Goal: Information Seeking & Learning: Check status

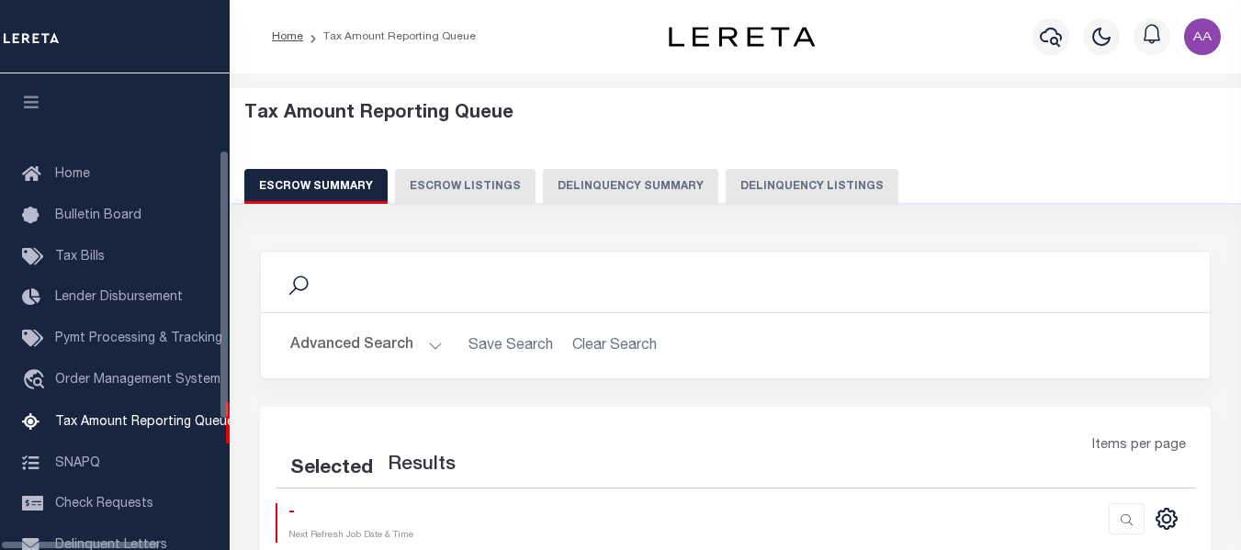
select select "100"
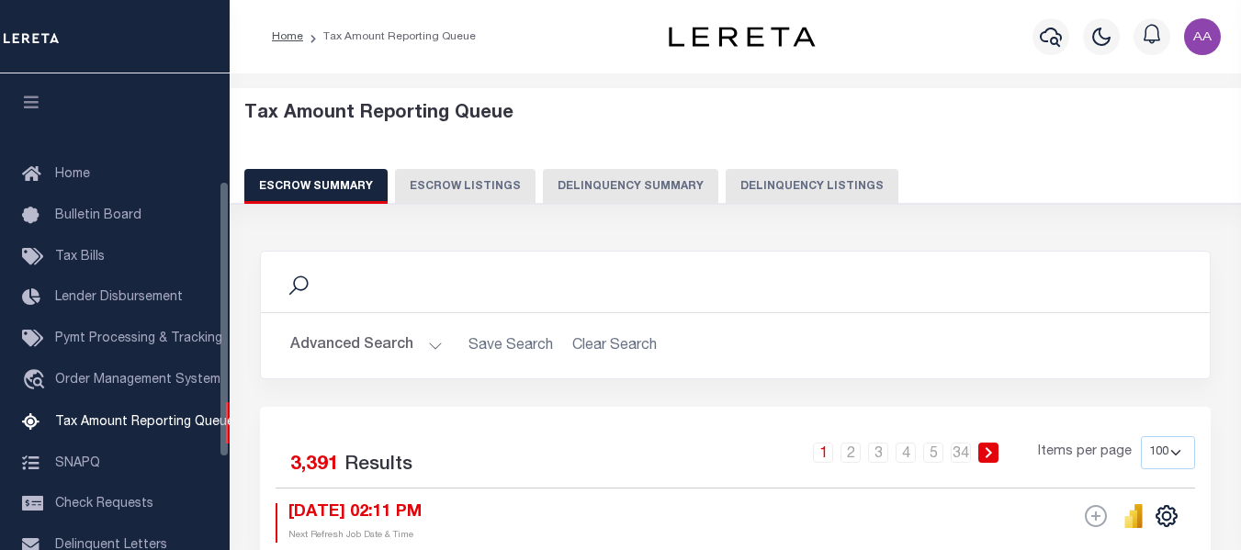
scroll to position [186, 0]
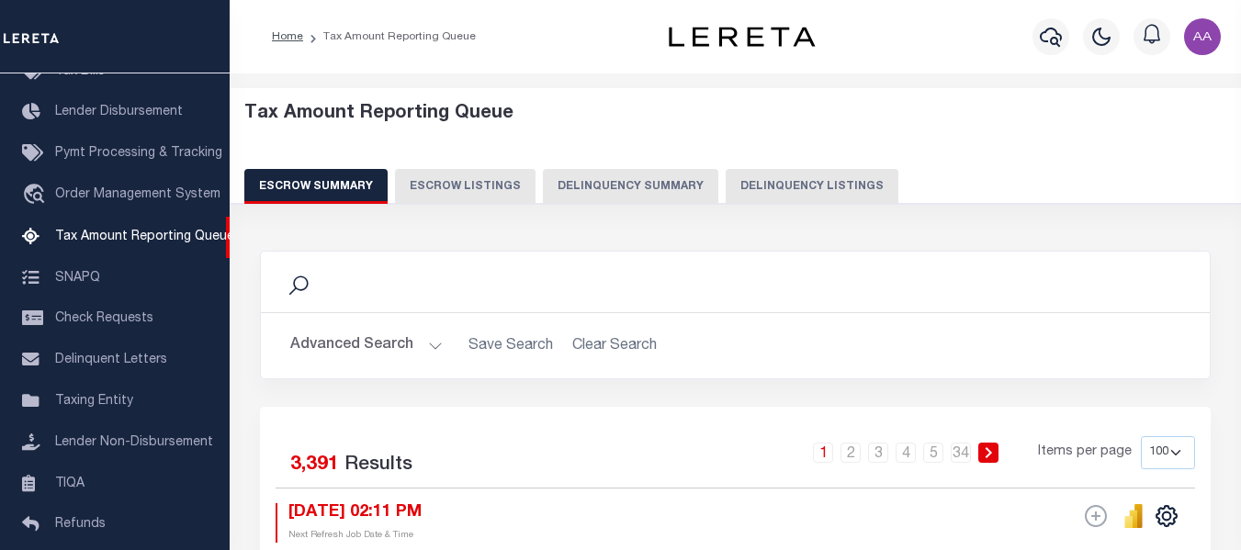
click at [758, 183] on button "Delinquency Listings" at bounding box center [812, 186] width 173 height 35
select select
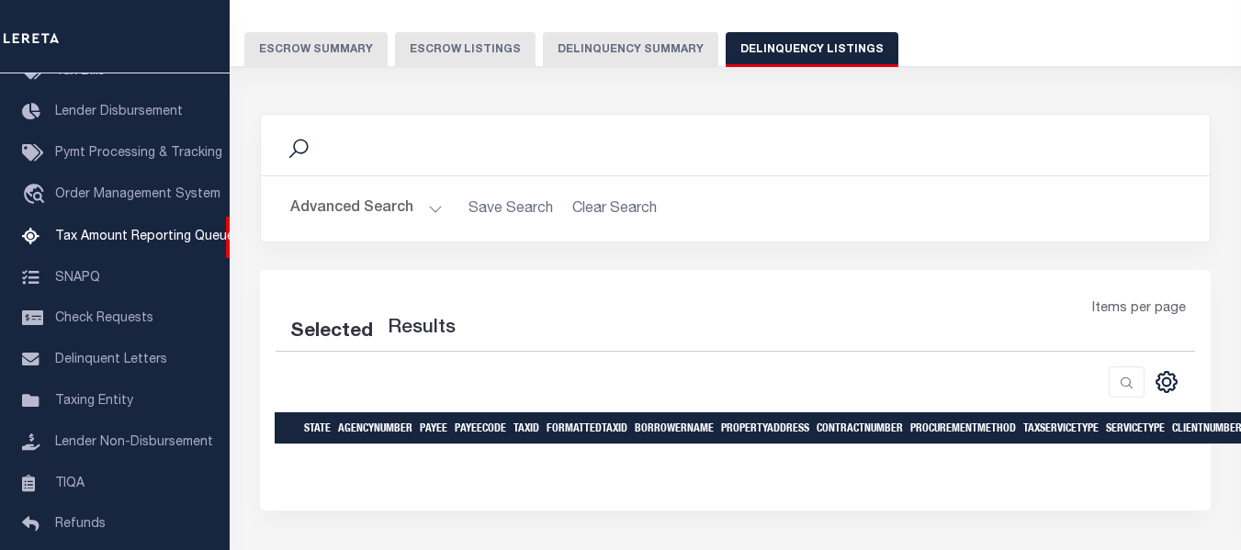
scroll to position [184, 0]
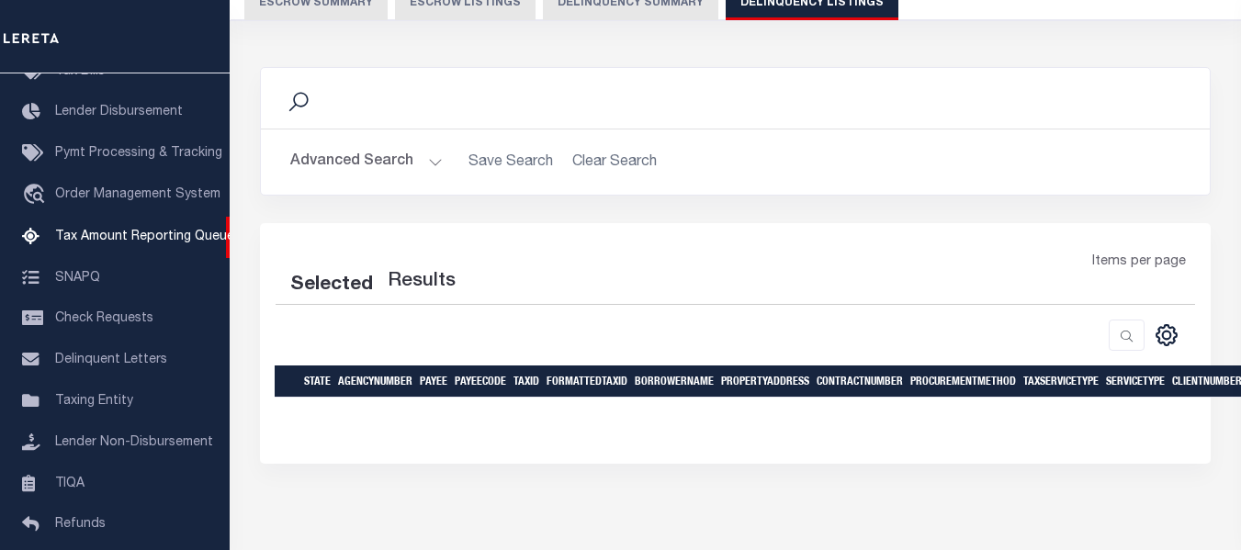
click at [371, 166] on button "Advanced Search" at bounding box center [366, 162] width 153 height 36
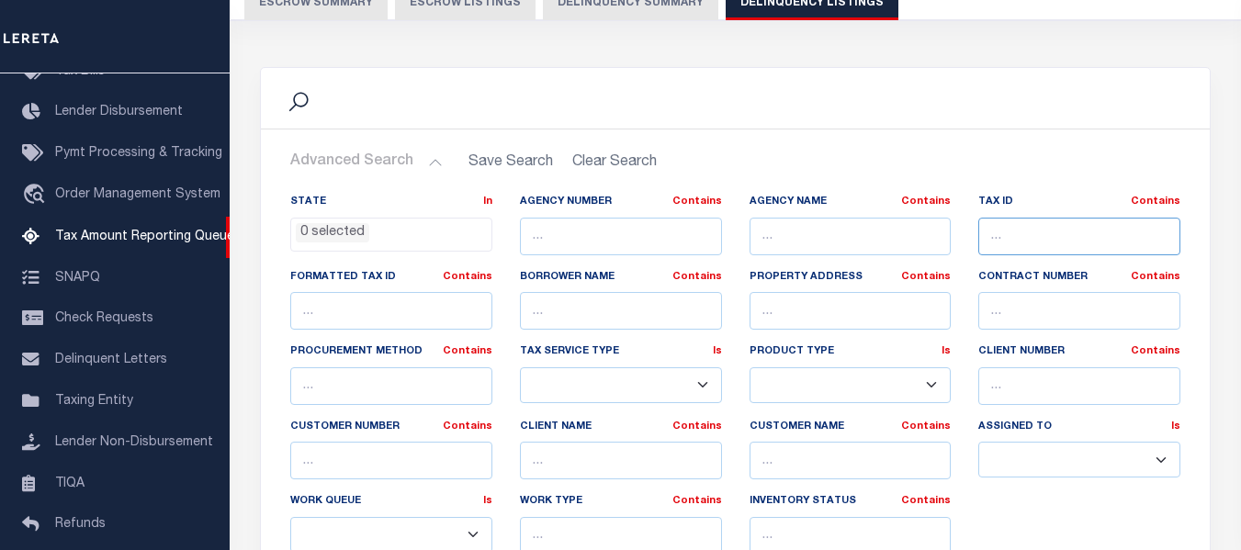
click at [1087, 240] on input "text" at bounding box center [1080, 237] width 202 height 38
paste input "28-08-19-000-018.000-005"
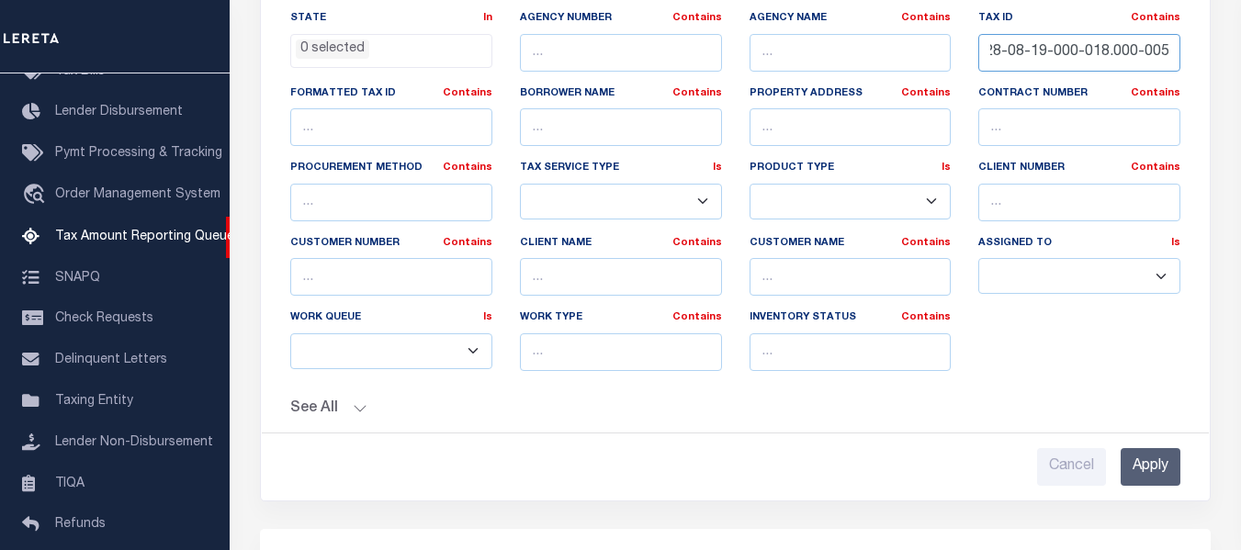
scroll to position [0, 2]
type input "28-08-19-000-018.000-005"
click at [1148, 469] on input "Apply" at bounding box center [1151, 467] width 60 height 38
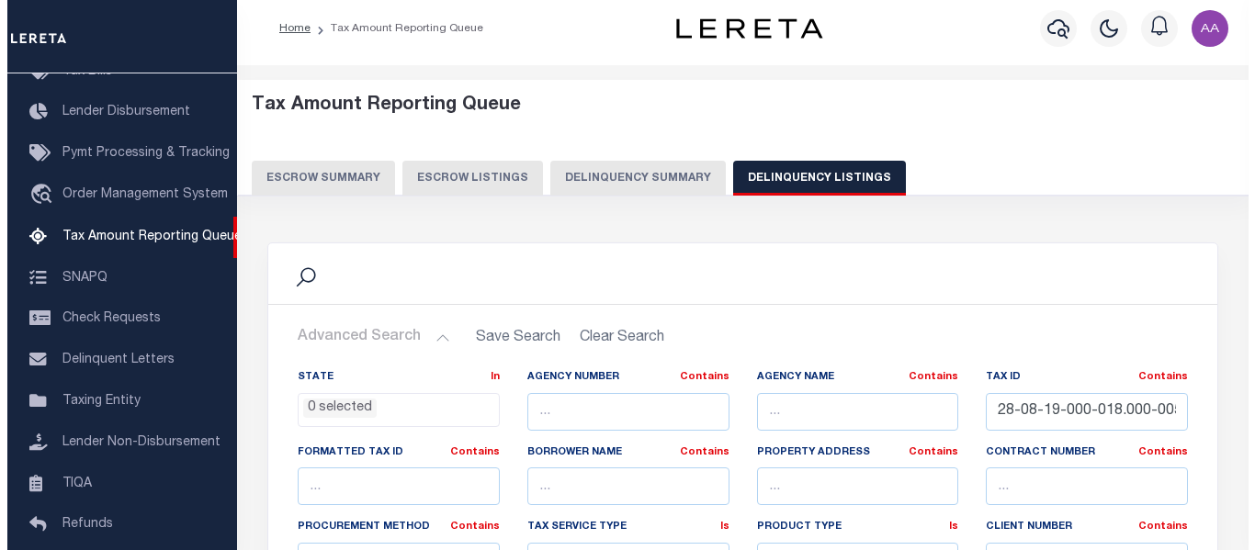
scroll to position [0, 0]
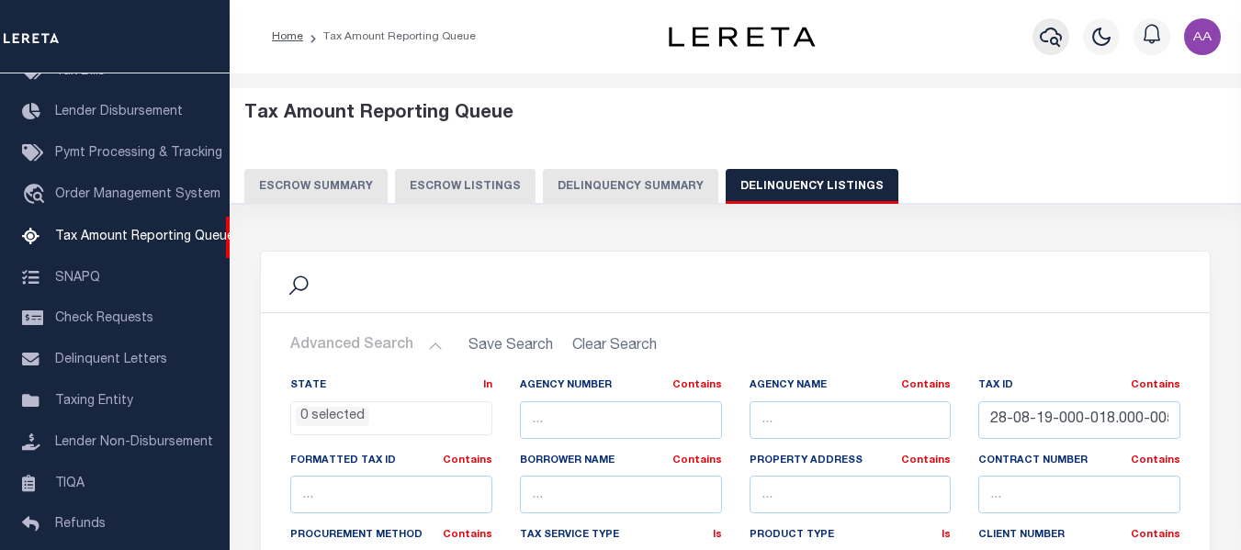
click at [1050, 38] on icon "button" at bounding box center [1051, 37] width 22 height 22
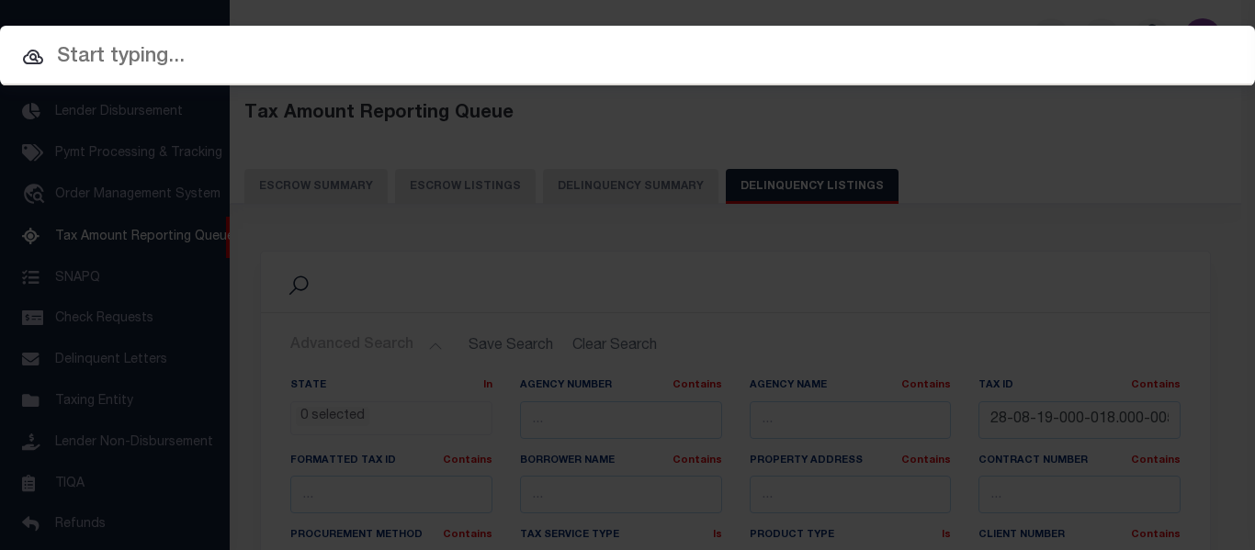
click at [339, 51] on input "text" at bounding box center [627, 57] width 1255 height 32
paste input "28-08-19-000-018.000-005"
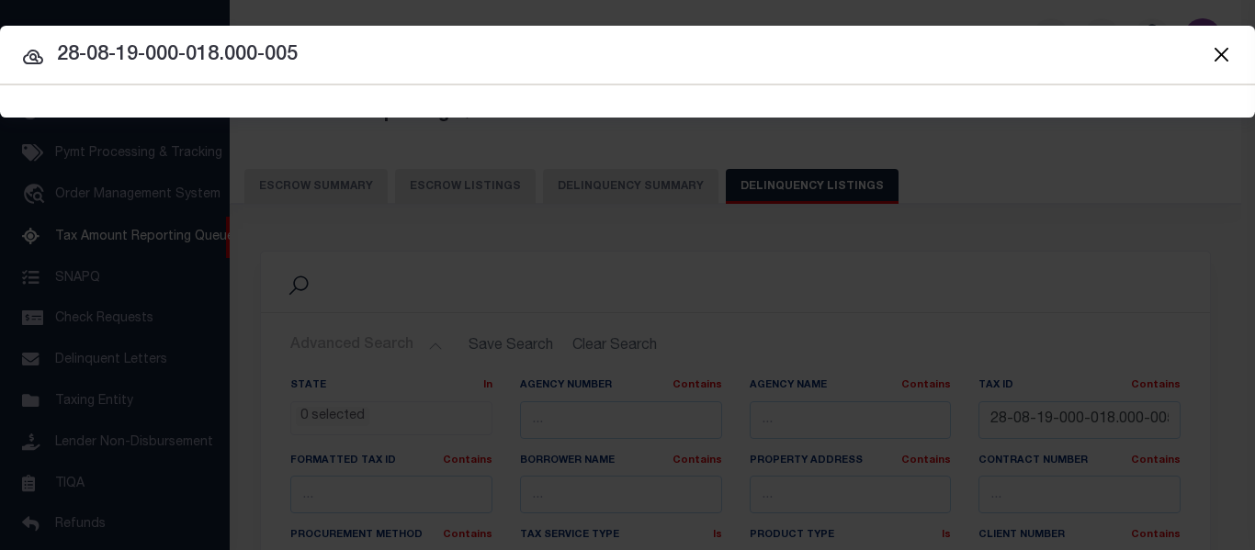
type input "28-08-19-000-018.000-005"
click at [385, 71] on input "28-08-19-000-018.000-005" at bounding box center [627, 56] width 1255 height 32
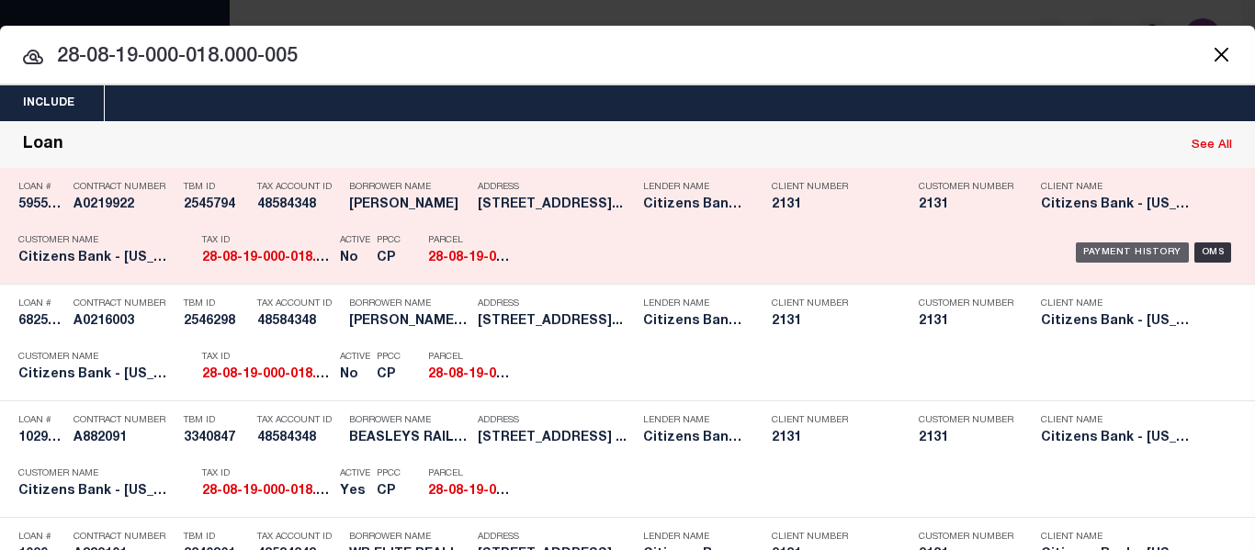
click at [1090, 251] on div "Payment History" at bounding box center [1132, 253] width 113 height 20
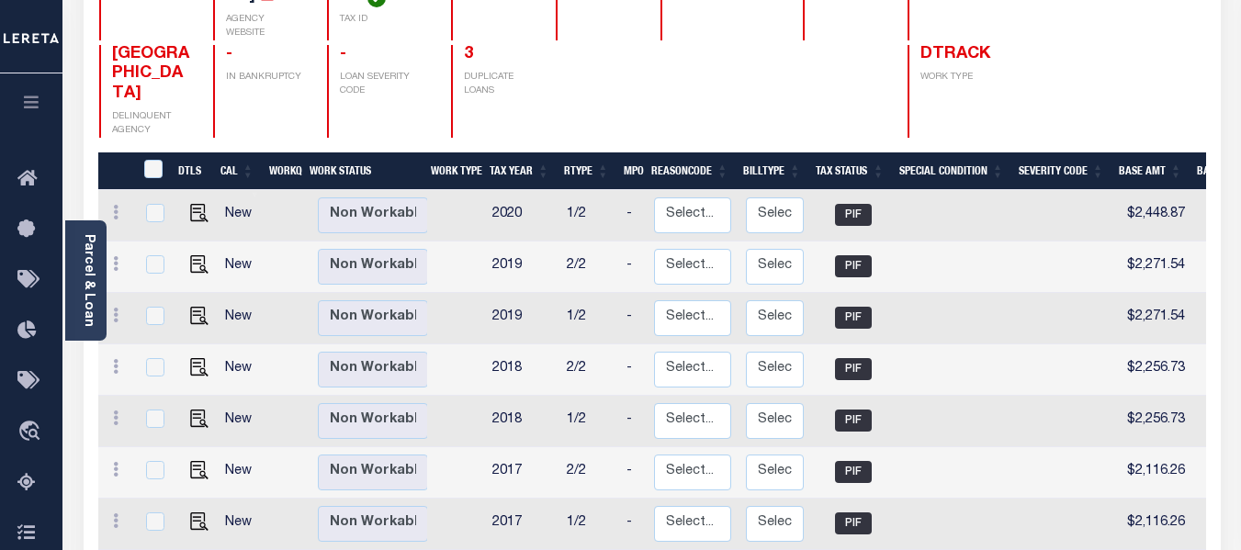
scroll to position [218, 0]
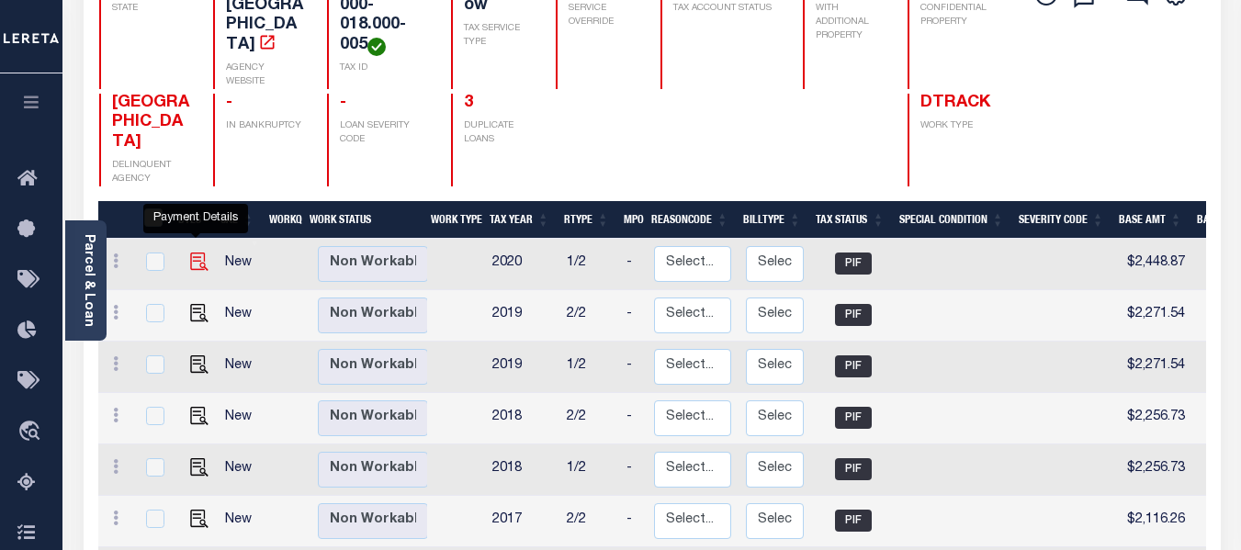
click at [194, 253] on img "" at bounding box center [199, 262] width 18 height 18
checkbox input "true"
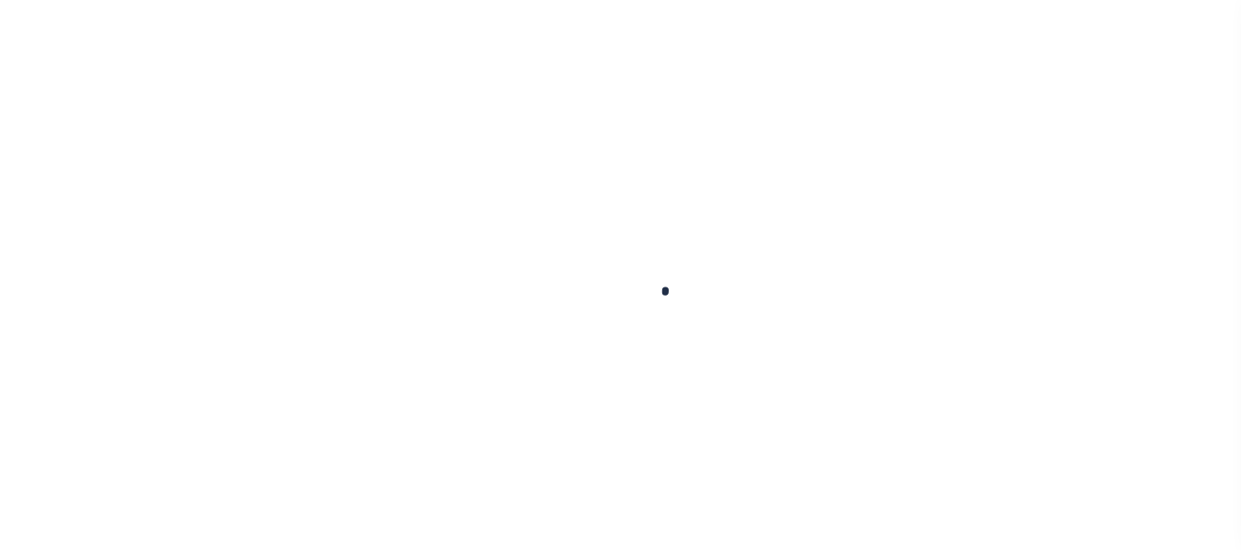
checkbox input "false"
type input "04/28/2021"
type input "[DATE]"
type input "$2,448.87"
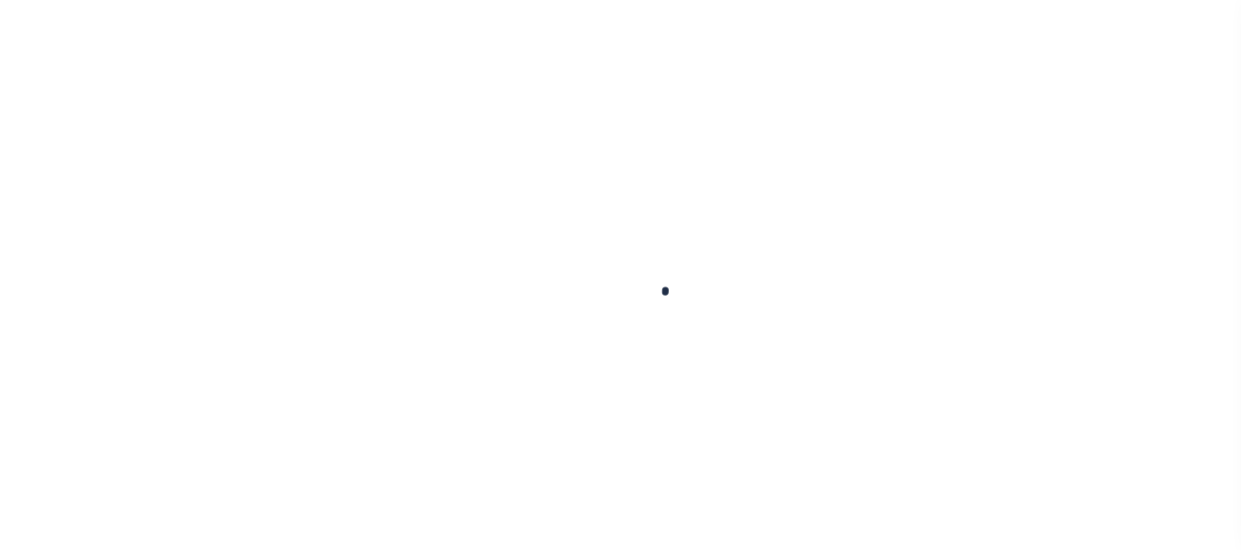
type input "$0"
select select "PIF"
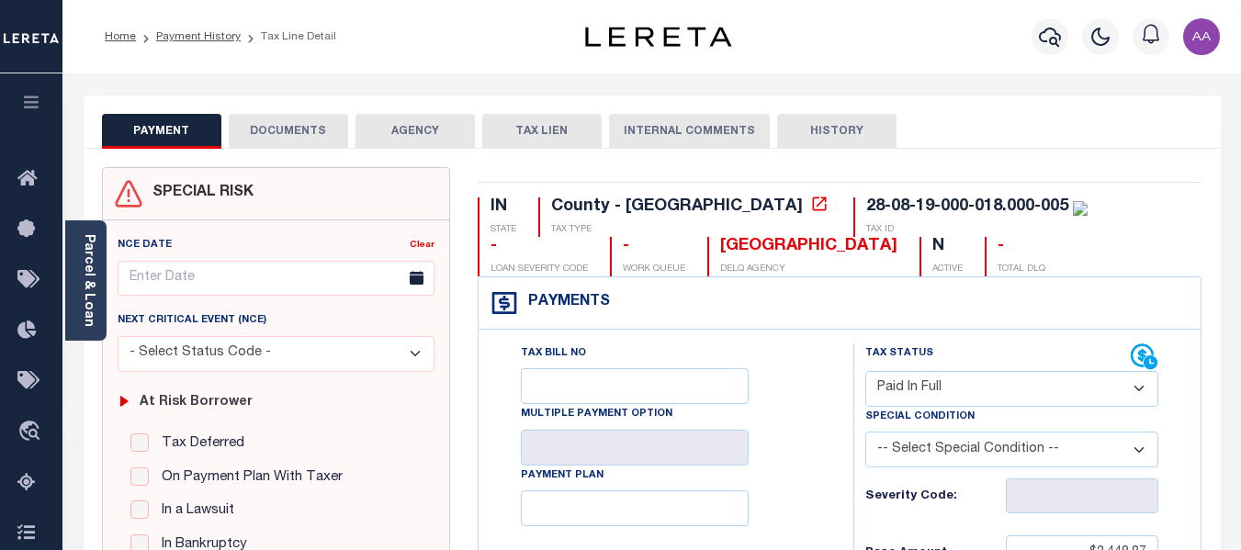
click at [322, 130] on button "DOCUMENTS" at bounding box center [288, 131] width 119 height 35
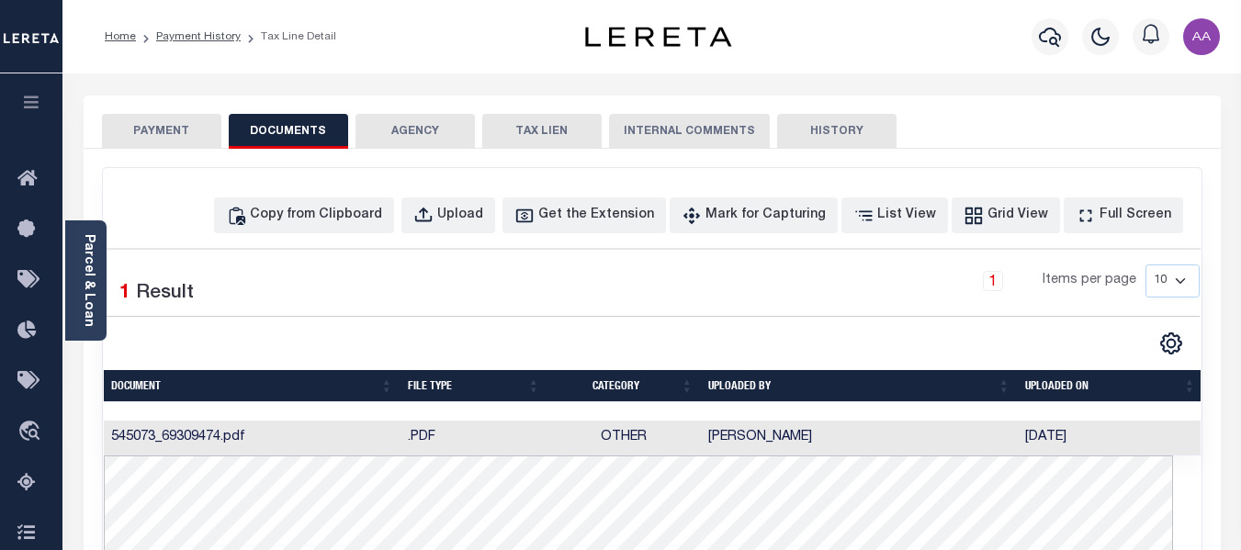
click at [160, 134] on button "PAYMENT" at bounding box center [161, 131] width 119 height 35
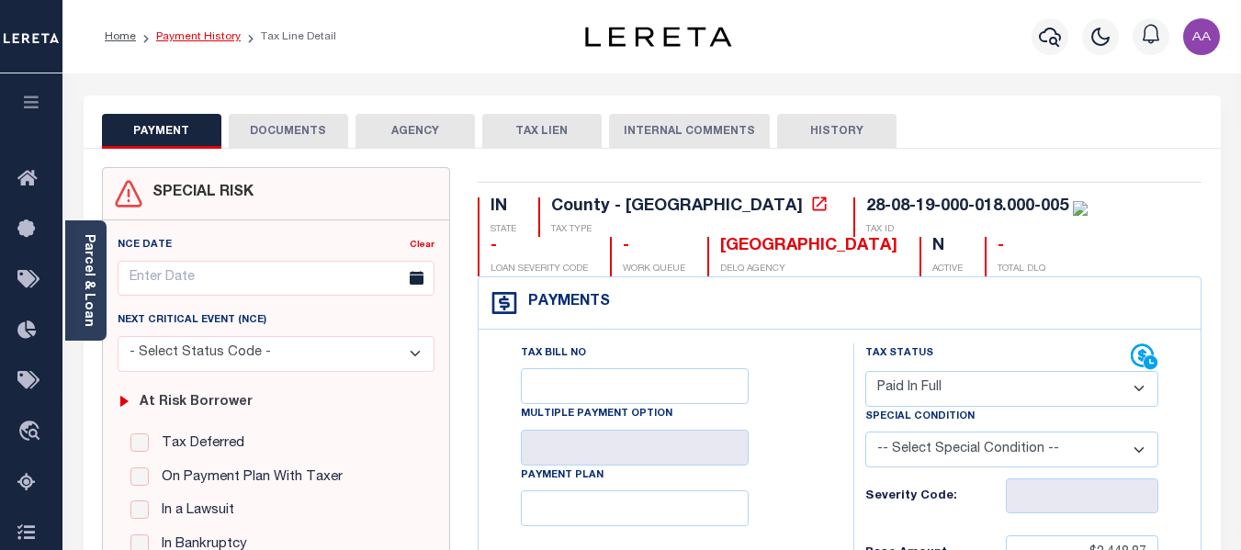
click at [204, 39] on link "Payment History" at bounding box center [198, 36] width 85 height 11
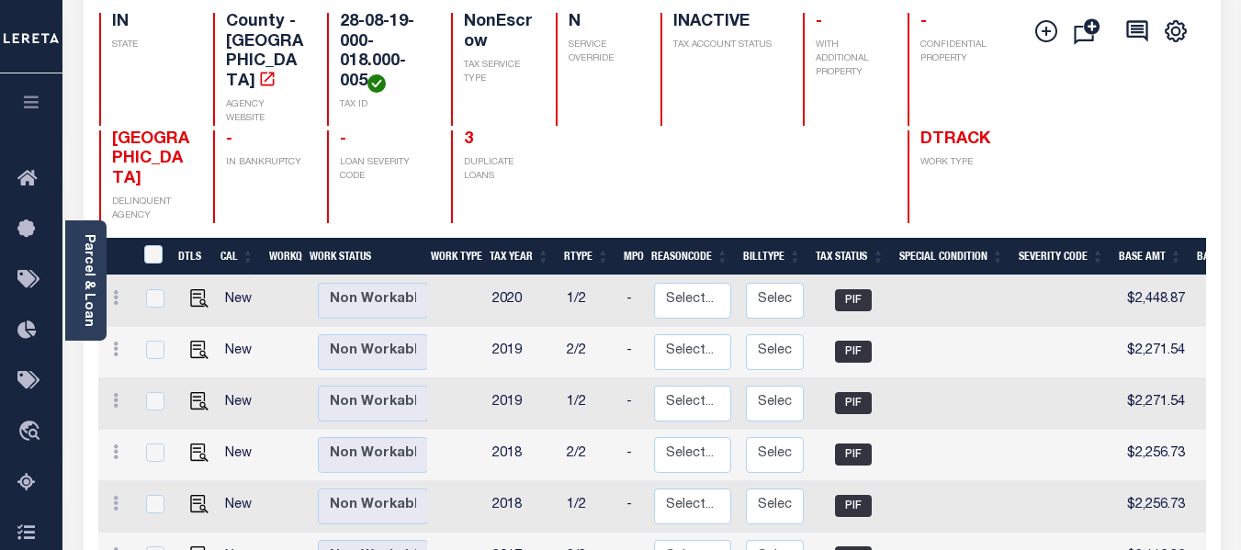
scroll to position [184, 0]
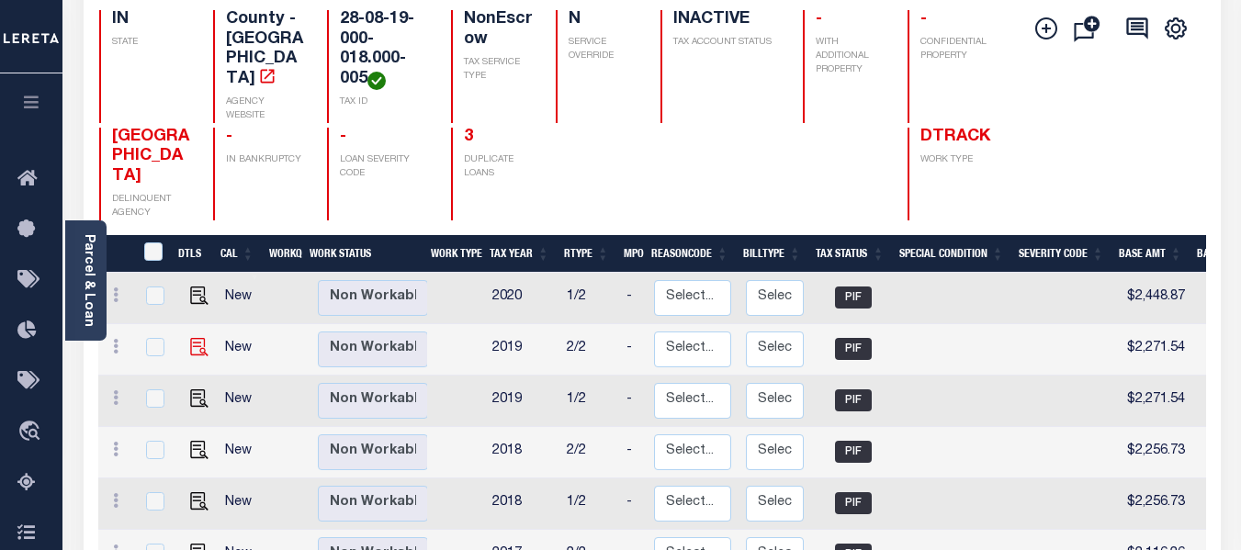
click at [198, 338] on img at bounding box center [199, 347] width 18 height 18
checkbox input "true"
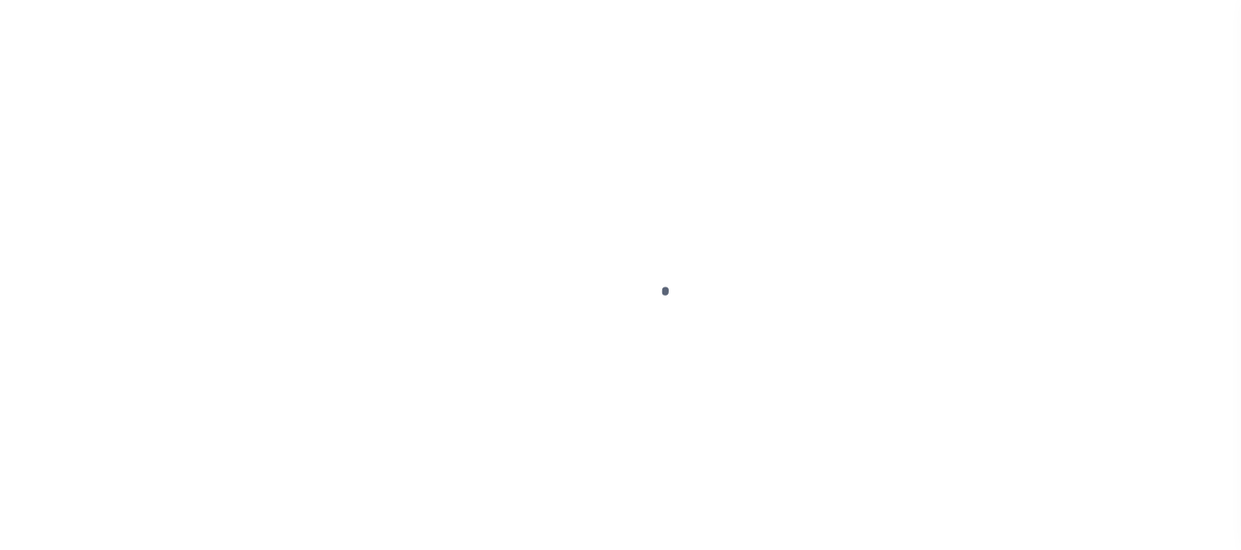
select select "PIF"
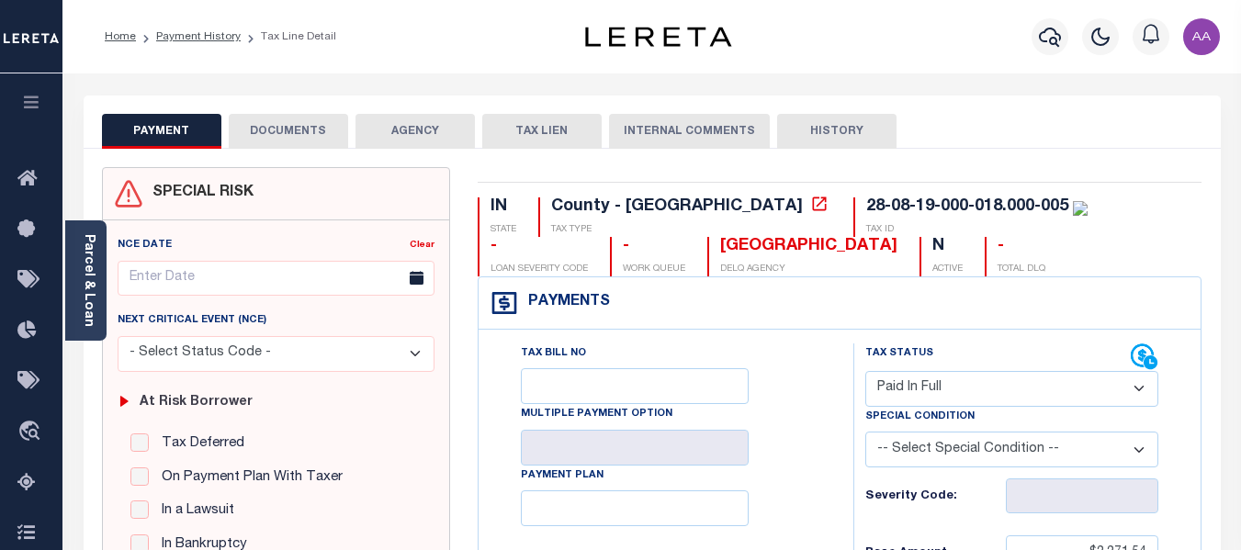
click at [317, 136] on button "DOCUMENTS" at bounding box center [288, 131] width 119 height 35
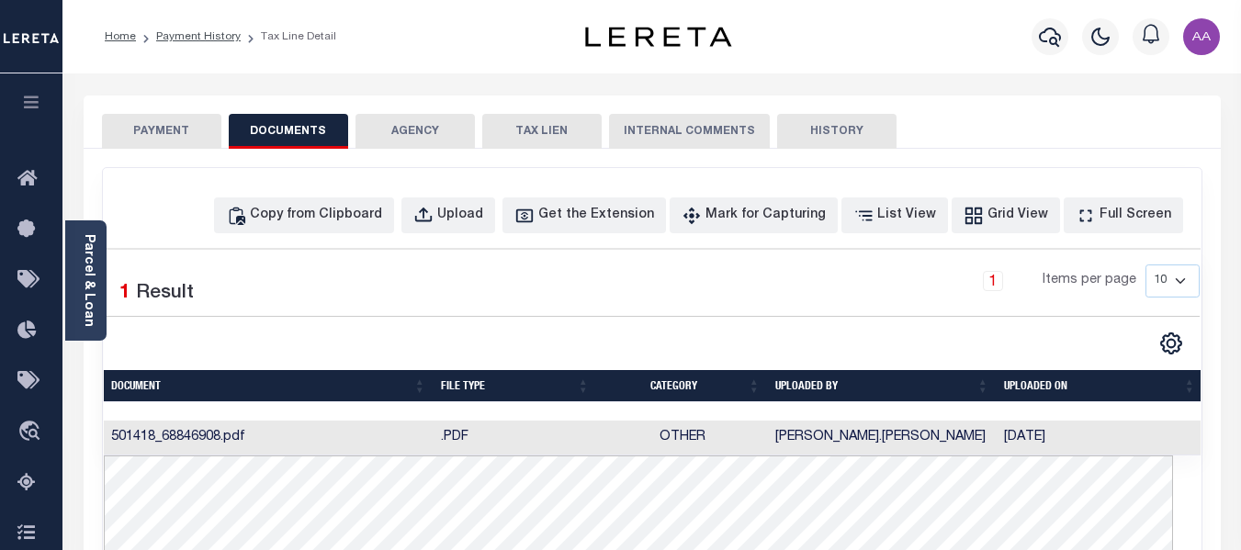
click at [164, 129] on button "PAYMENT" at bounding box center [161, 131] width 119 height 35
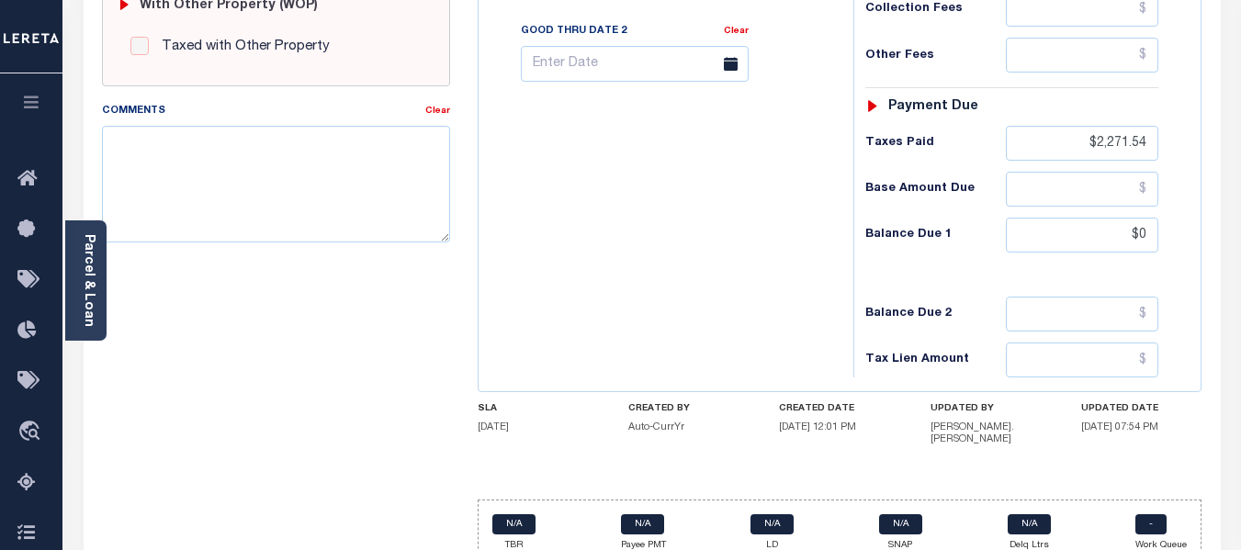
scroll to position [836, 0]
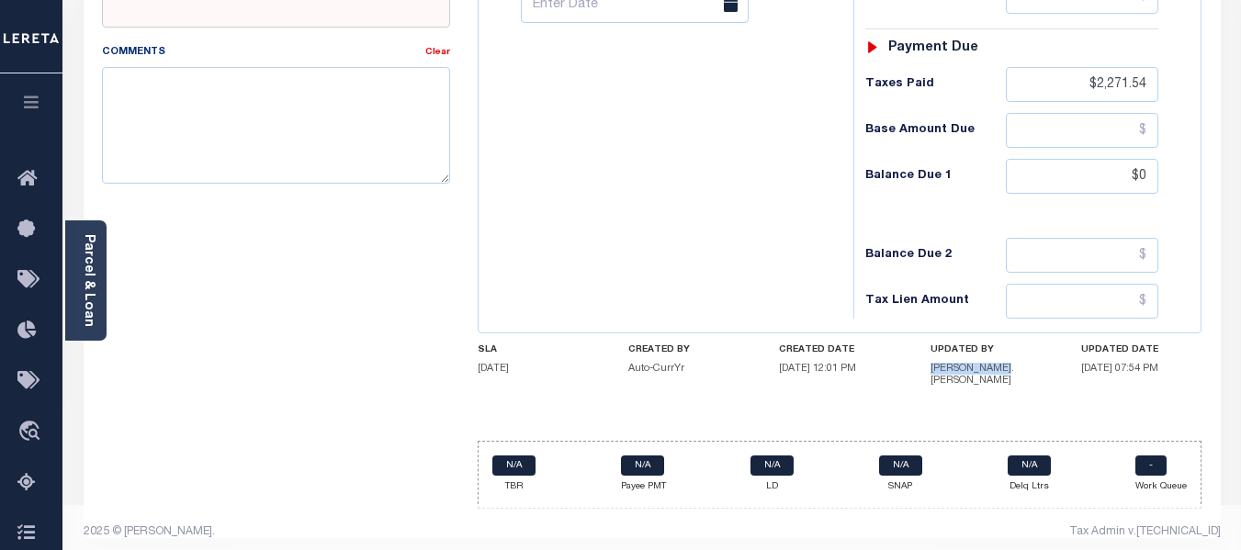
drag, startPoint x: 928, startPoint y: 373, endPoint x: 1010, endPoint y: 369, distance: 81.9
click at [1010, 369] on div "SLA 05/31/2021 CREATED BY Auto-CurrYr CREATED DATE 11/11/2020 12:01 PM UPDATED …" at bounding box center [840, 370] width 725 height 50
drag, startPoint x: 1190, startPoint y: 379, endPoint x: 1054, endPoint y: 366, distance: 136.6
click at [1057, 366] on div "SLA 05/31/2021 CREATED BY Auto-CurrYr CREATED DATE 11/11/2020 12:01 PM UPDATED …" at bounding box center [840, 370] width 725 height 50
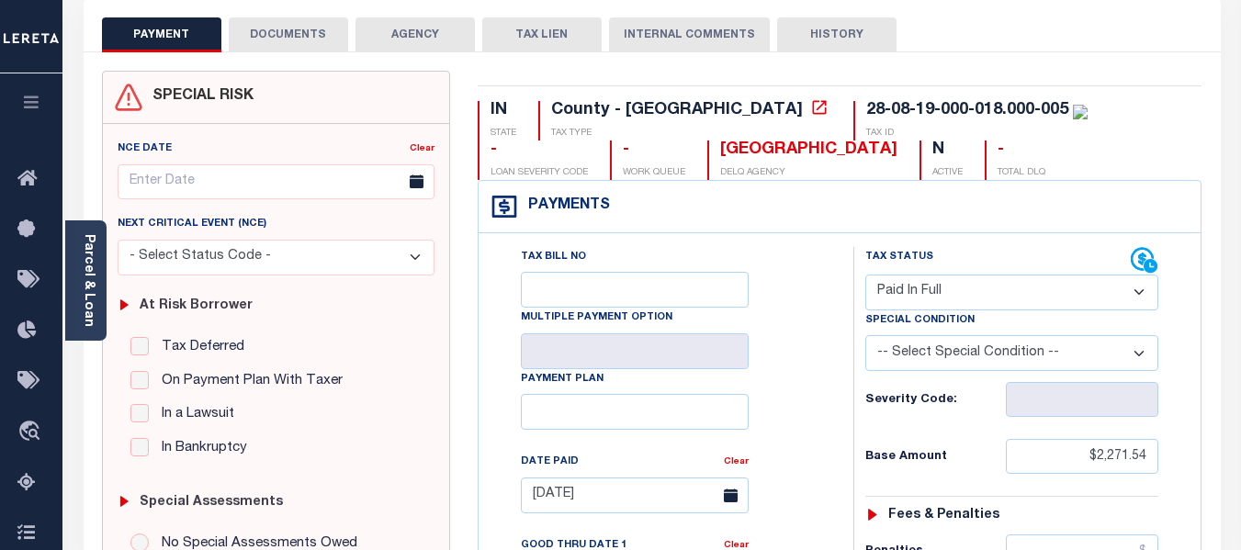
scroll to position [0, 0]
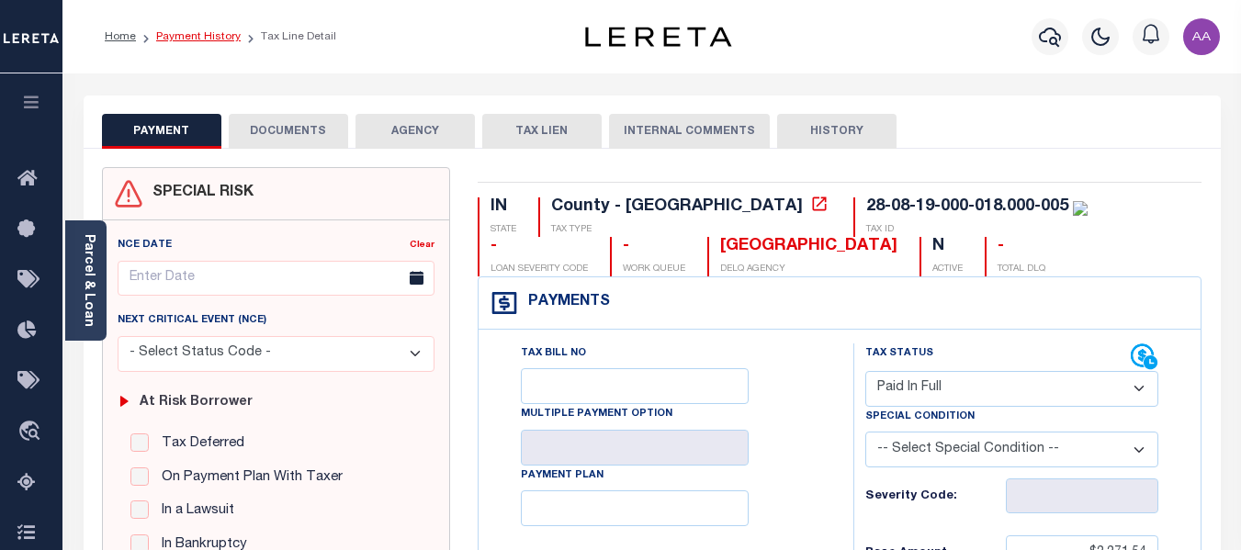
click at [184, 36] on link "Payment History" at bounding box center [198, 36] width 85 height 11
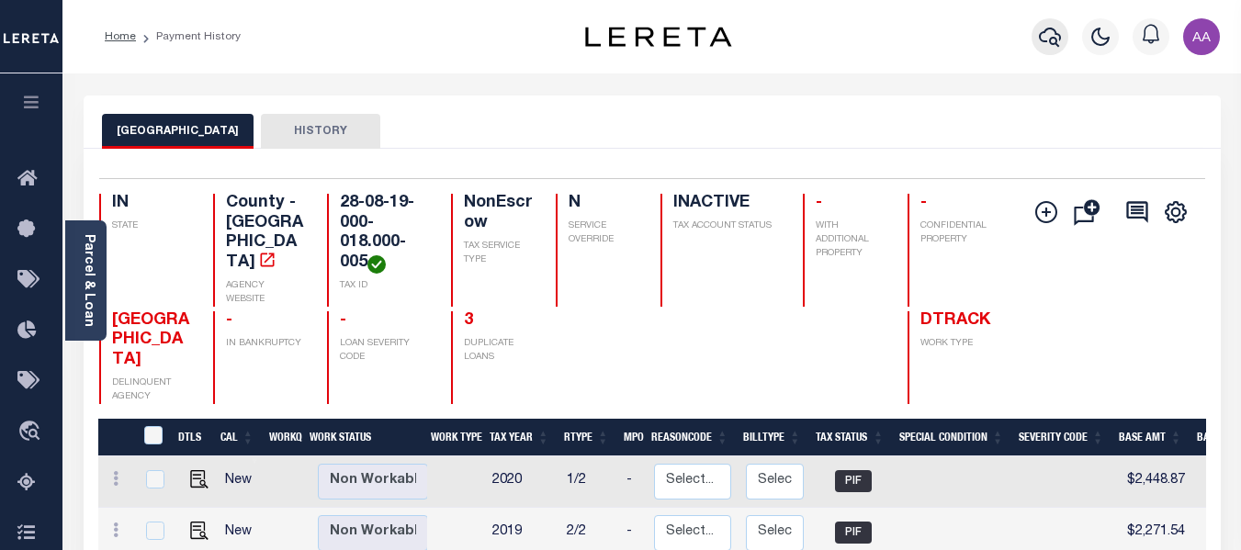
click at [1056, 40] on icon "button" at bounding box center [1050, 37] width 22 height 19
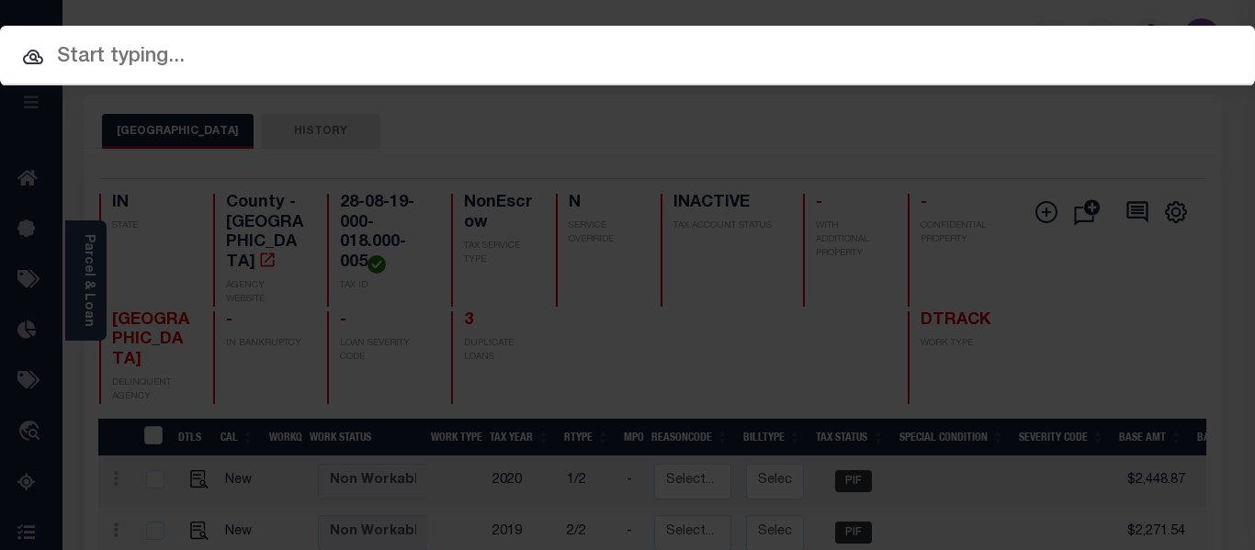
paste input "102924-33988"
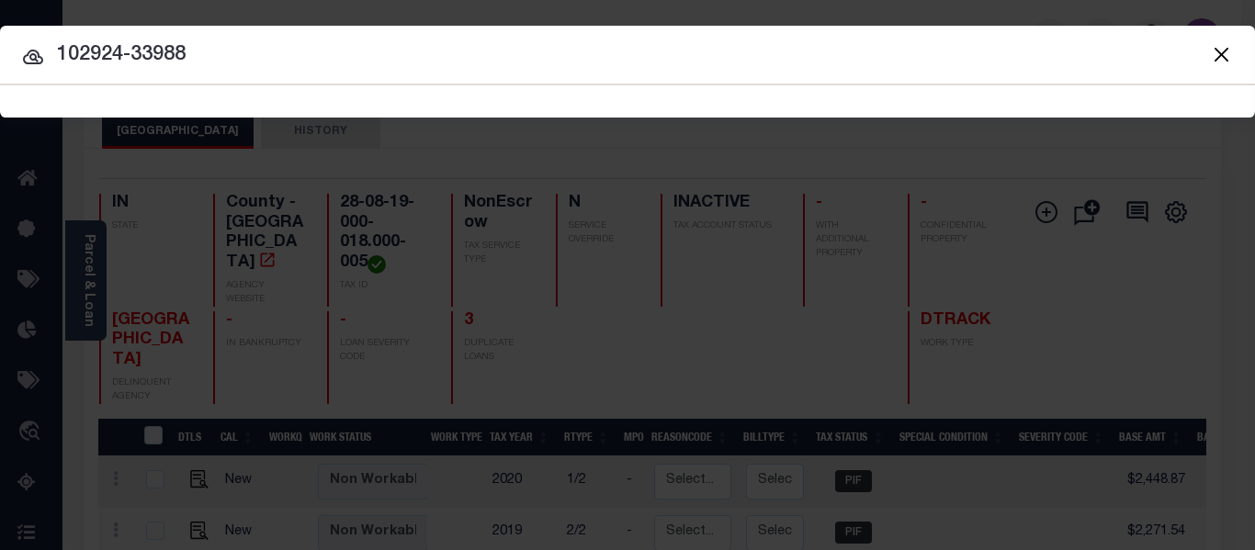
type input "102924-33988"
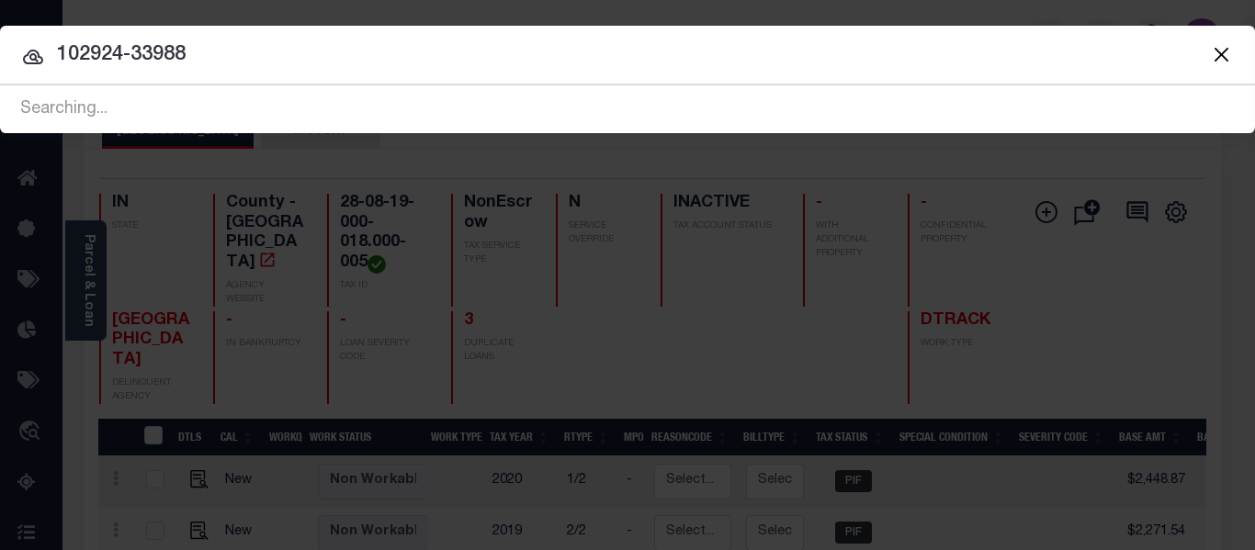
click at [376, 50] on input "102924-33988" at bounding box center [627, 56] width 1255 height 32
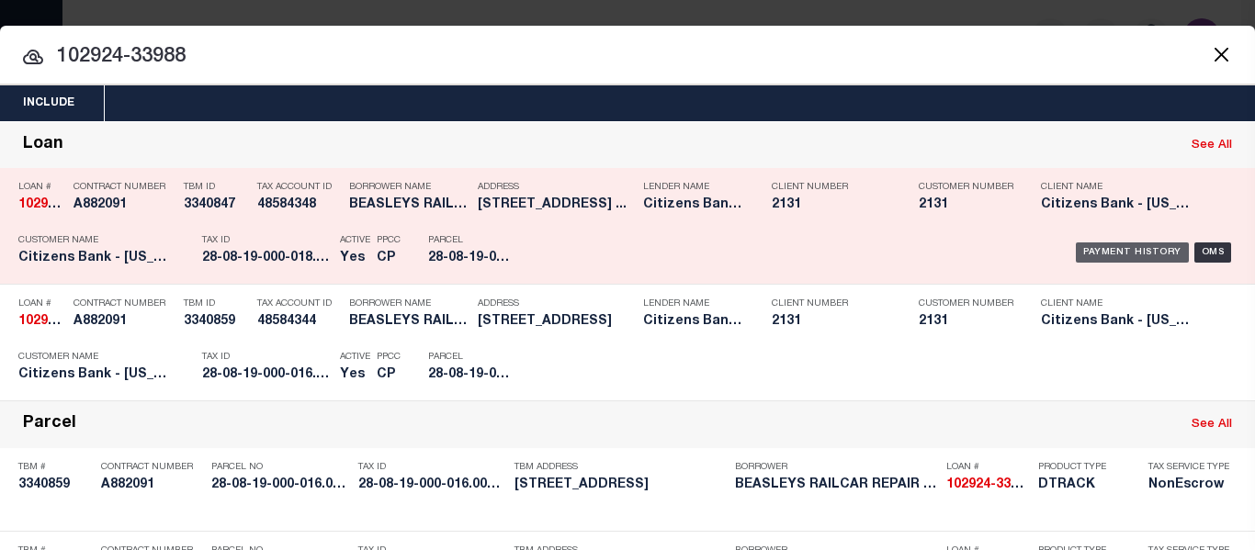
click at [1110, 249] on div "Payment History" at bounding box center [1132, 253] width 113 height 20
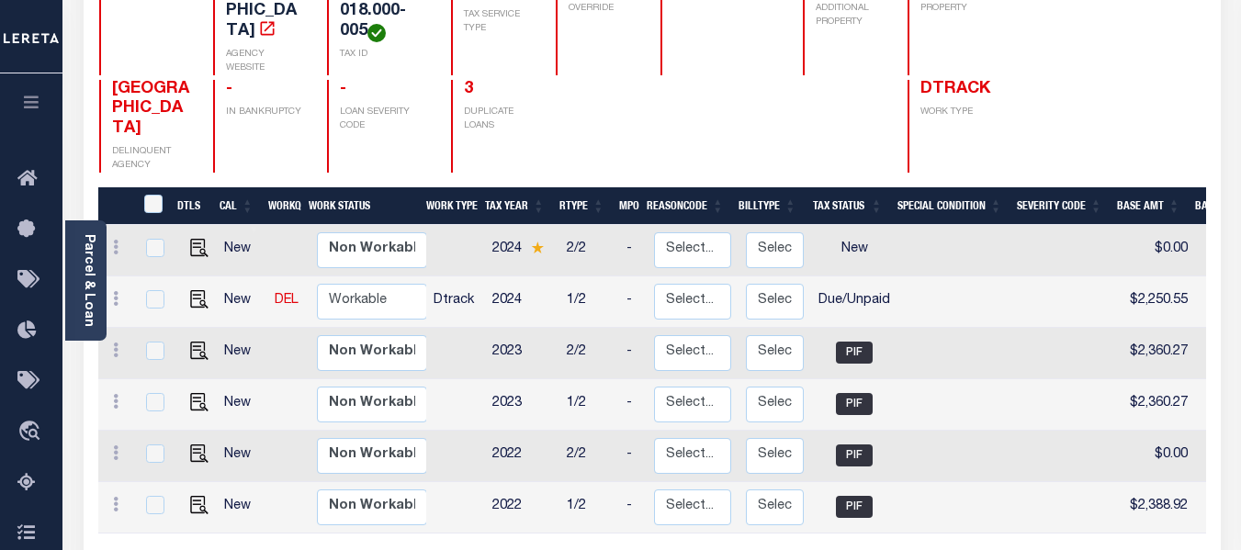
scroll to position [276, 0]
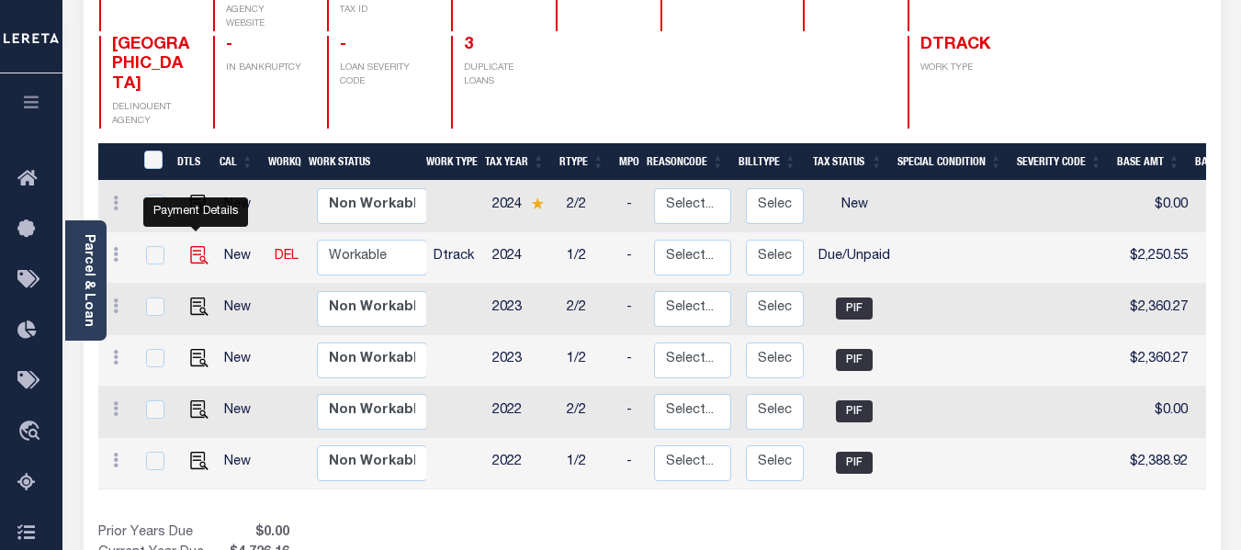
click at [197, 246] on img "" at bounding box center [199, 255] width 18 height 18
checkbox input "true"
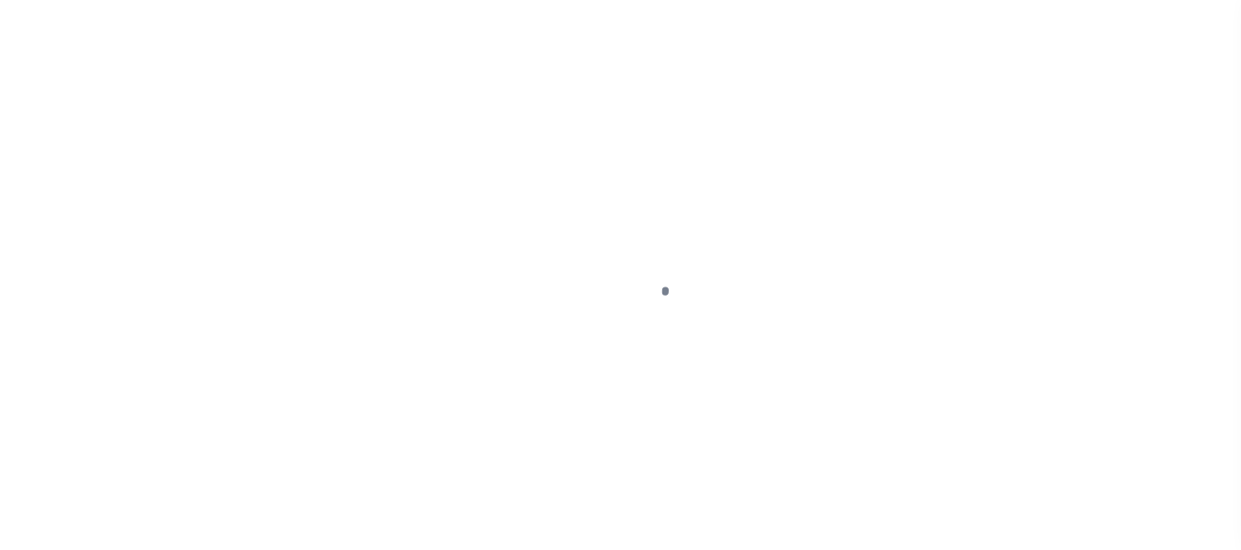
select select "DUE"
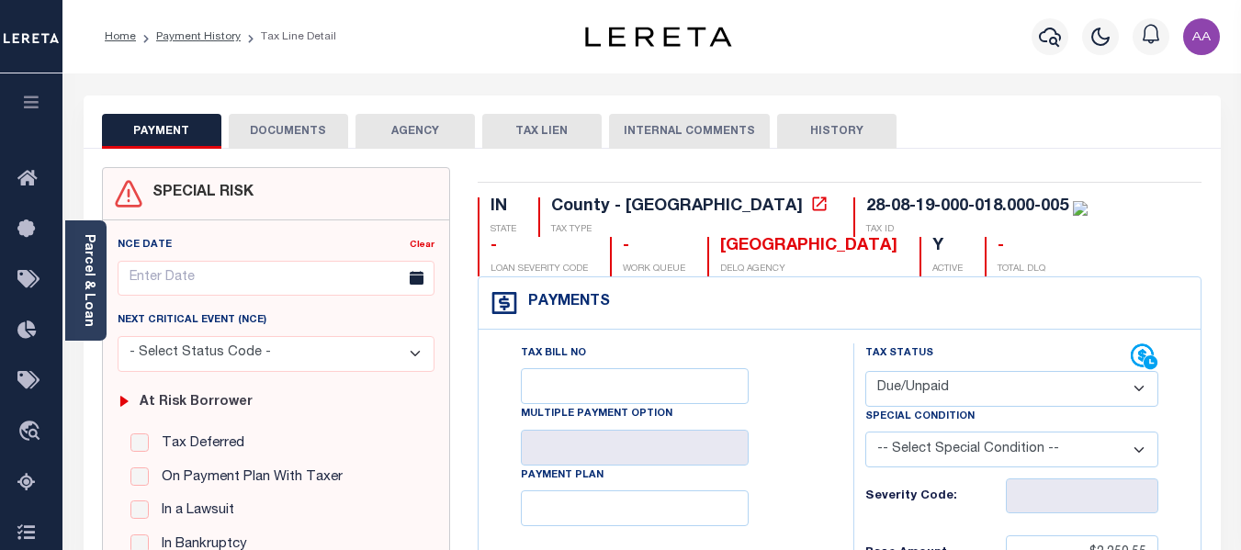
click at [303, 142] on button "DOCUMENTS" at bounding box center [288, 131] width 119 height 35
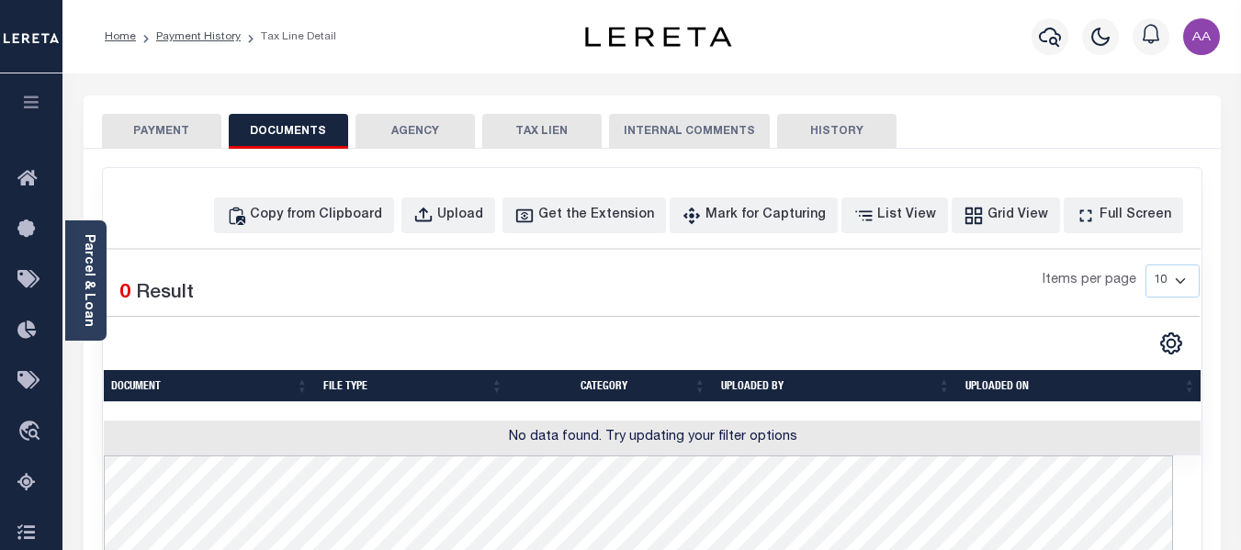
click at [198, 138] on button "PAYMENT" at bounding box center [161, 131] width 119 height 35
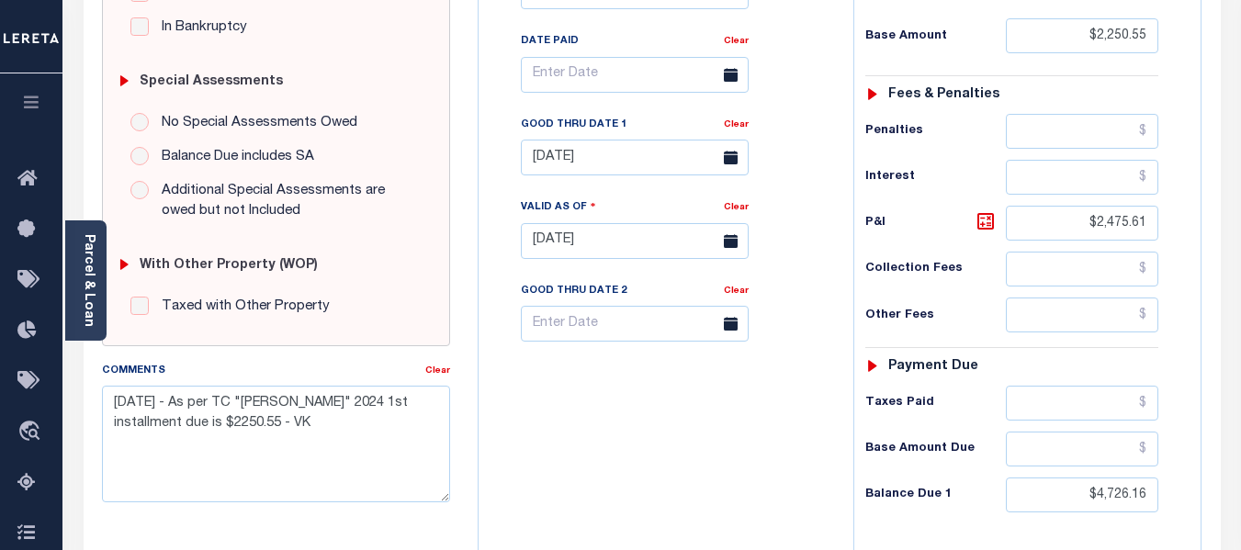
scroll to position [551, 0]
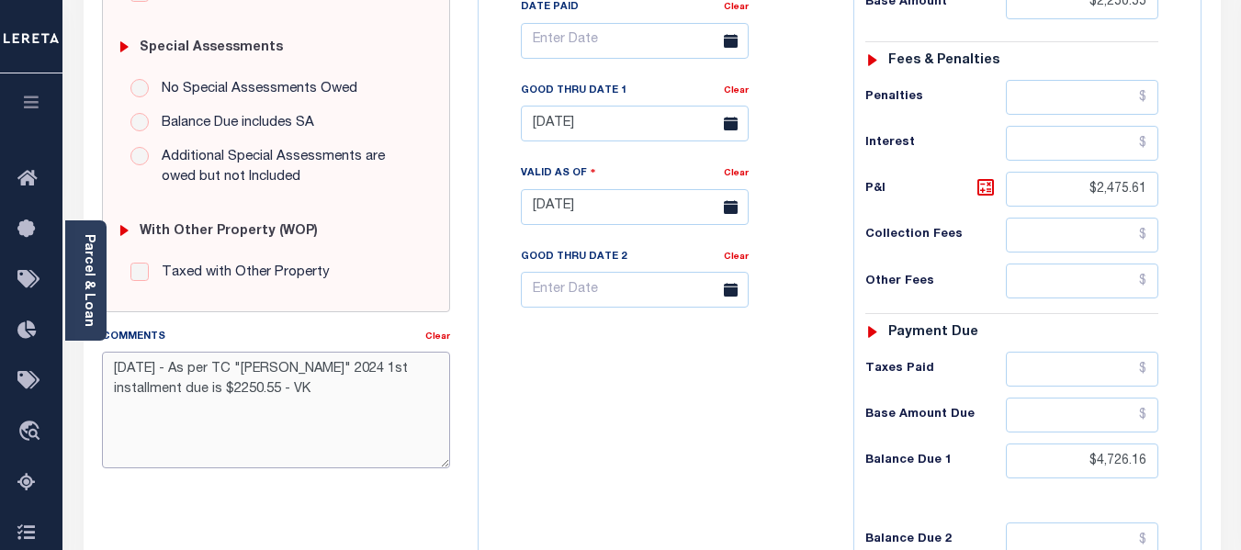
drag, startPoint x: 253, startPoint y: 368, endPoint x: 419, endPoint y: 382, distance: 166.9
click at [419, 382] on textarea "8/4/2025 - As per TC "SAM" 2024 1st installment due is $2250.55 - VK" at bounding box center [276, 410] width 348 height 116
click at [334, 411] on textarea "8/4/2025 - As per TC "SAM" 2024 1st installment due is $2250.55 - VK" at bounding box center [276, 410] width 348 height 116
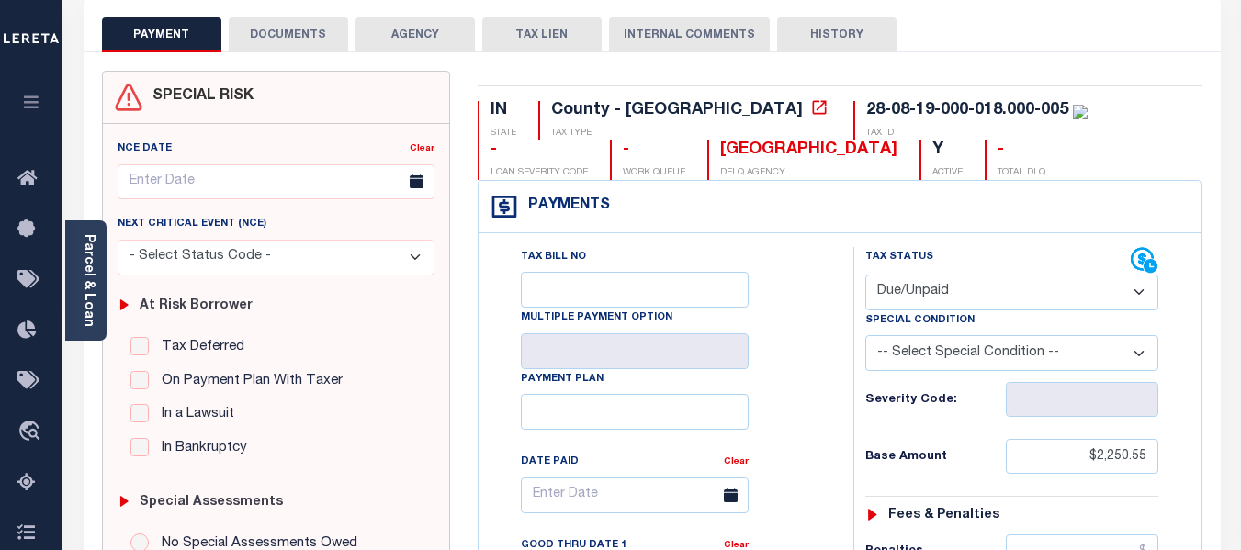
scroll to position [92, 0]
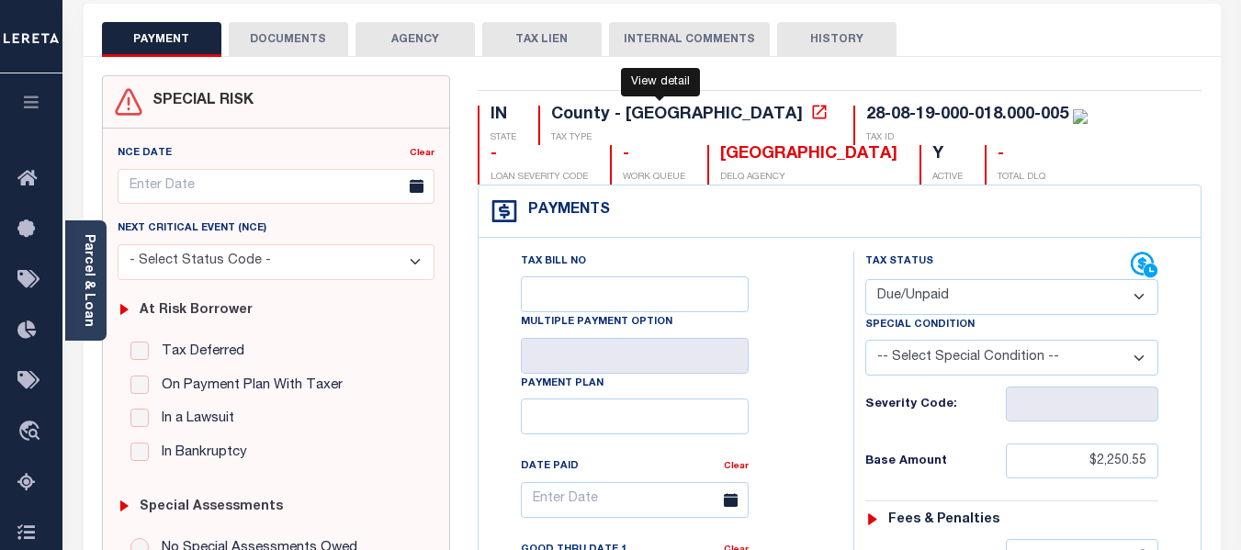
click at [810, 119] on icon at bounding box center [819, 112] width 18 height 18
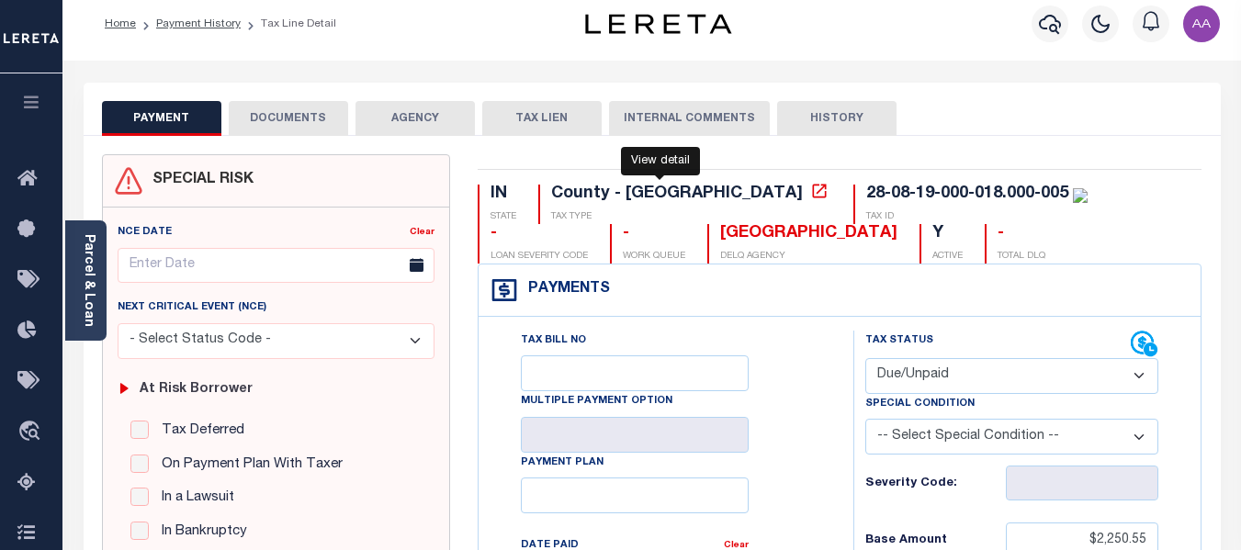
scroll to position [0, 0]
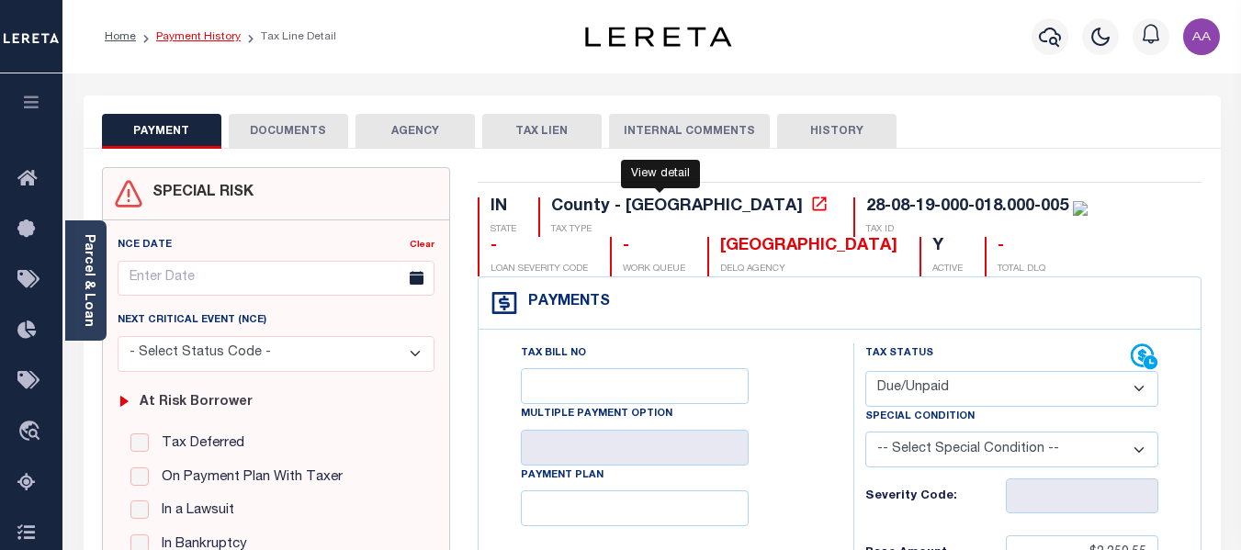
click at [209, 34] on link "Payment History" at bounding box center [198, 36] width 85 height 11
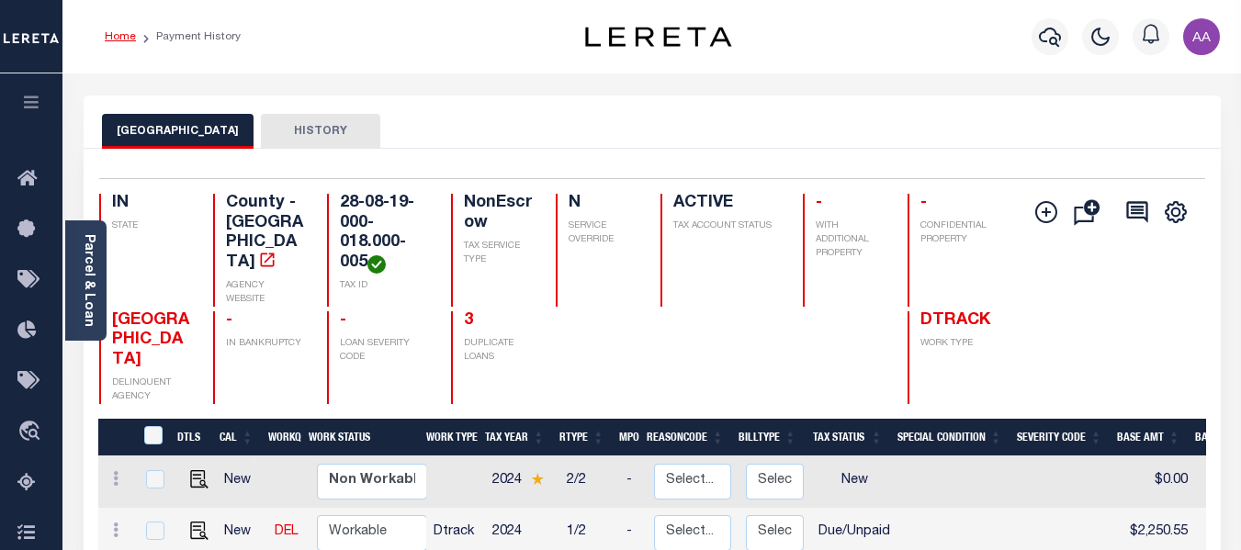
click at [112, 35] on link "Home" at bounding box center [120, 36] width 31 height 11
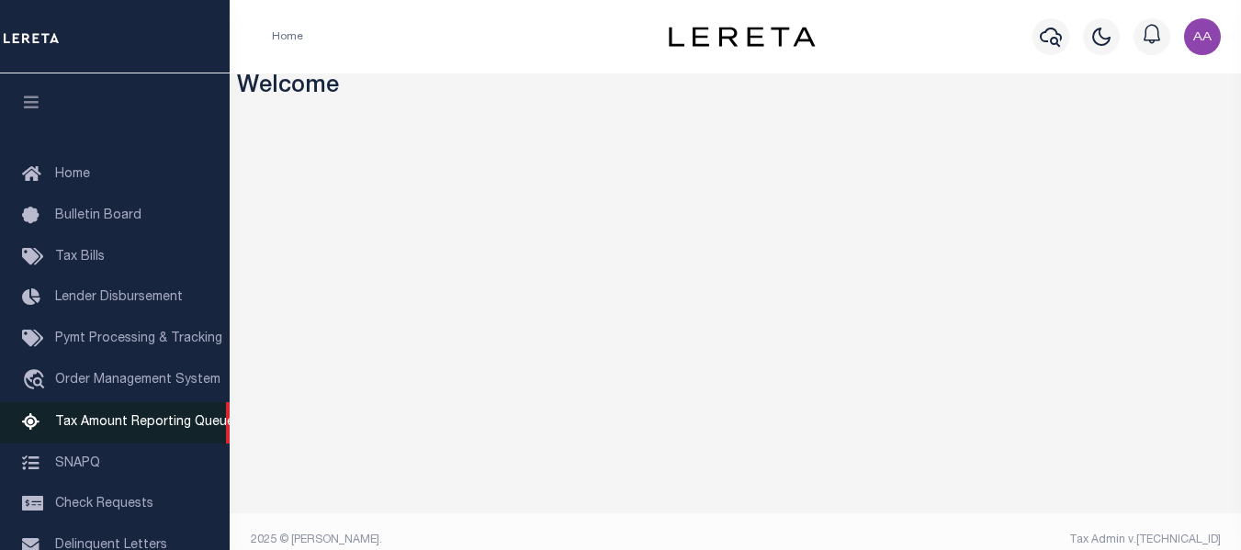
click at [110, 429] on span "Tax Amount Reporting Queue" at bounding box center [144, 422] width 179 height 13
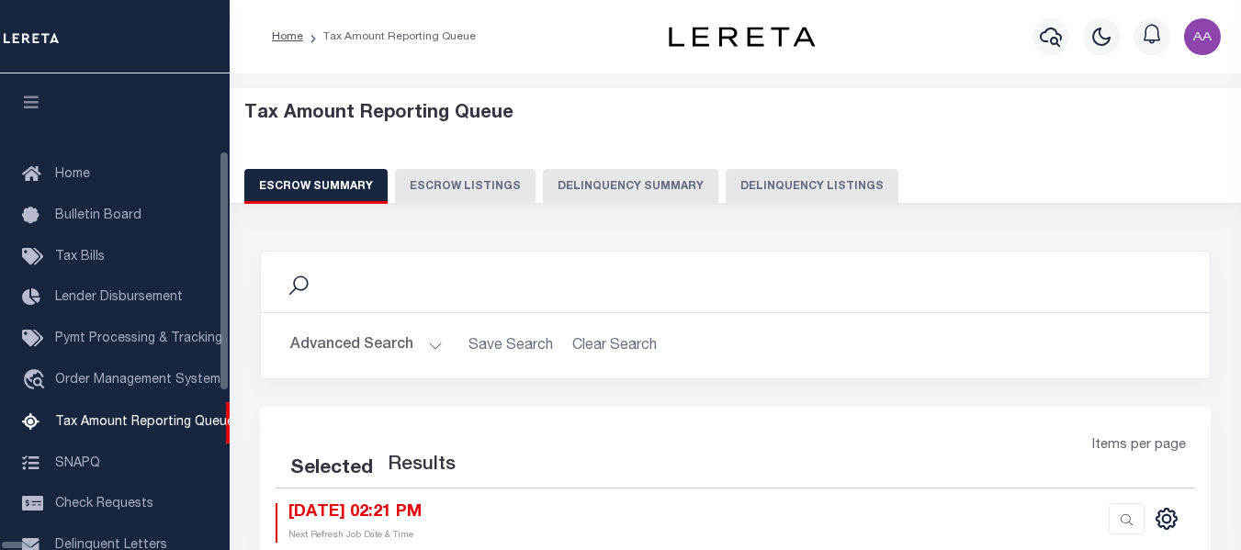
select select "100"
click at [704, 190] on div "Escrow Summary Escrow Listings Delinquency Summary Delinquency Listings" at bounding box center [735, 186] width 983 height 34
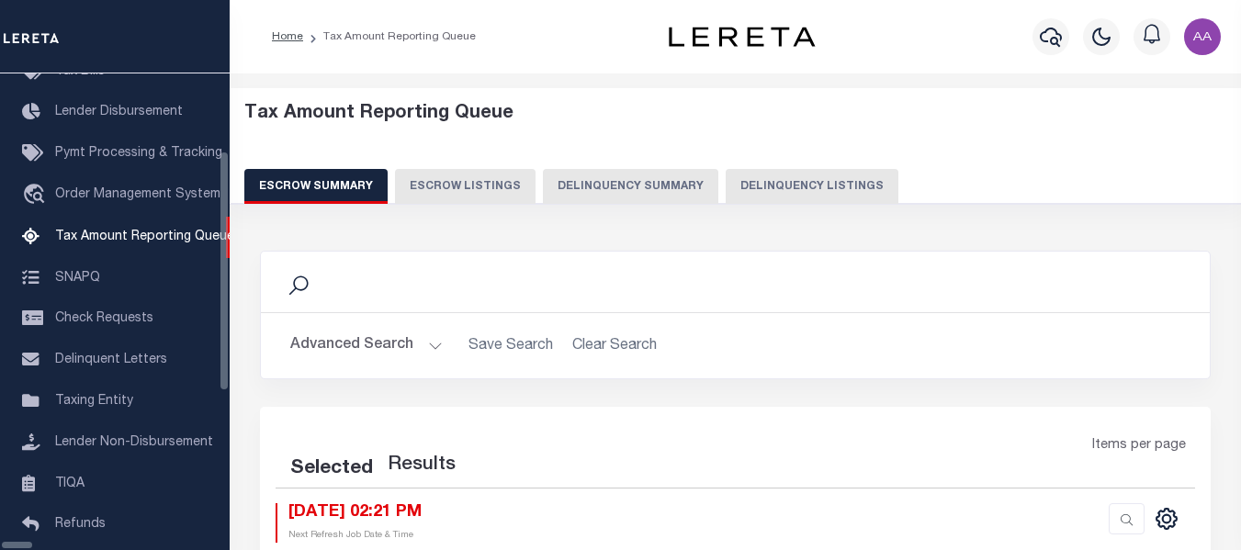
select select "100"
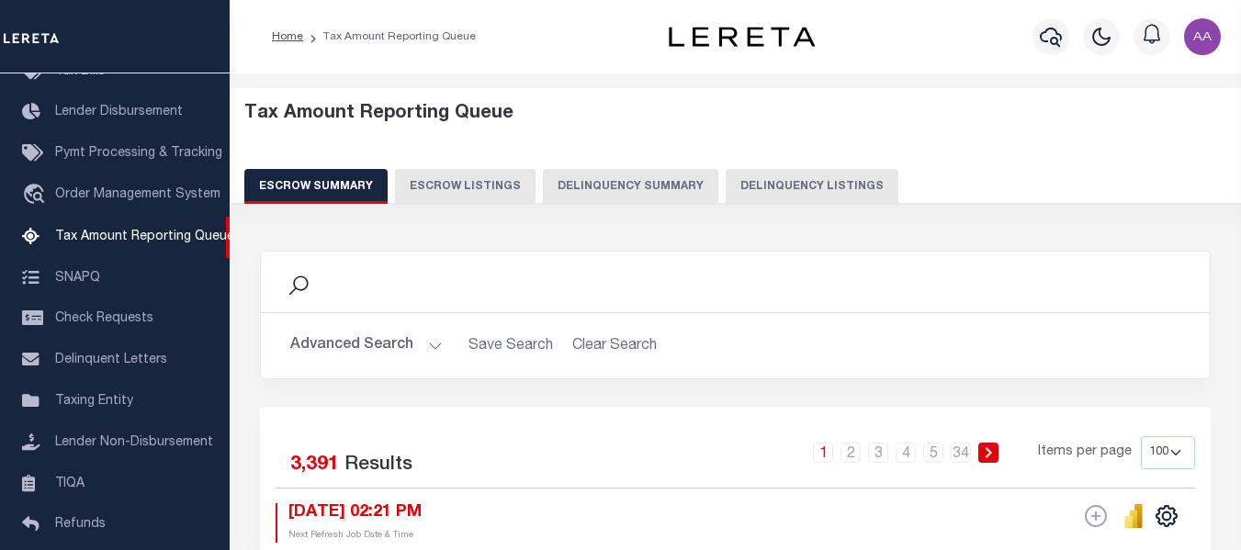
click at [804, 183] on button "Delinquency Listings" at bounding box center [812, 186] width 173 height 35
select select
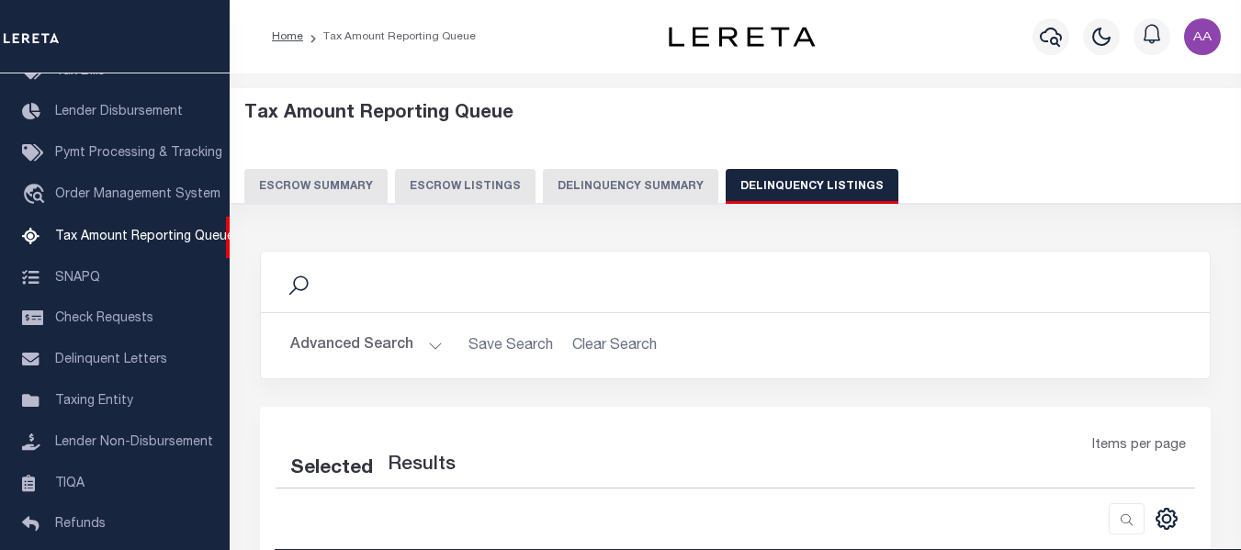
click at [337, 334] on button "Advanced Search" at bounding box center [366, 346] width 153 height 36
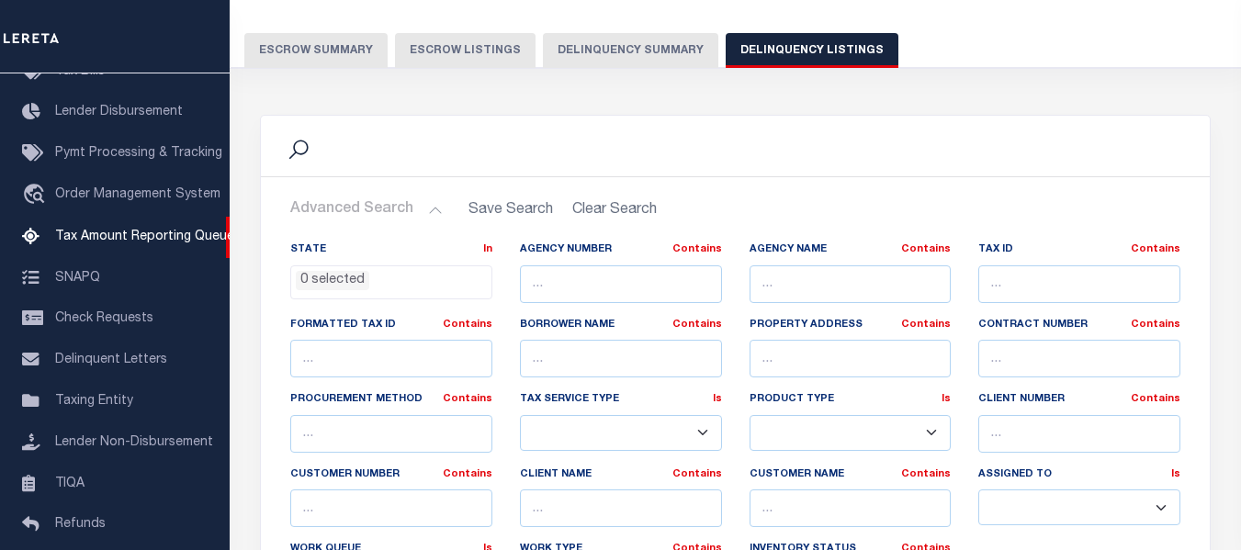
scroll to position [184, 0]
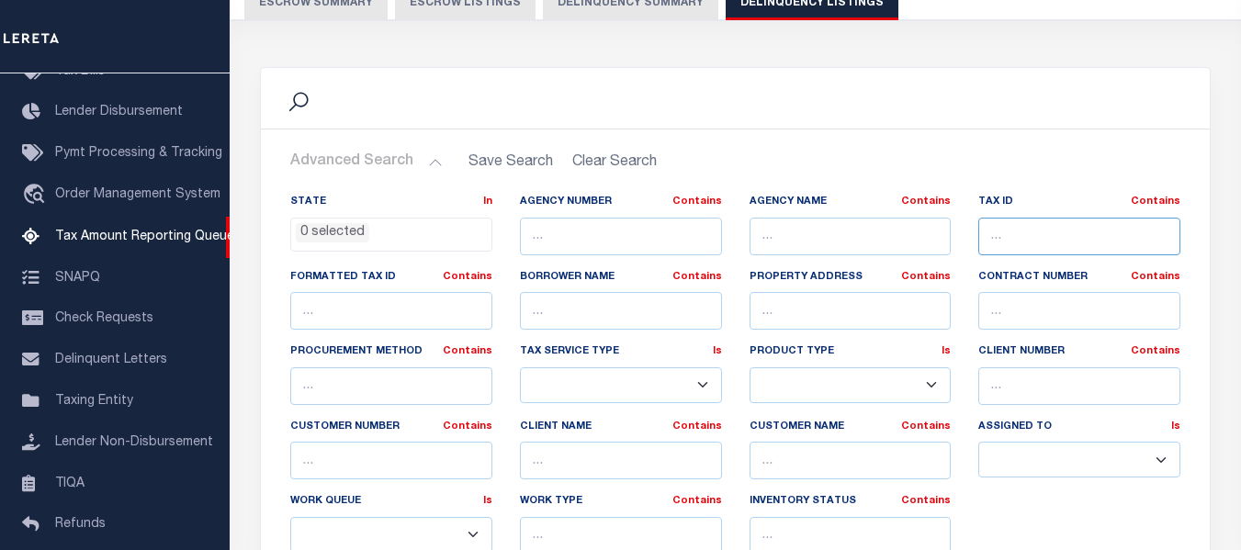
click at [1015, 237] on input "text" at bounding box center [1080, 237] width 202 height 38
paste input "86646-15205"
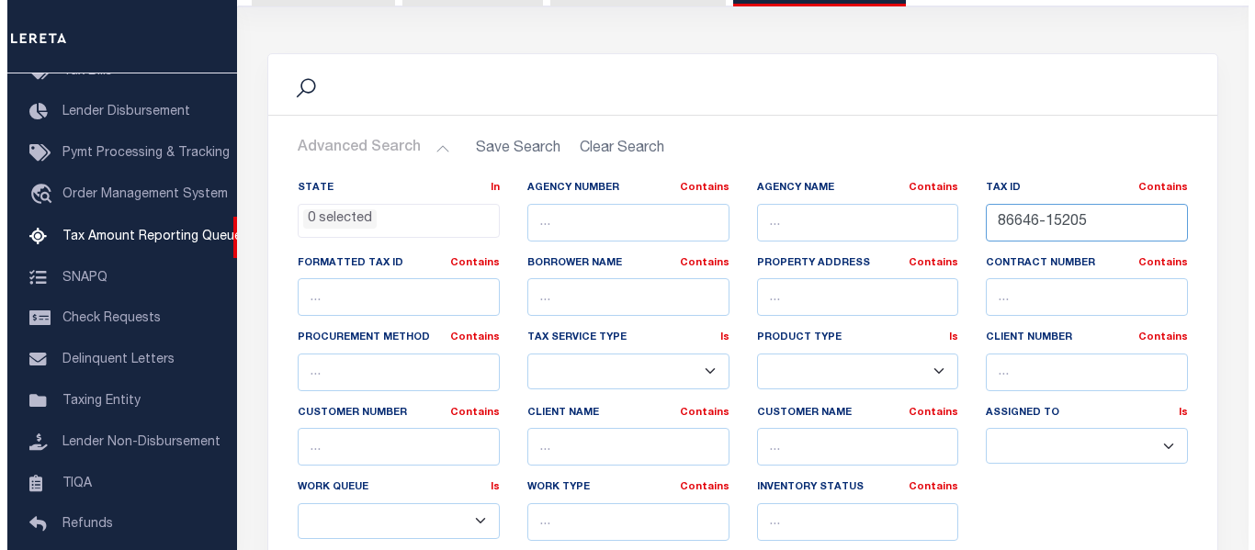
scroll to position [0, 0]
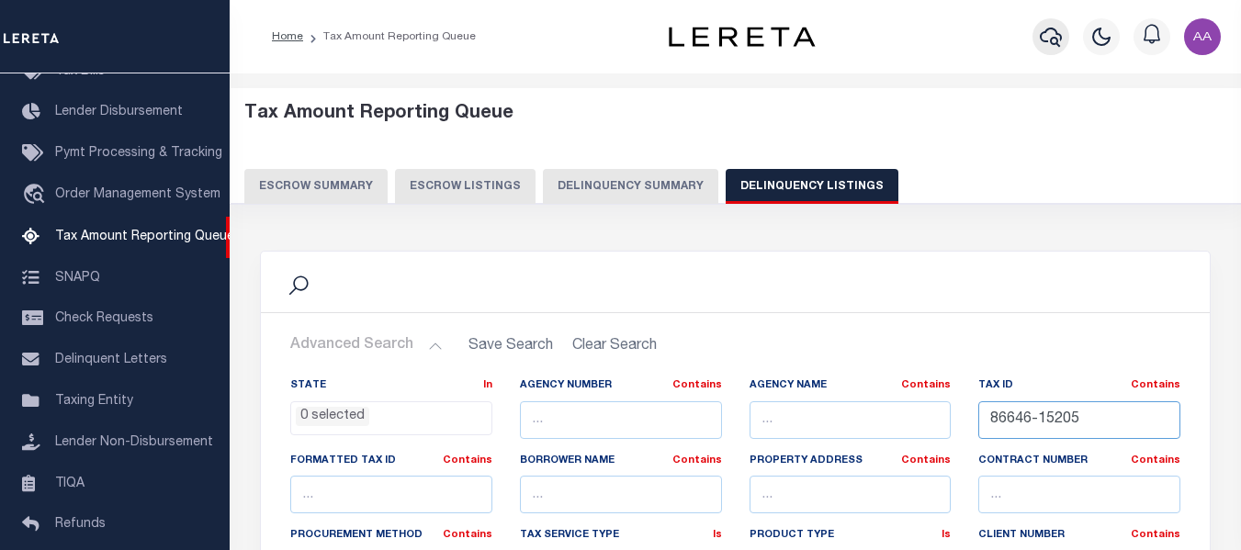
type input "86646-15205"
click at [1049, 29] on icon "button" at bounding box center [1051, 37] width 22 height 19
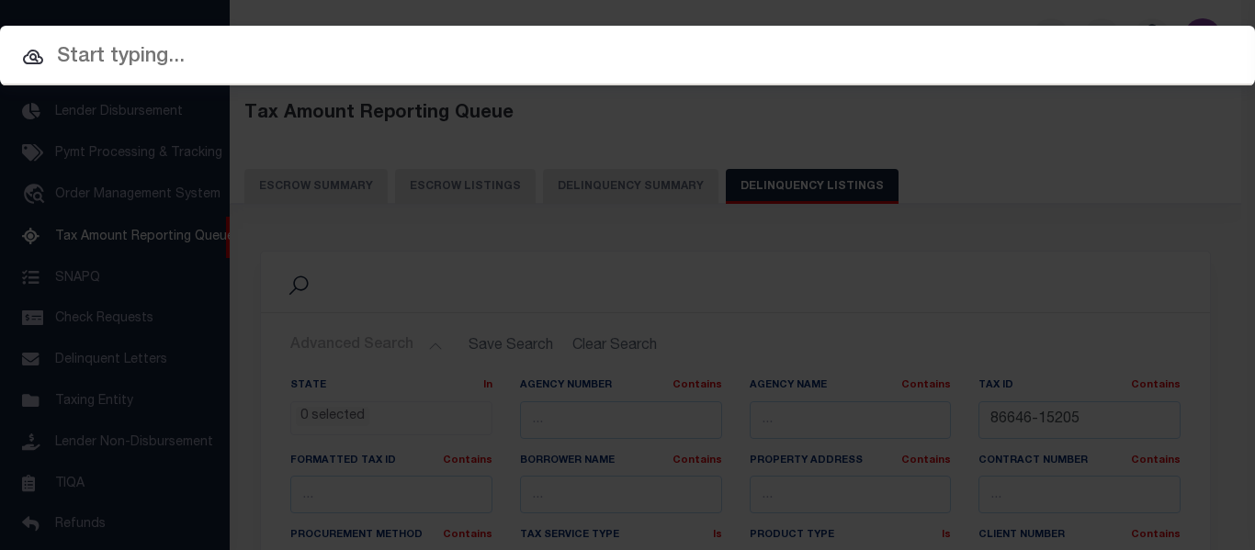
paste input "86646-15205"
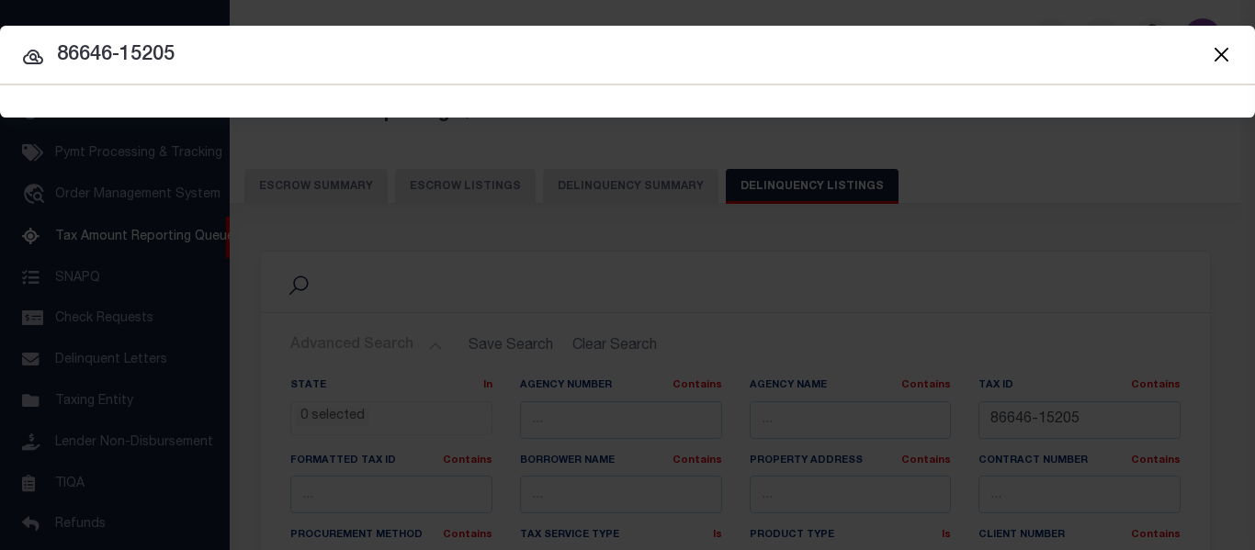
type input "86646-15205"
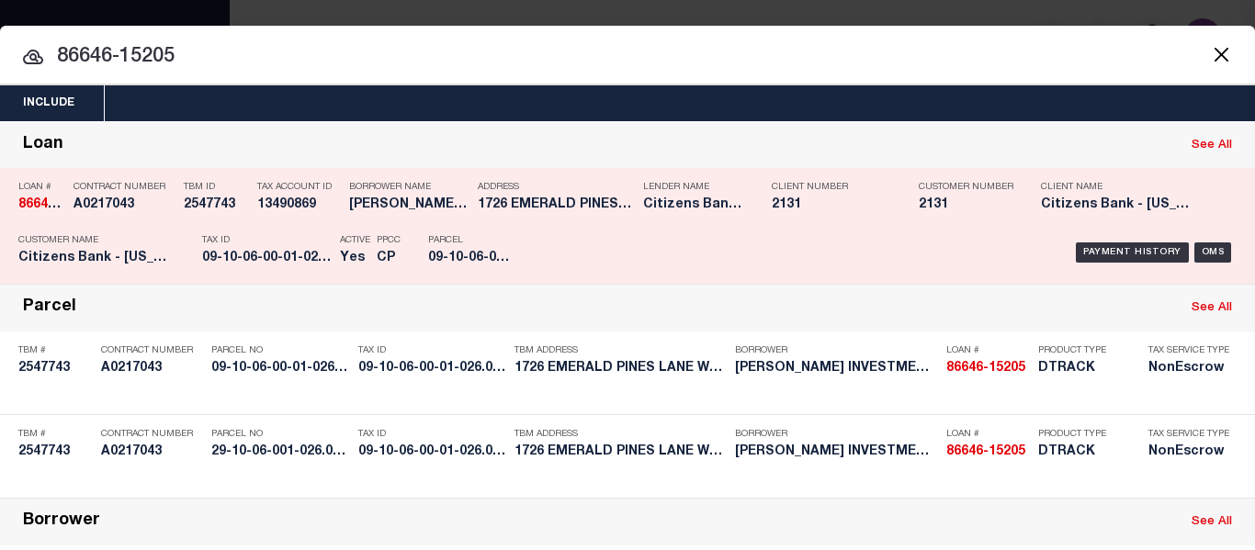
scroll to position [92, 0]
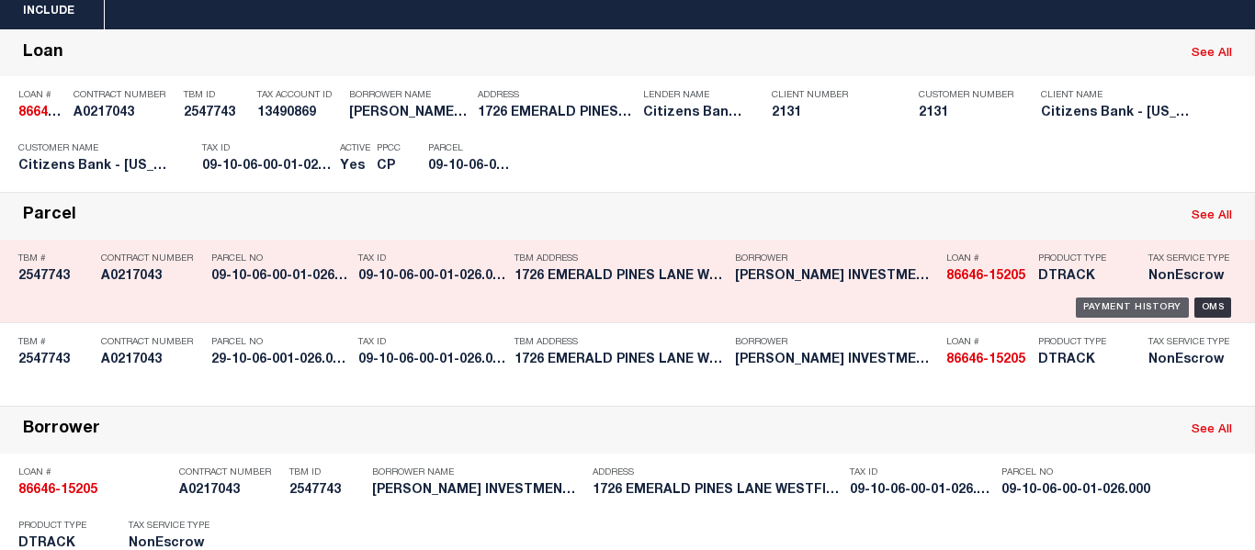
click at [1094, 318] on div "Payment History" at bounding box center [1132, 308] width 113 height 20
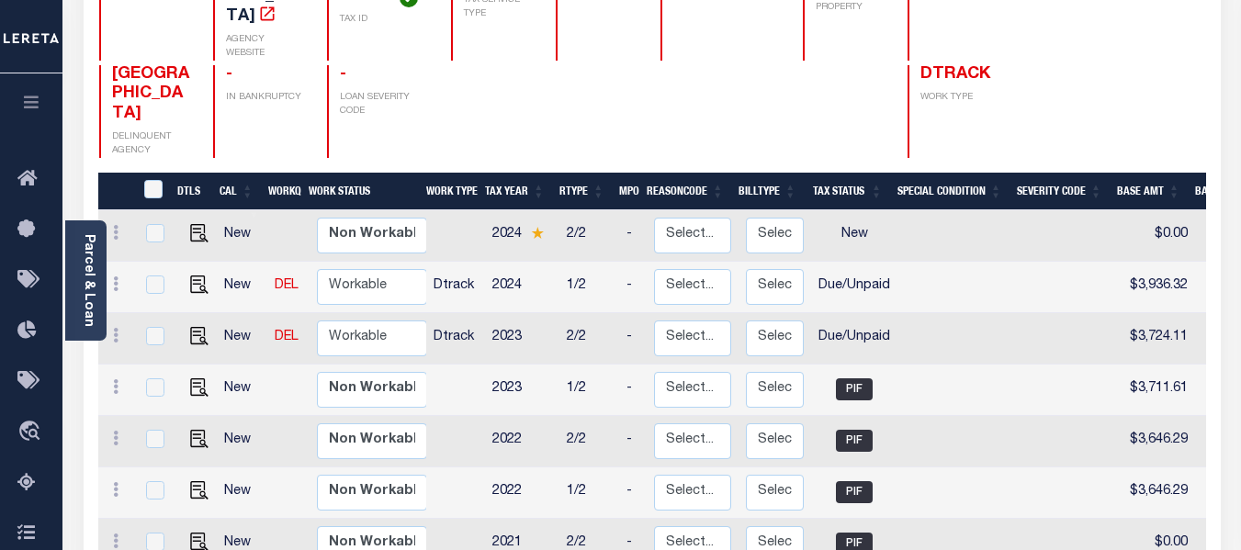
scroll to position [276, 0]
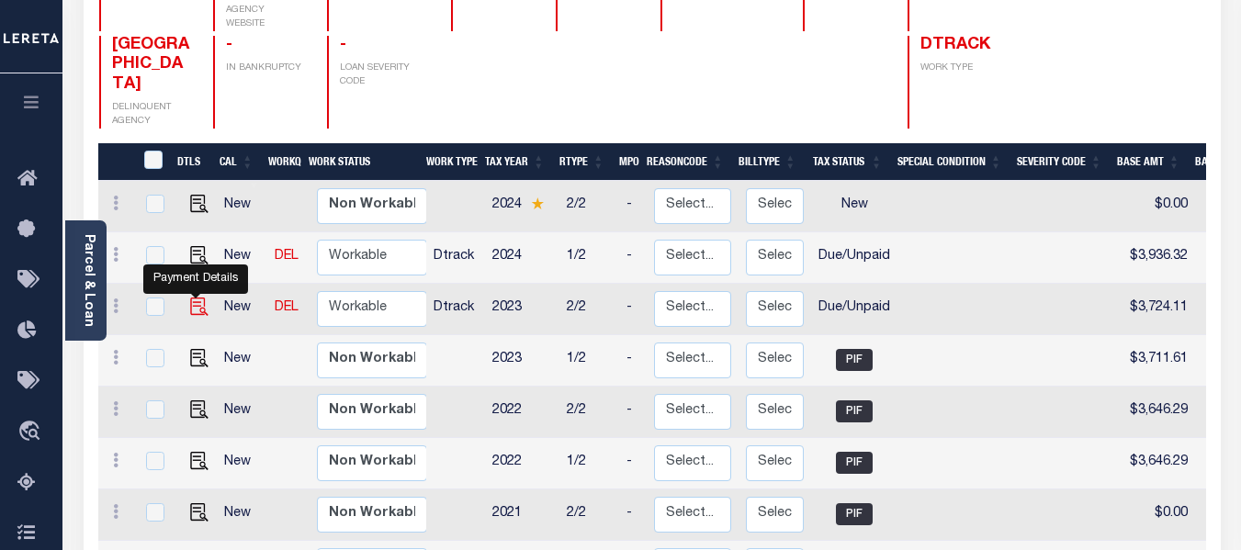
click at [195, 298] on img "" at bounding box center [199, 307] width 18 height 18
checkbox input "true"
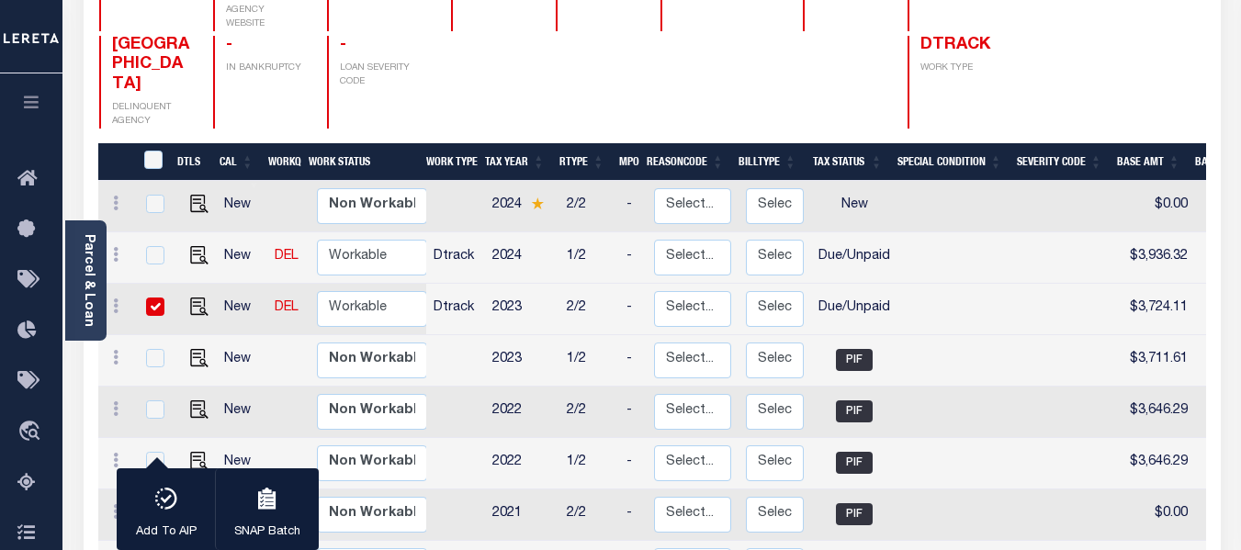
click at [156, 298] on input "checkbox" at bounding box center [155, 307] width 18 height 18
checkbox input "false"
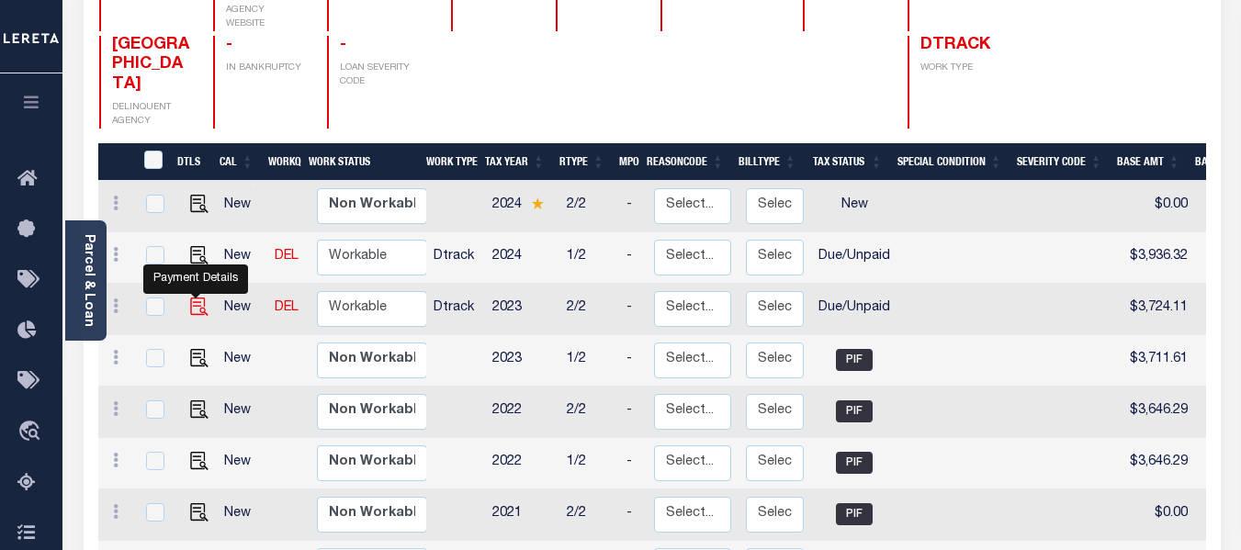
click at [191, 298] on img "" at bounding box center [199, 307] width 18 height 18
checkbox input "true"
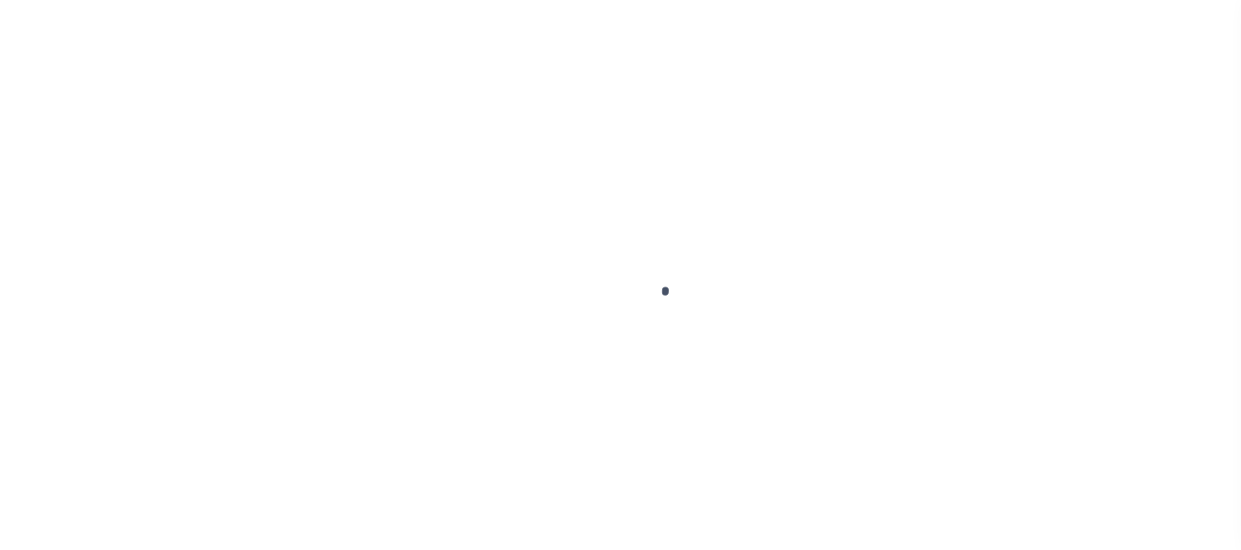
select select "DUE"
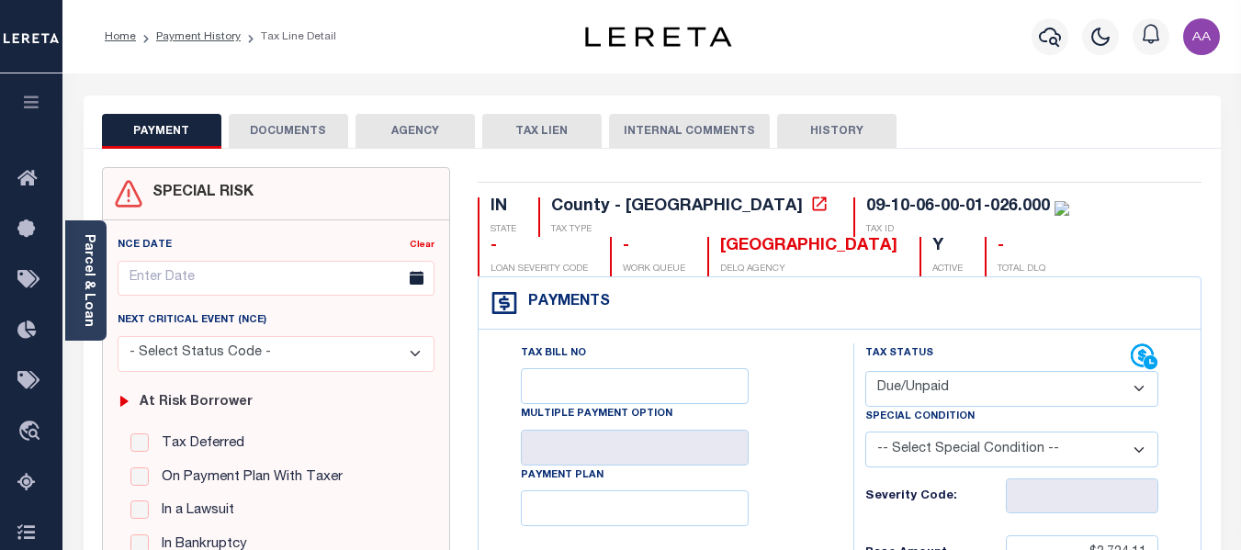
click at [294, 134] on button "DOCUMENTS" at bounding box center [288, 131] width 119 height 35
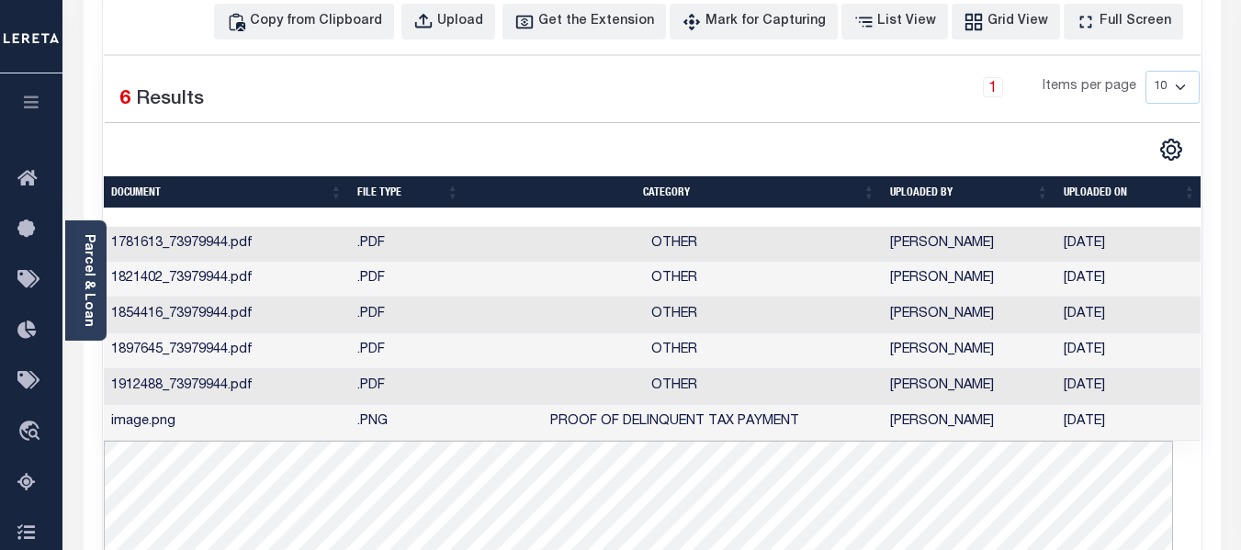
scroll to position [276, 0]
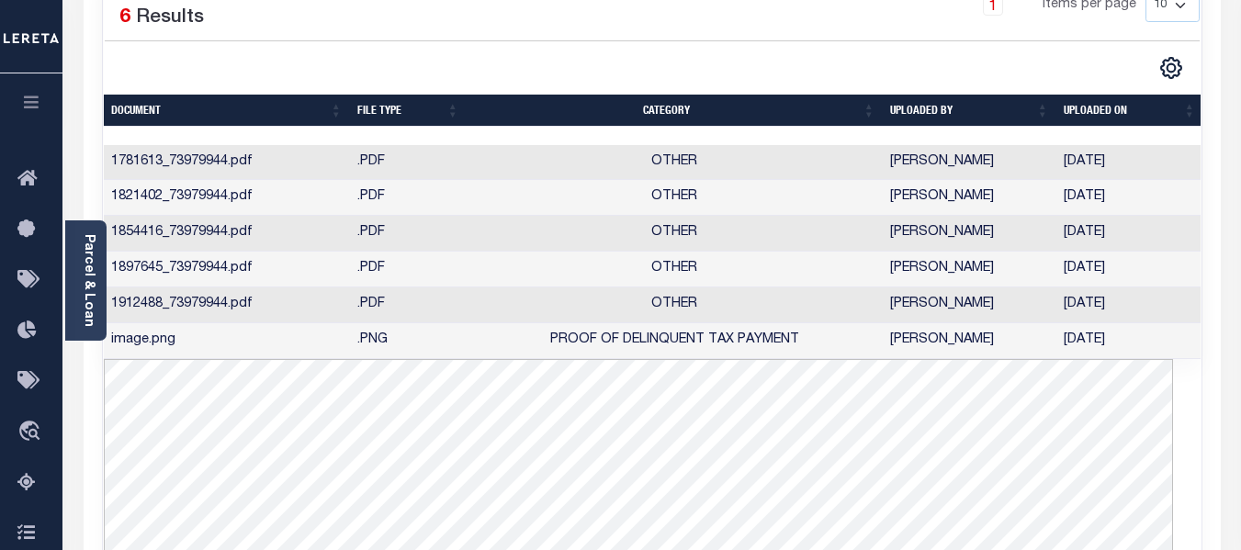
click at [147, 343] on td "image.png" at bounding box center [227, 341] width 246 height 36
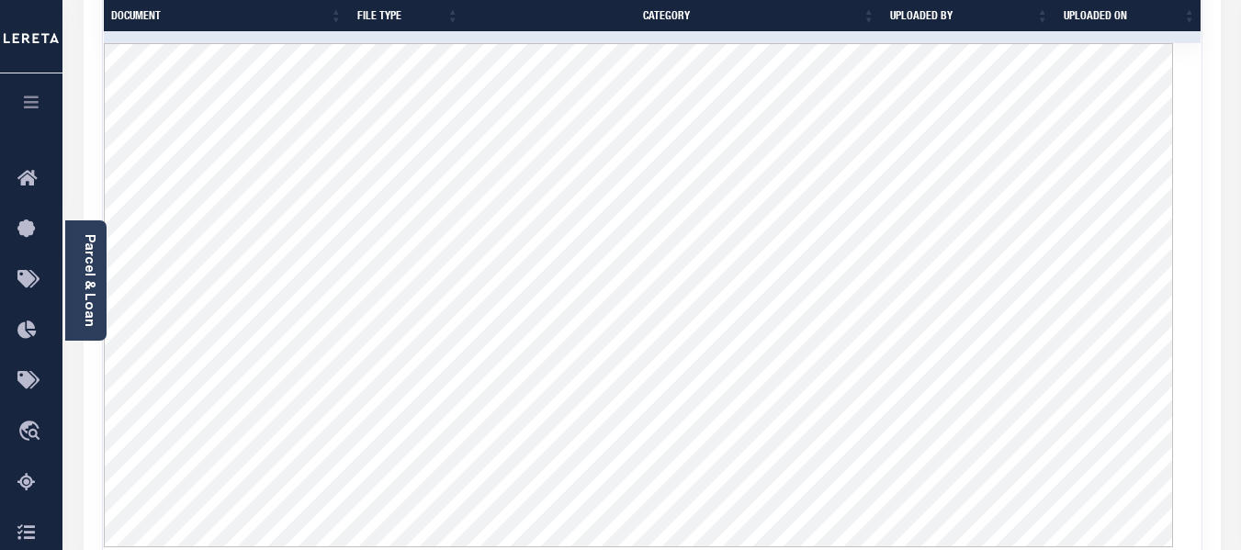
scroll to position [551, 0]
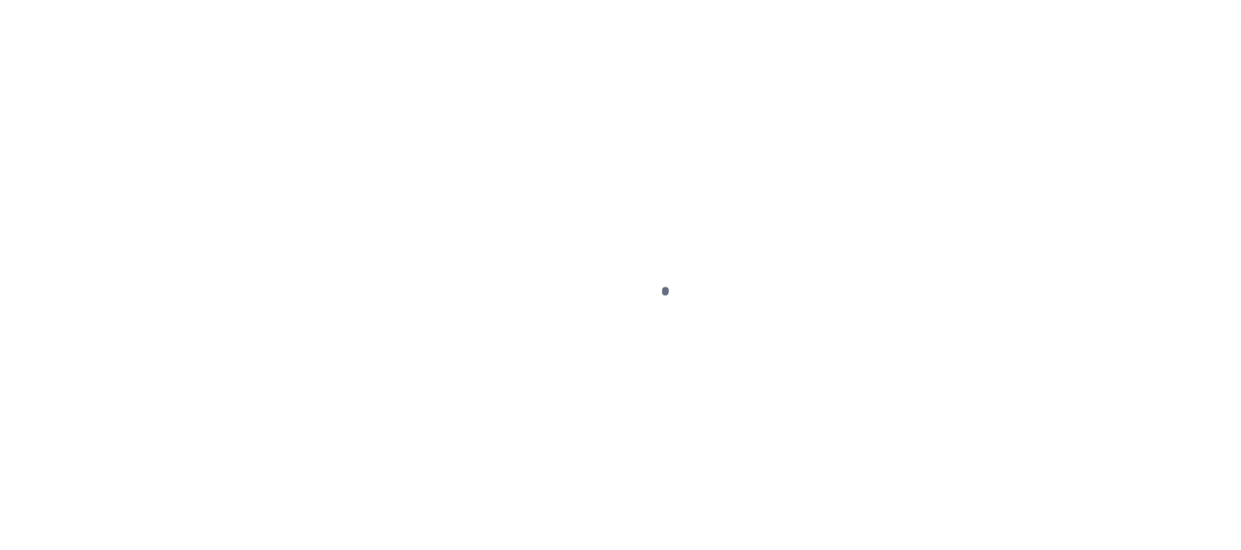
select select "DUE"
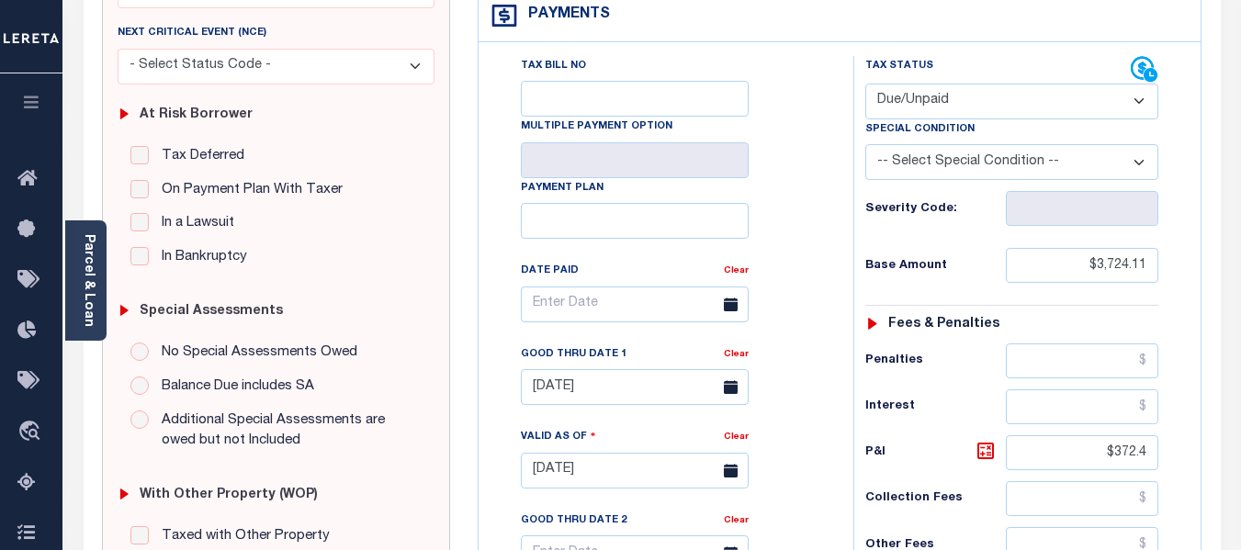
scroll to position [368, 0]
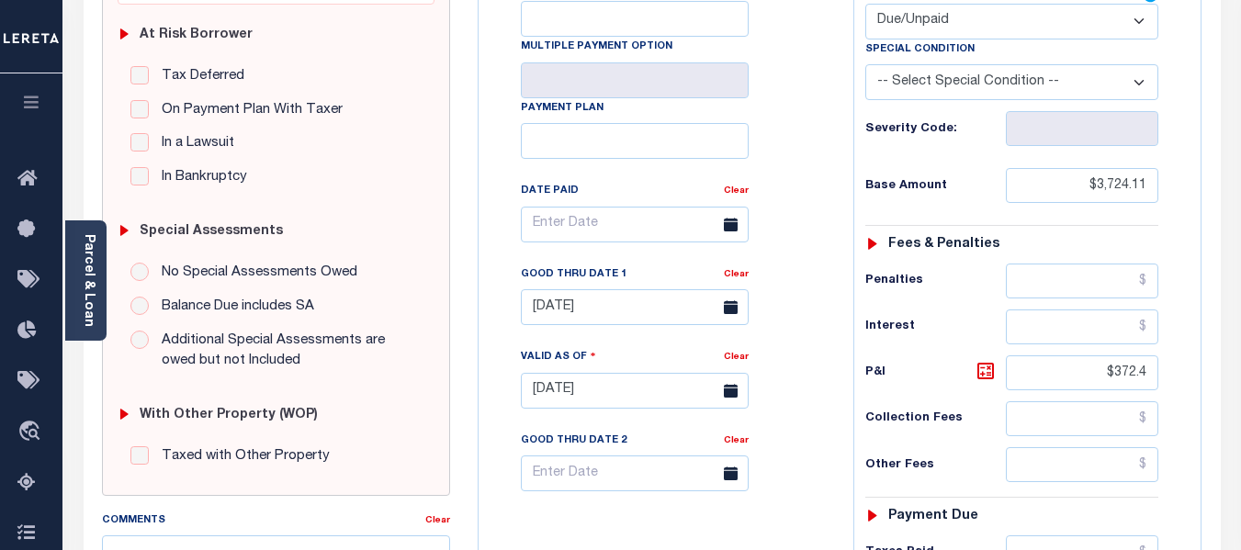
click at [803, 302] on div "Tax Bill No Multiple Payment Option Payment Plan Clear" at bounding box center [661, 233] width 329 height 515
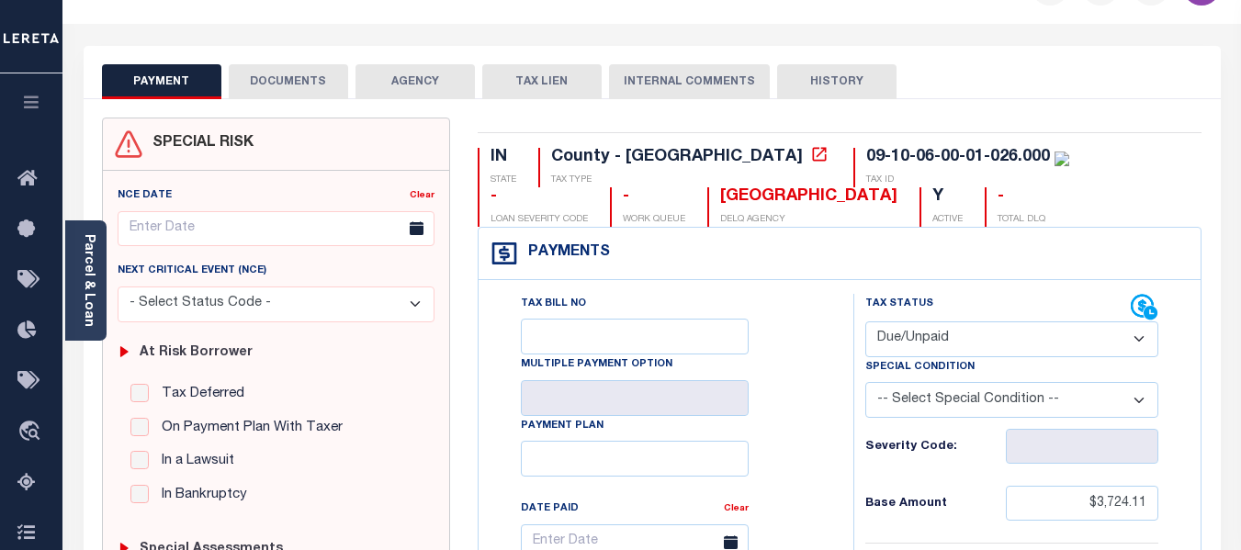
scroll to position [0, 0]
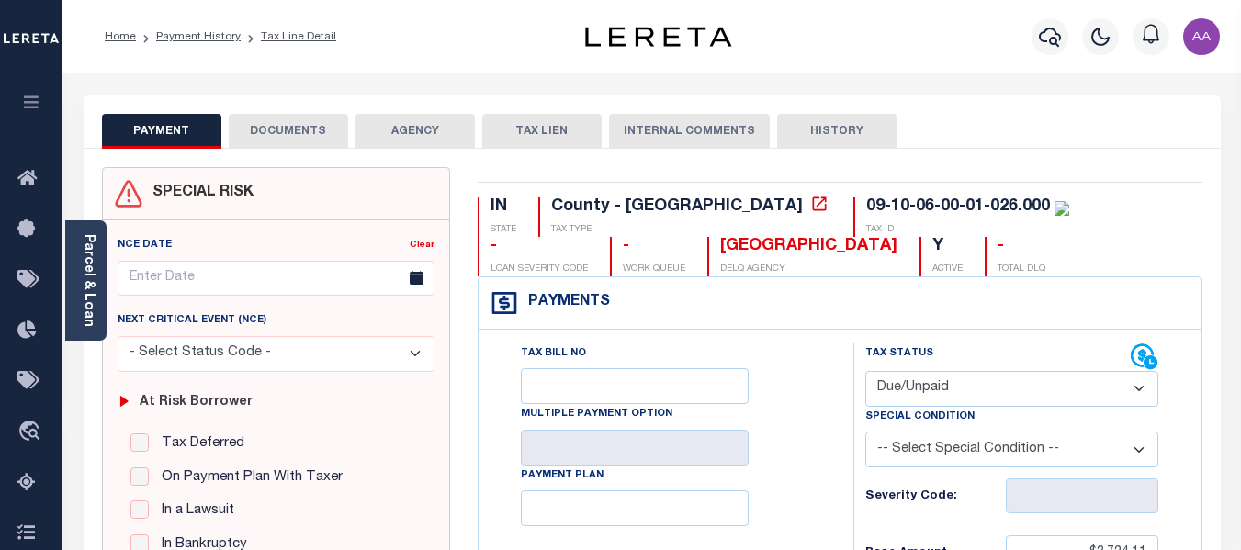
click at [302, 124] on button "DOCUMENTS" at bounding box center [288, 131] width 119 height 35
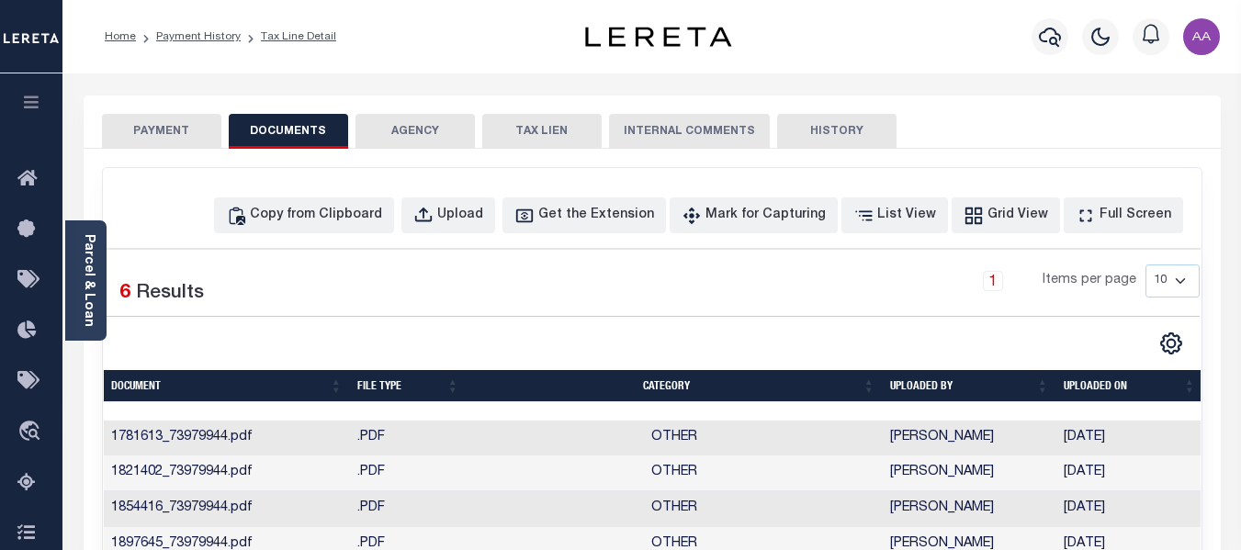
click at [190, 128] on button "PAYMENT" at bounding box center [161, 131] width 119 height 35
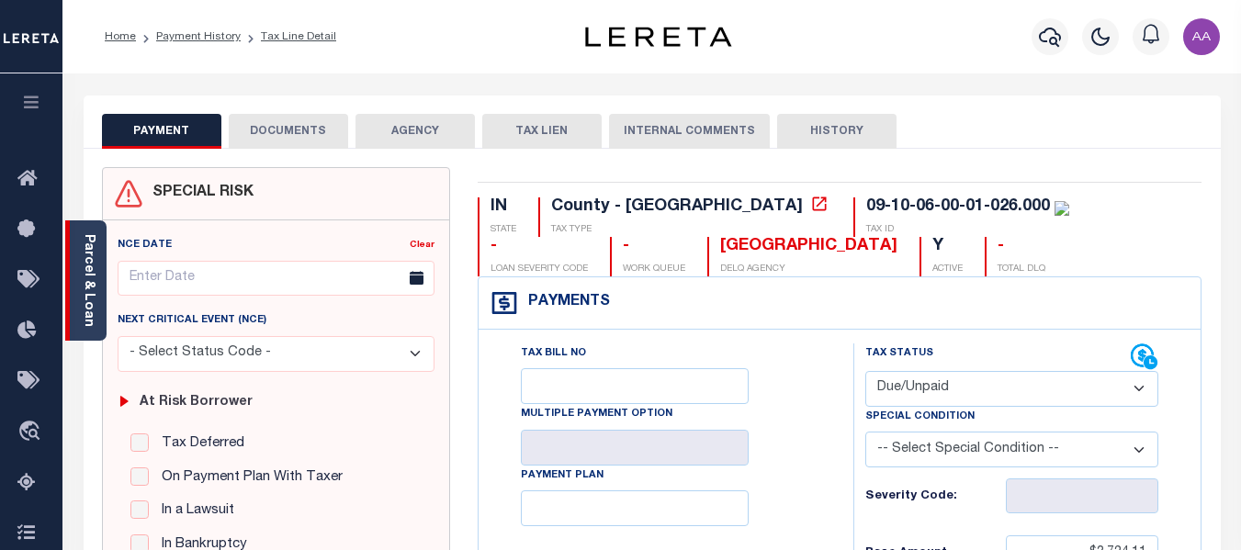
click at [89, 275] on link "Parcel & Loan" at bounding box center [88, 280] width 13 height 93
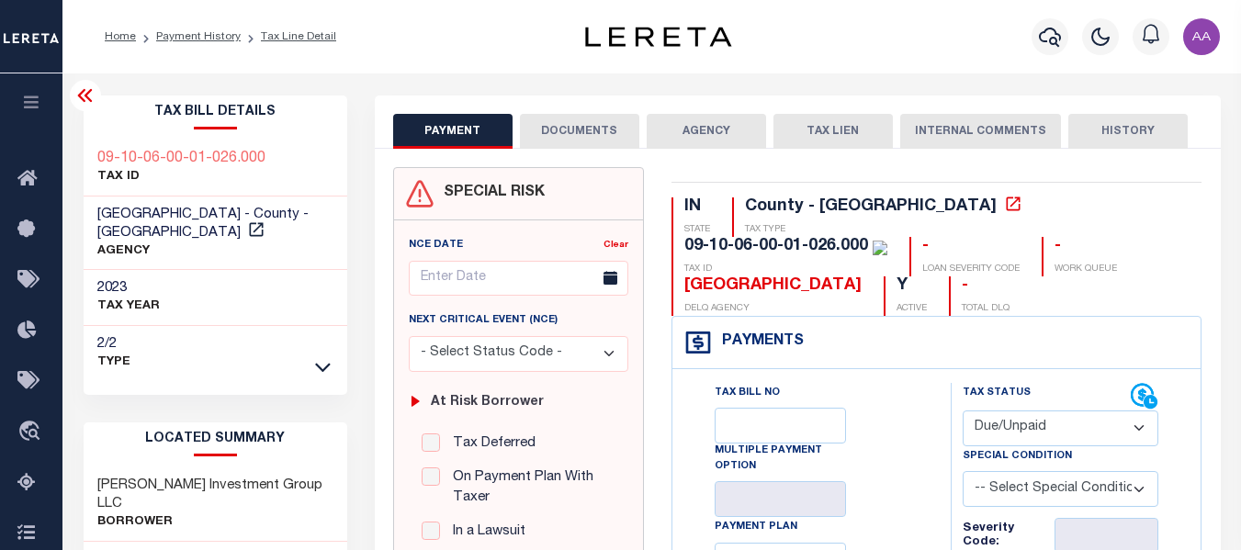
click at [85, 95] on icon at bounding box center [85, 96] width 22 height 22
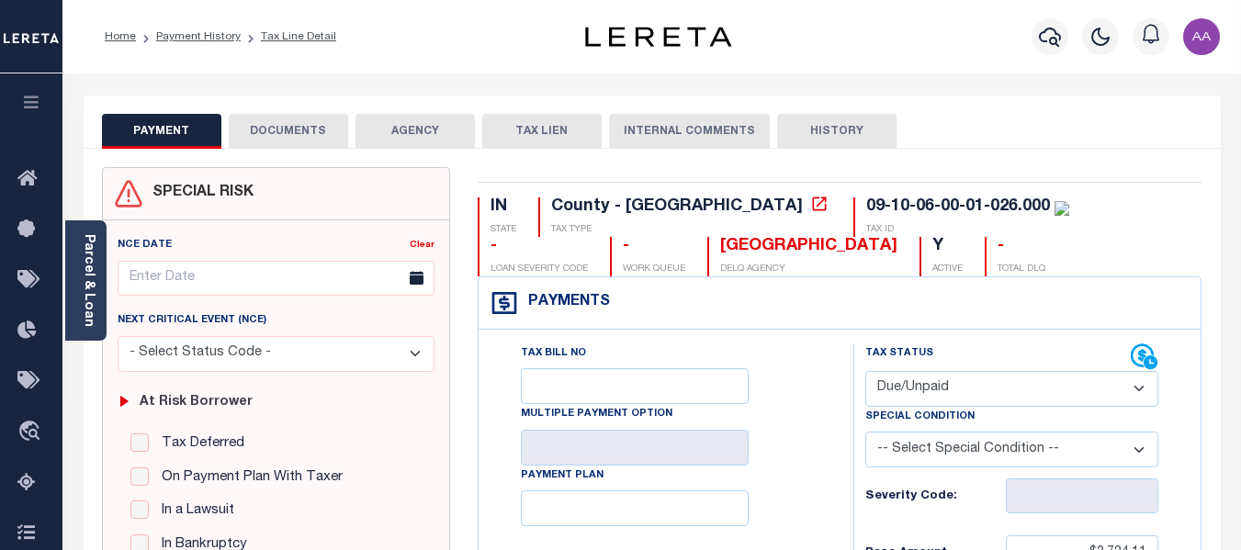
click at [311, 131] on button "DOCUMENTS" at bounding box center [288, 131] width 119 height 35
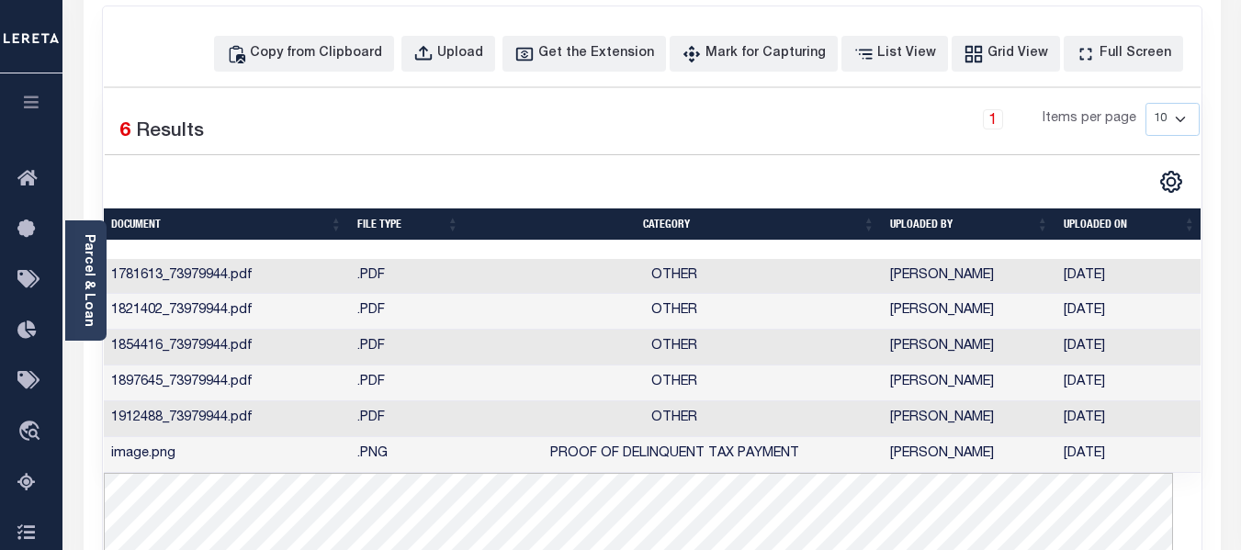
scroll to position [276, 0]
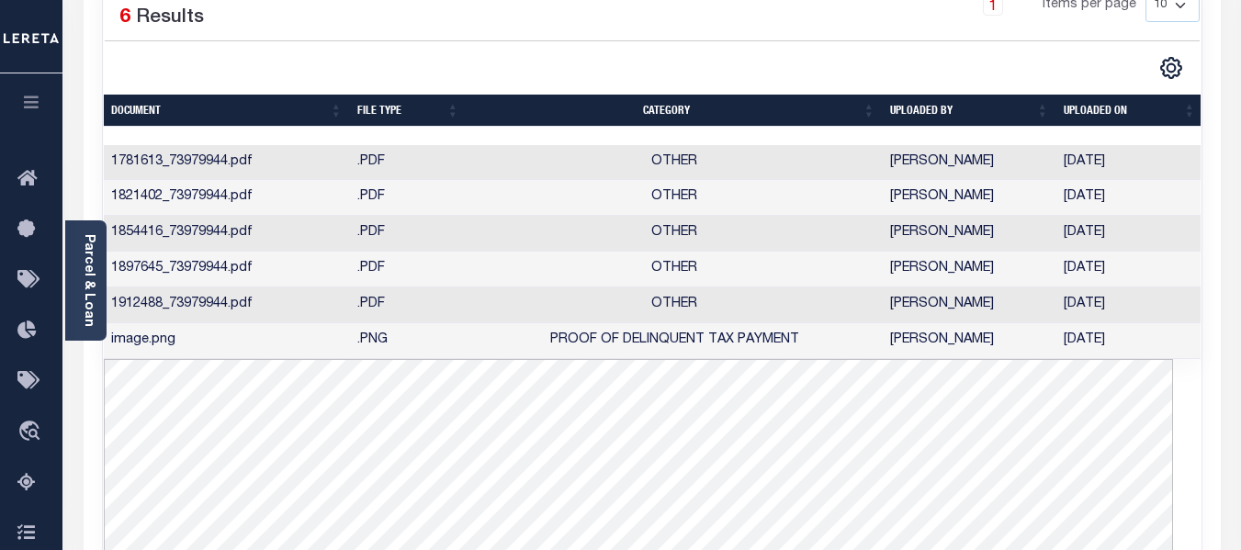
click at [245, 348] on td "image.png" at bounding box center [227, 341] width 246 height 36
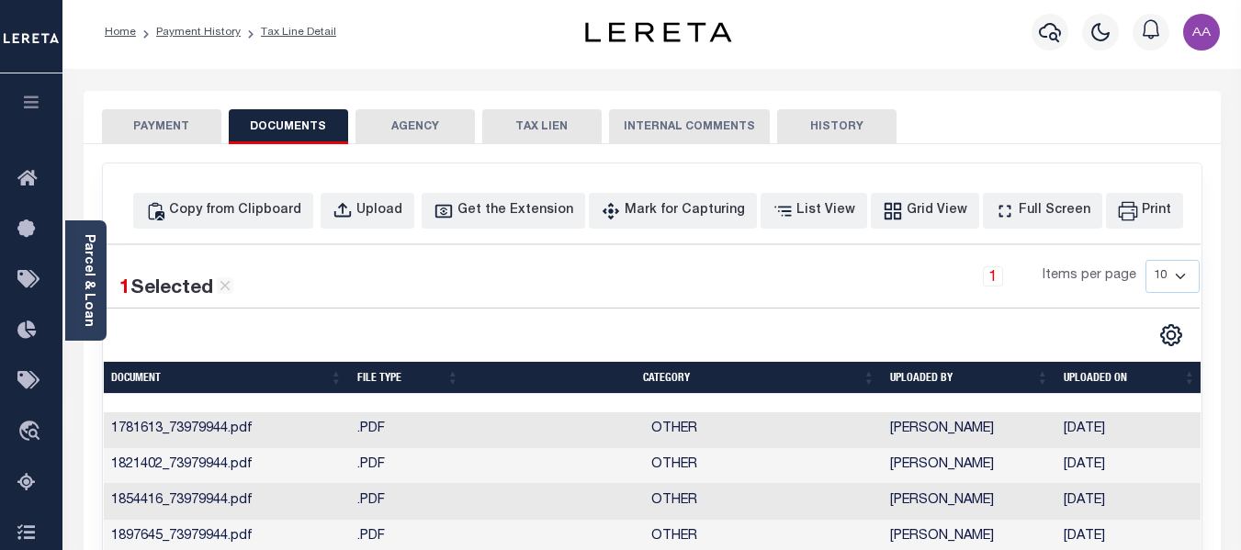
scroll to position [0, 0]
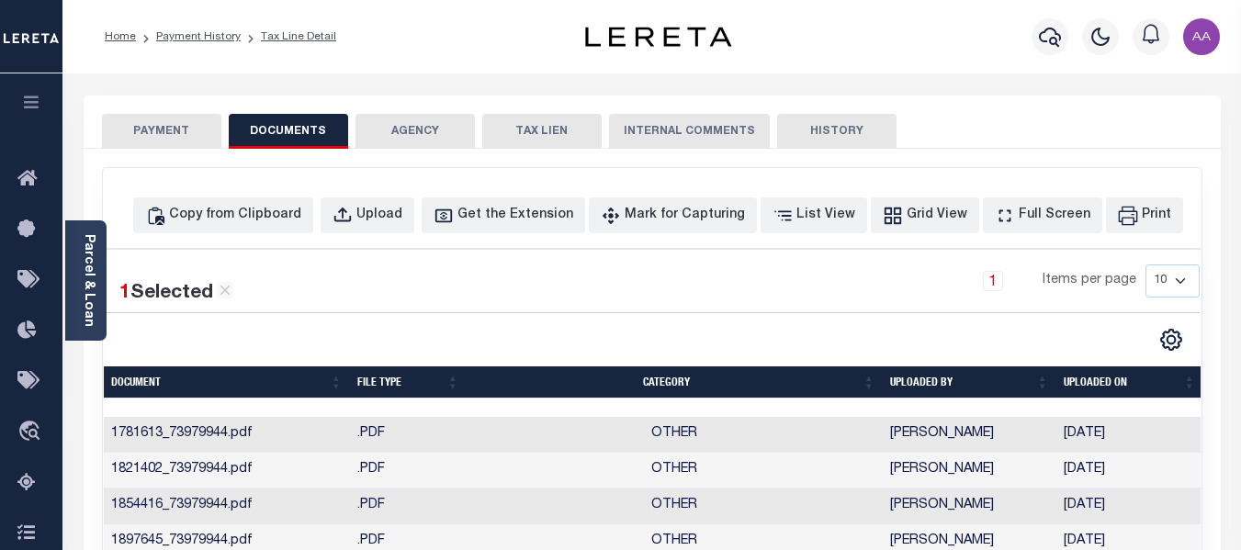
click at [179, 130] on button "PAYMENT" at bounding box center [161, 131] width 119 height 35
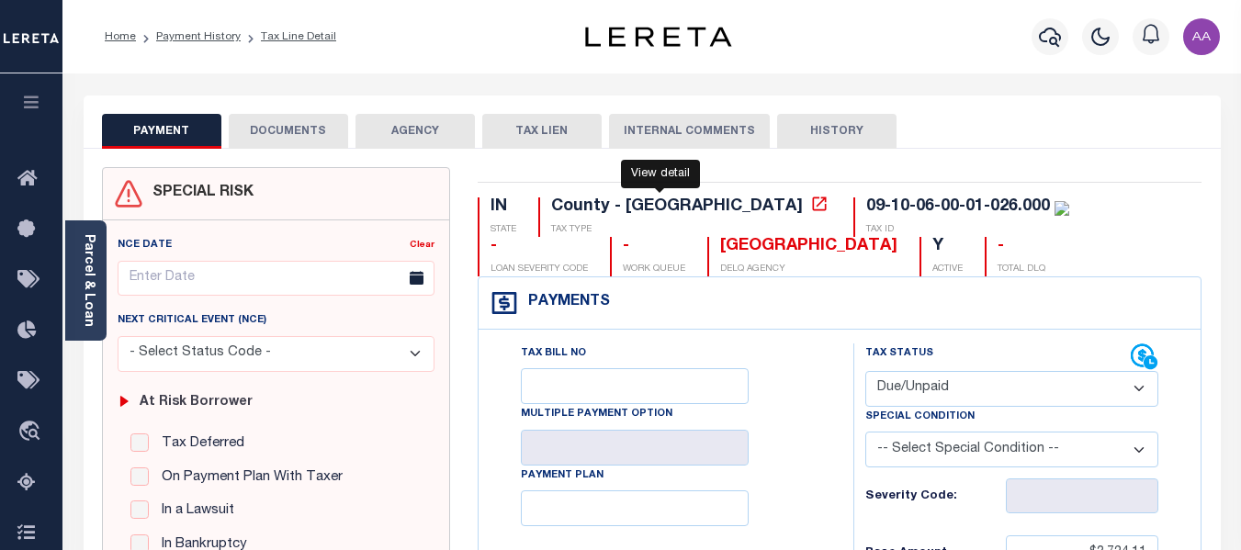
click at [812, 201] on icon at bounding box center [819, 204] width 14 height 14
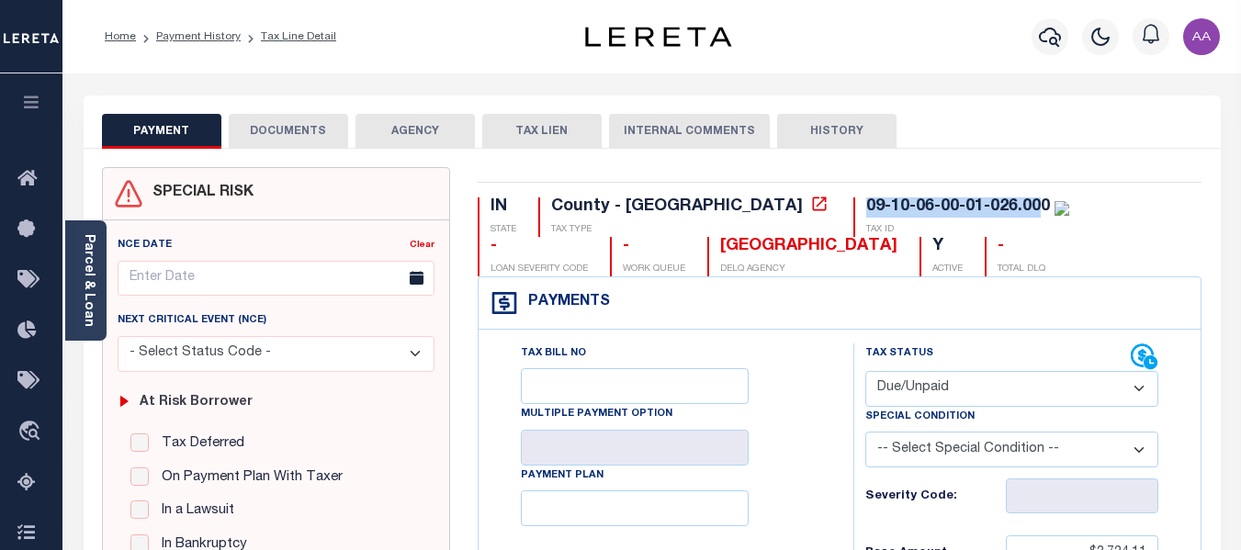
drag, startPoint x: 715, startPoint y: 205, endPoint x: 887, endPoint y: 205, distance: 171.8
click at [887, 205] on div "09-10-06-00-01-026.000 TAX ID" at bounding box center [962, 218] width 216 height 40
click at [872, 245] on div "IN STATE County - IN TAX TYPE 09-10-06-00-01-026.000 TAX ID - LOAN SEVERITY COD…" at bounding box center [840, 237] width 725 height 79
drag, startPoint x: 705, startPoint y: 209, endPoint x: 889, endPoint y: 202, distance: 184.8
click at [889, 202] on div "09-10-06-00-01-026.000 TAX ID" at bounding box center [962, 218] width 216 height 40
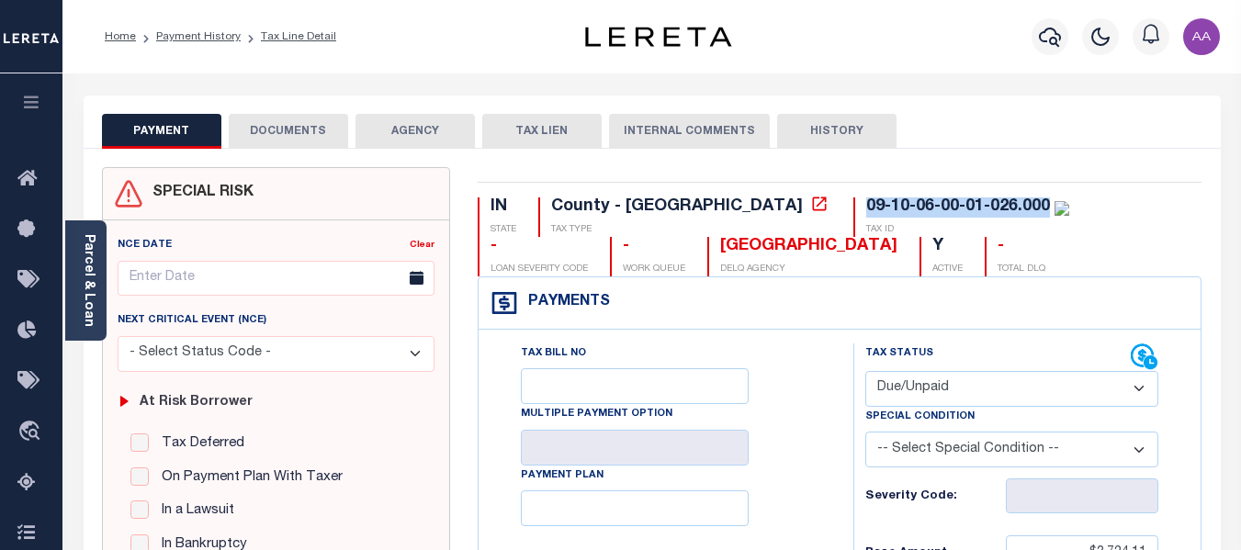
copy div "09-10-06-00-01-026.000"
click at [182, 31] on link "Payment History" at bounding box center [198, 36] width 85 height 11
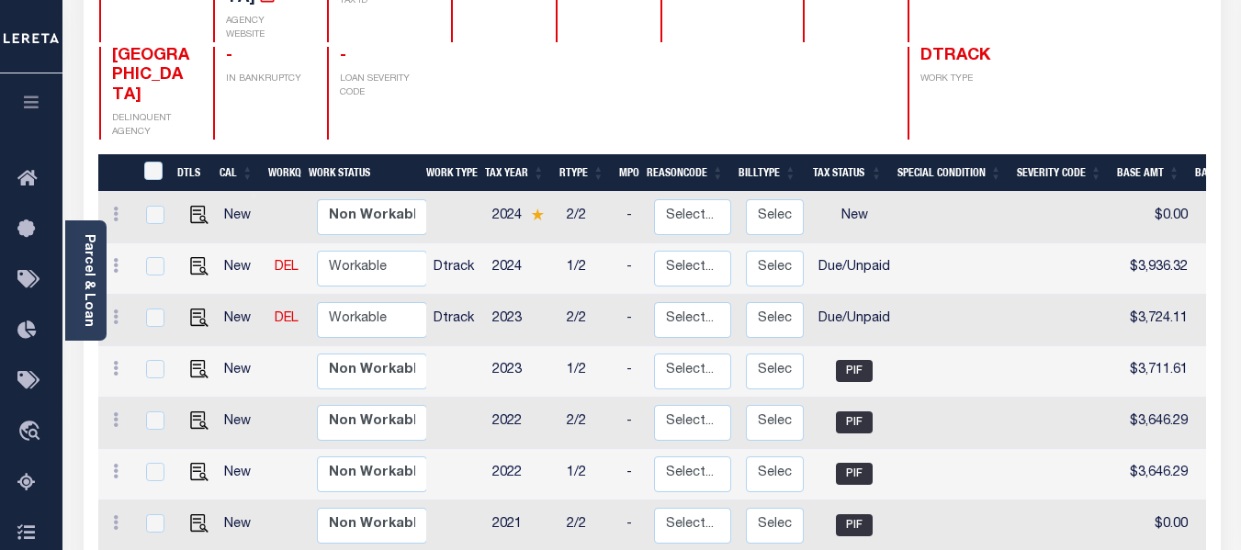
scroll to position [276, 0]
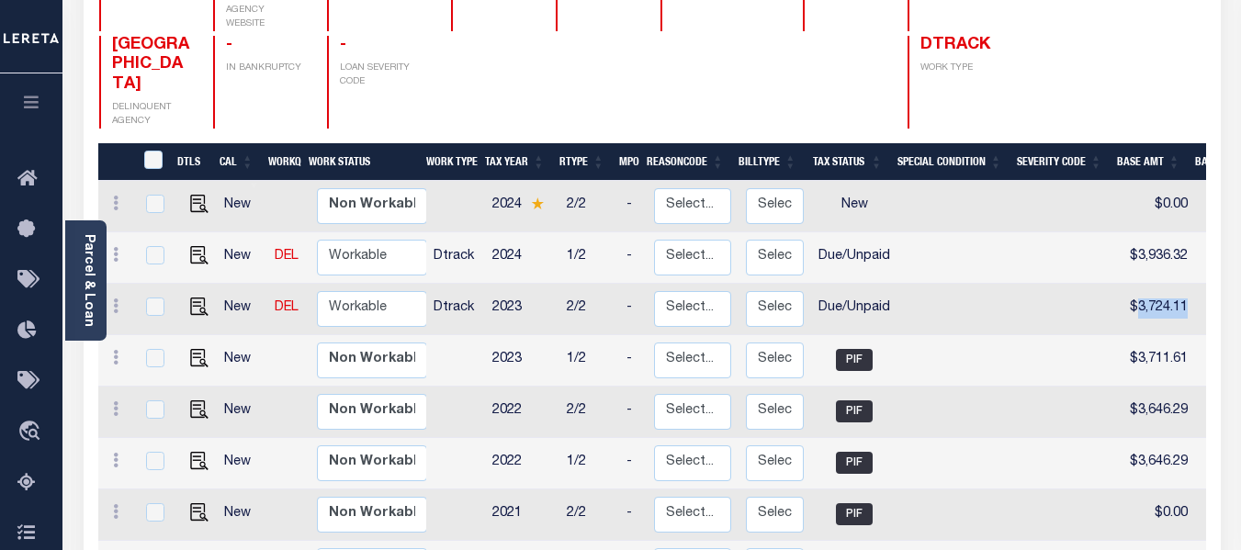
drag, startPoint x: 1127, startPoint y: 282, endPoint x: 1180, endPoint y: 275, distance: 52.9
click at [1180, 284] on td "$3,724.11" at bounding box center [1156, 309] width 78 height 51
checkbox input "true"
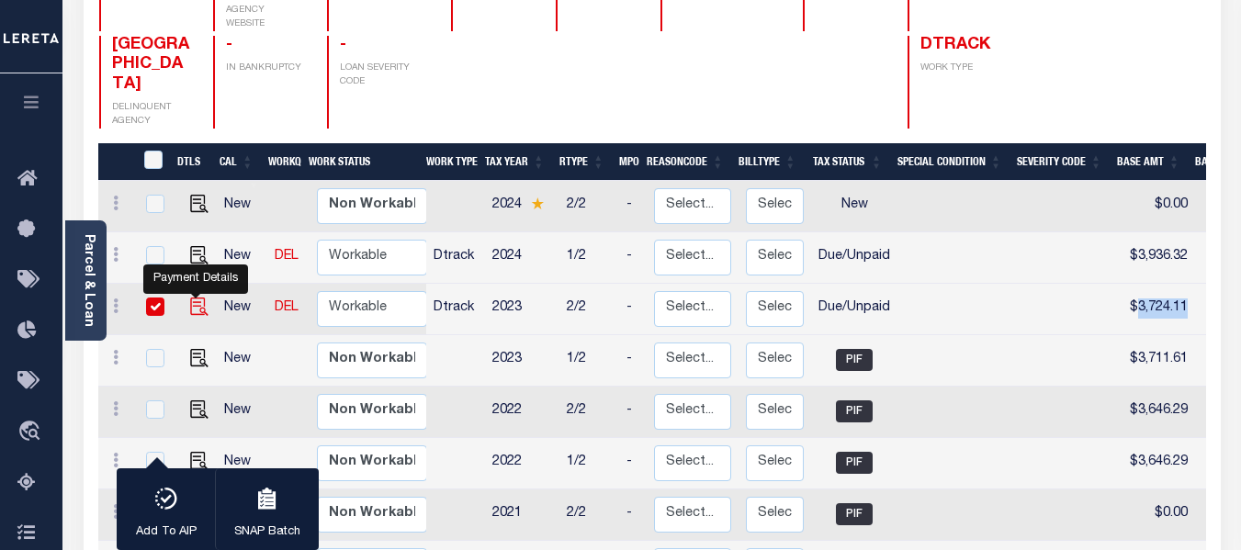
click at [194, 298] on img "" at bounding box center [199, 307] width 18 height 18
checkbox input "false"
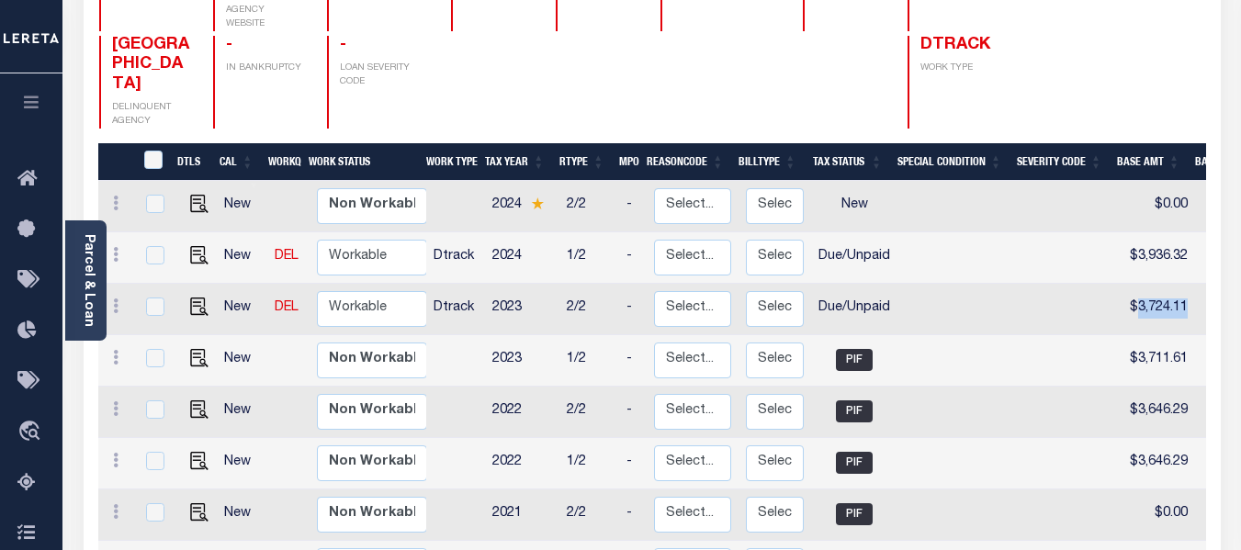
click at [185, 250] on link at bounding box center [195, 256] width 28 height 13
checkbox input "true"
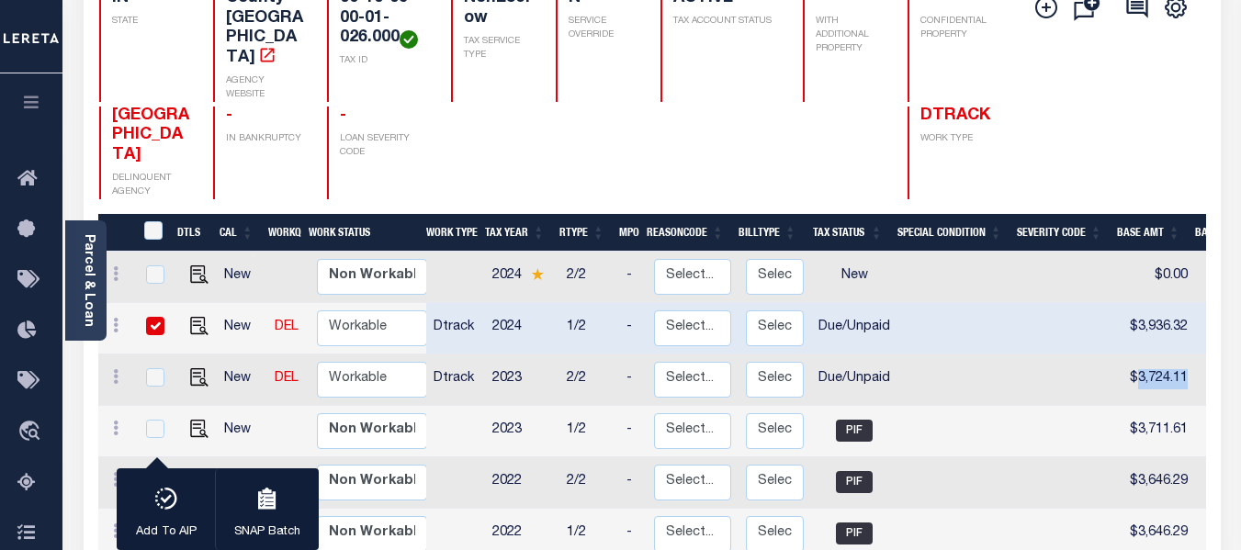
scroll to position [184, 0]
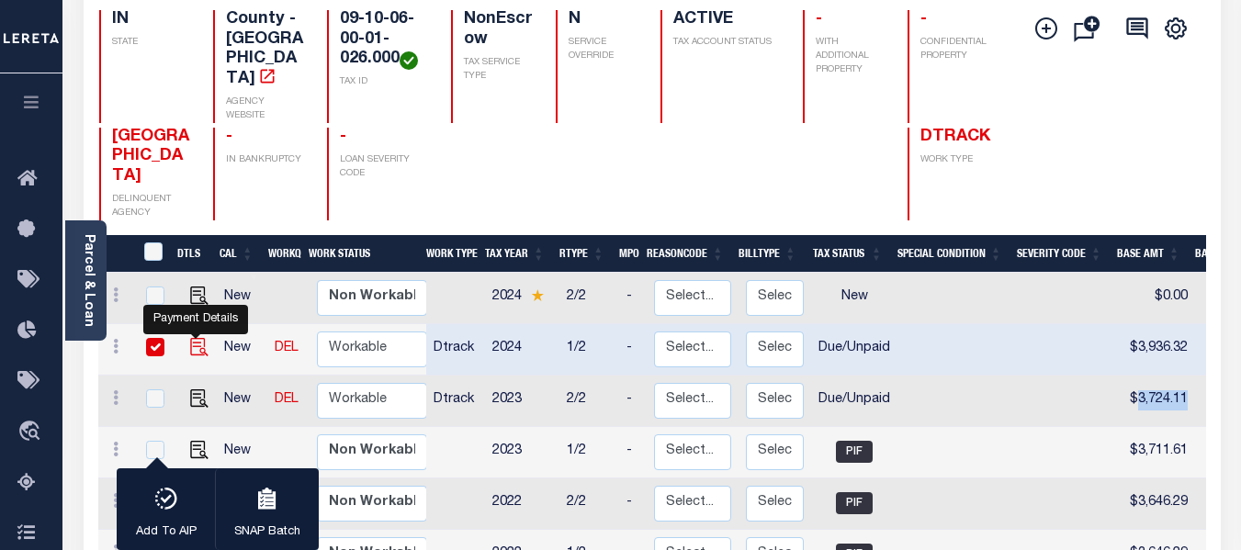
click at [197, 338] on img "" at bounding box center [199, 347] width 18 height 18
checkbox input "false"
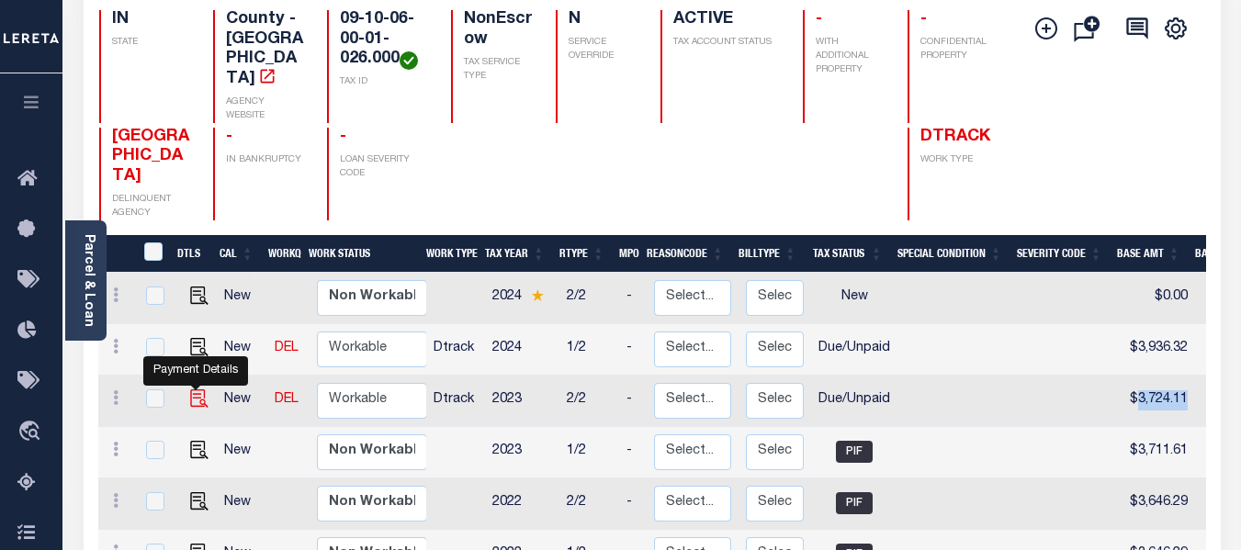
click at [190, 390] on img "" at bounding box center [199, 399] width 18 height 18
checkbox input "true"
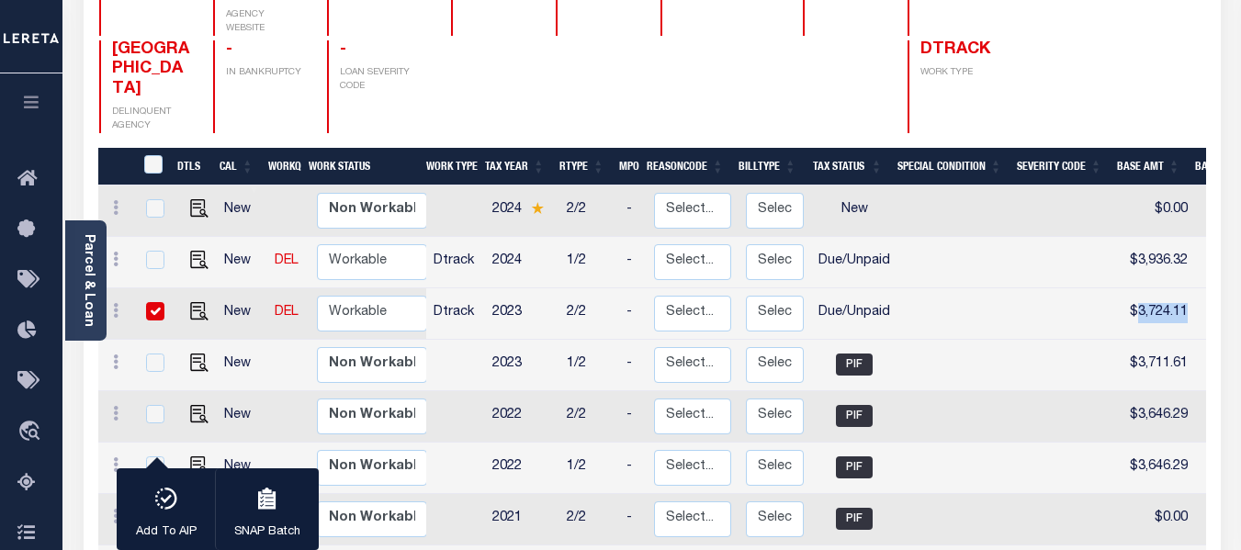
scroll to position [276, 0]
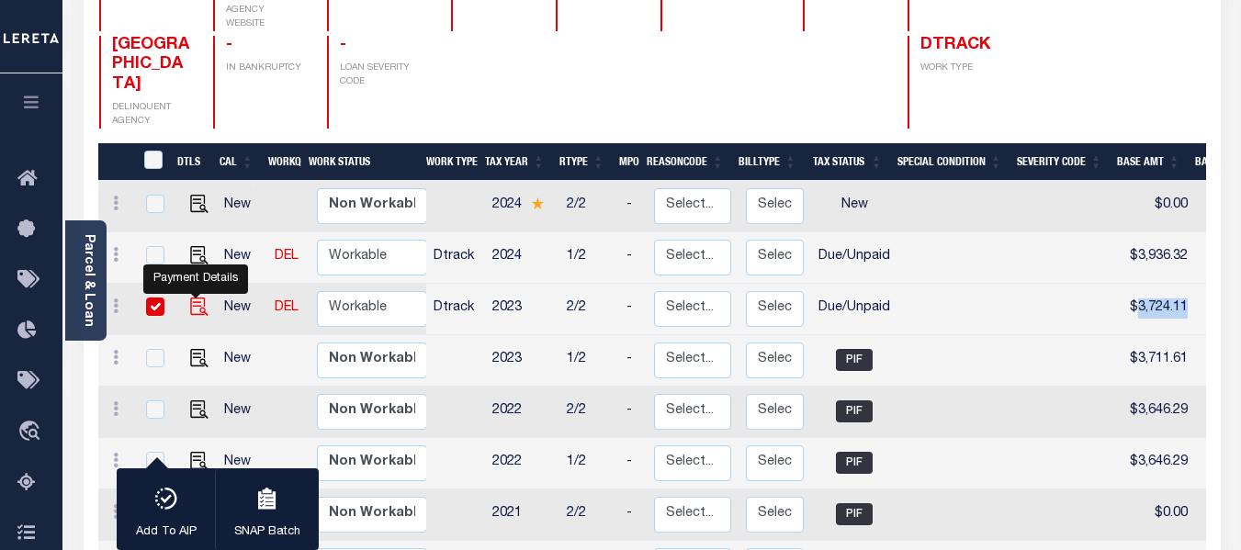
click at [190, 298] on img "" at bounding box center [199, 307] width 18 height 18
checkbox input "false"
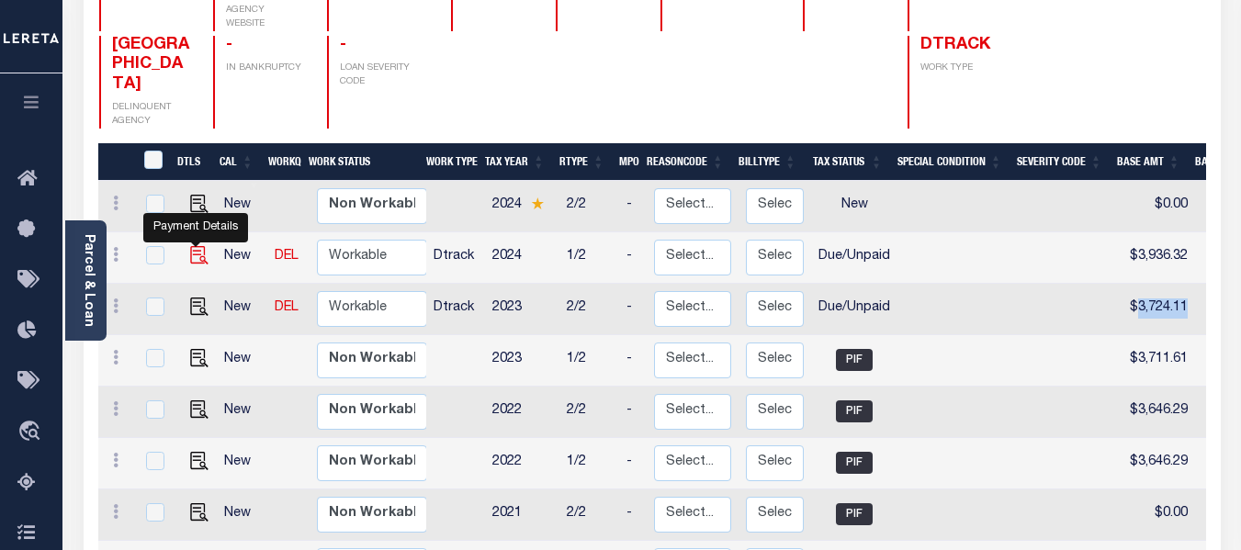
click at [197, 246] on img "" at bounding box center [199, 255] width 18 height 18
checkbox input "true"
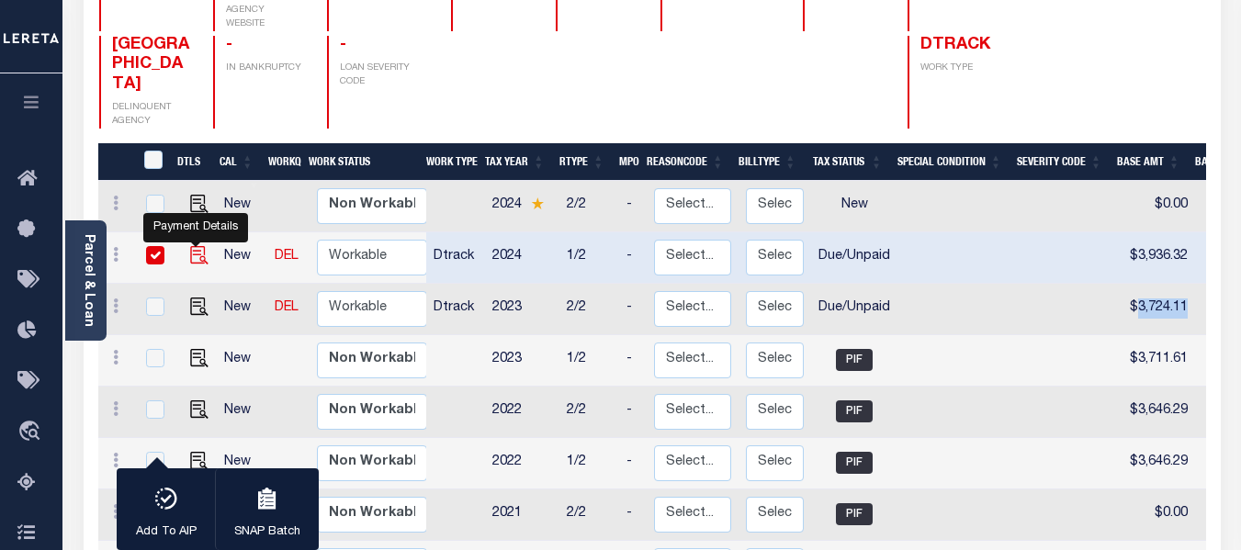
click at [196, 246] on img "" at bounding box center [199, 255] width 18 height 18
checkbox input "false"
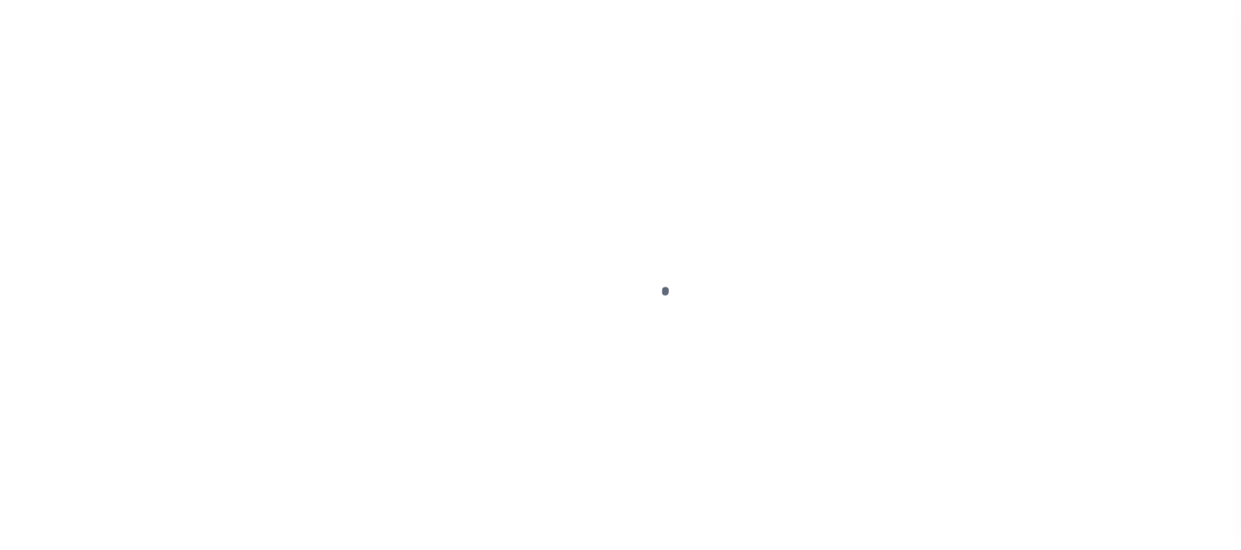
select select "DUE"
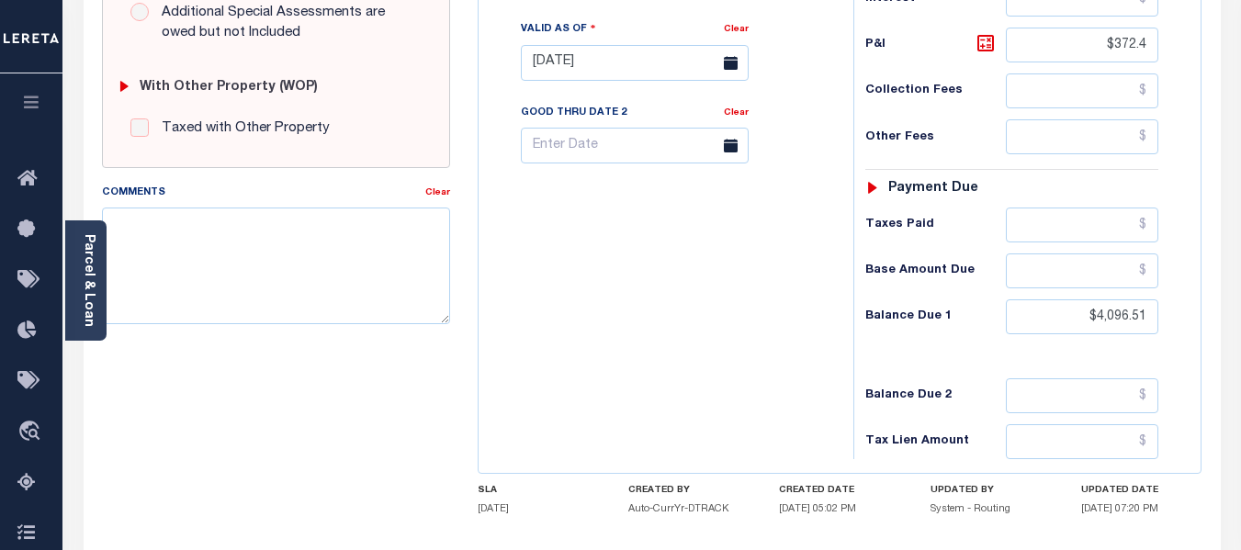
scroll to position [735, 0]
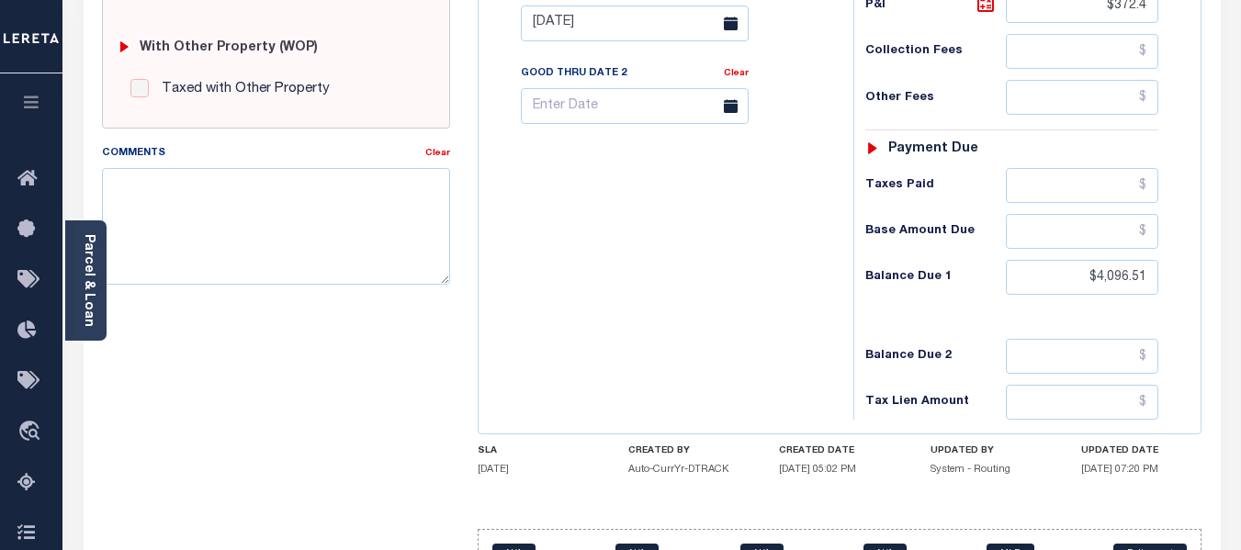
click at [1052, 311] on div "Tax Status Status - Select Status Code -" at bounding box center [1018, 14] width 329 height 811
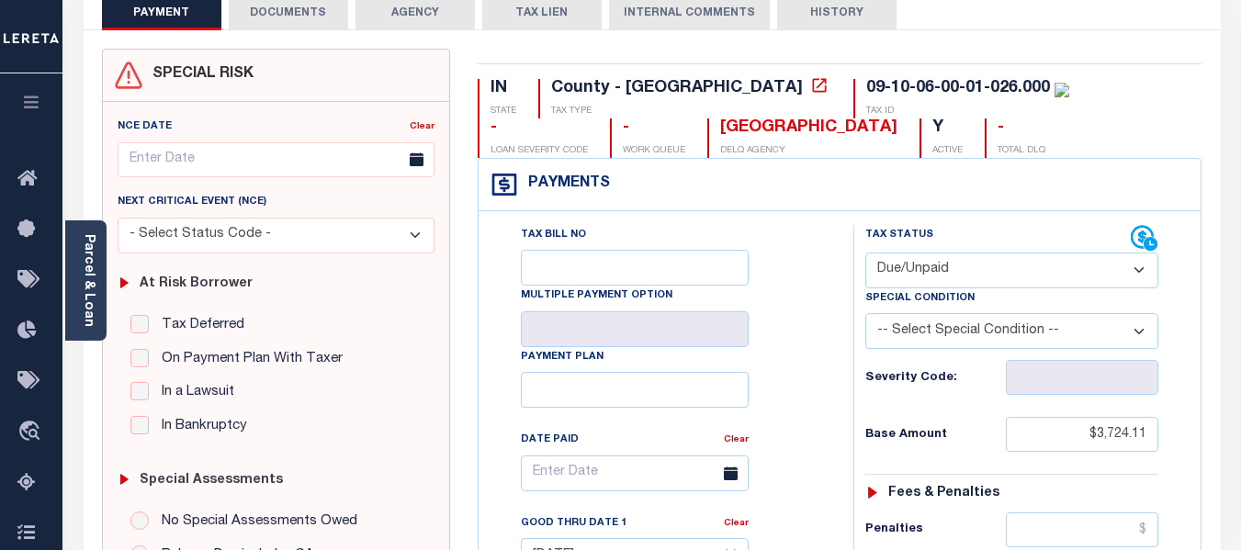
scroll to position [0, 0]
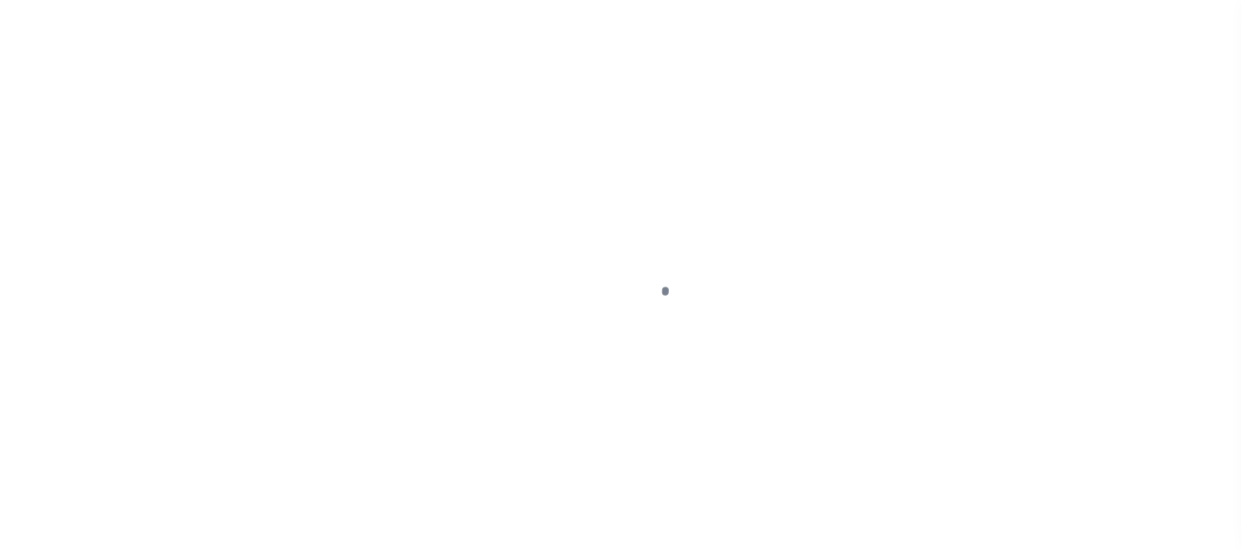
select select "DUE"
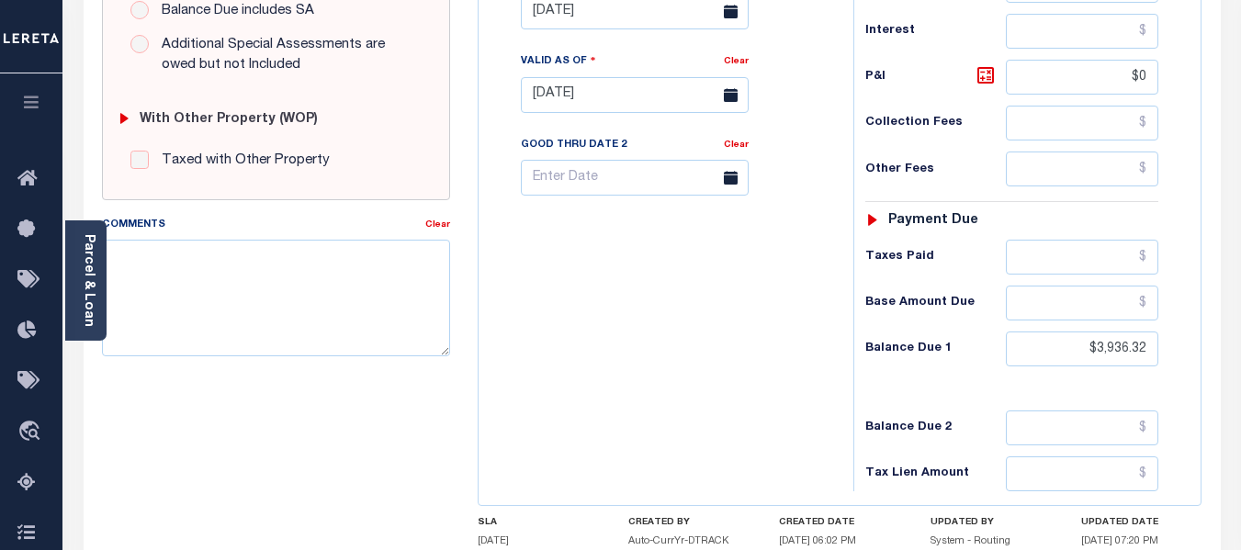
scroll to position [735, 0]
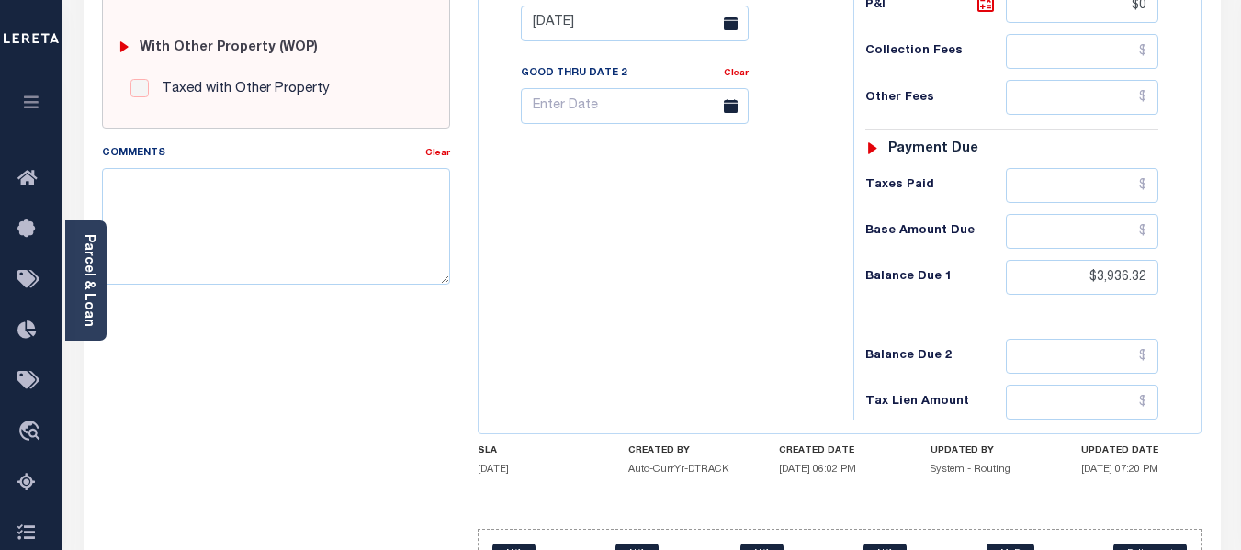
click at [788, 290] on div "Tax Bill No Multiple Payment Option Payment Plan Clear" at bounding box center [661, 14] width 356 height 811
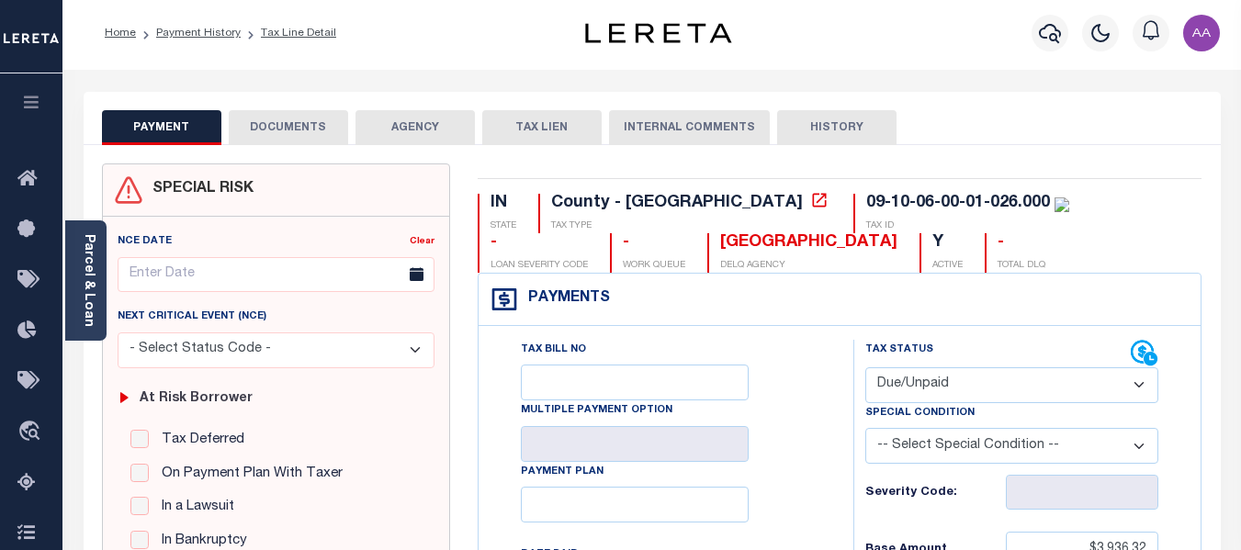
scroll to position [0, 0]
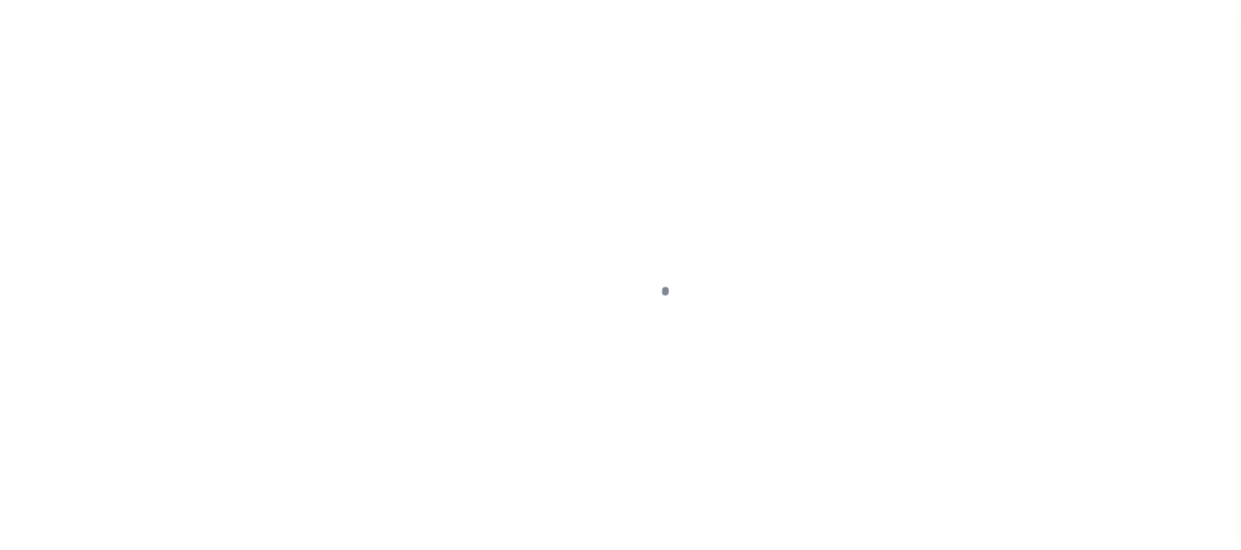
select select "DUE"
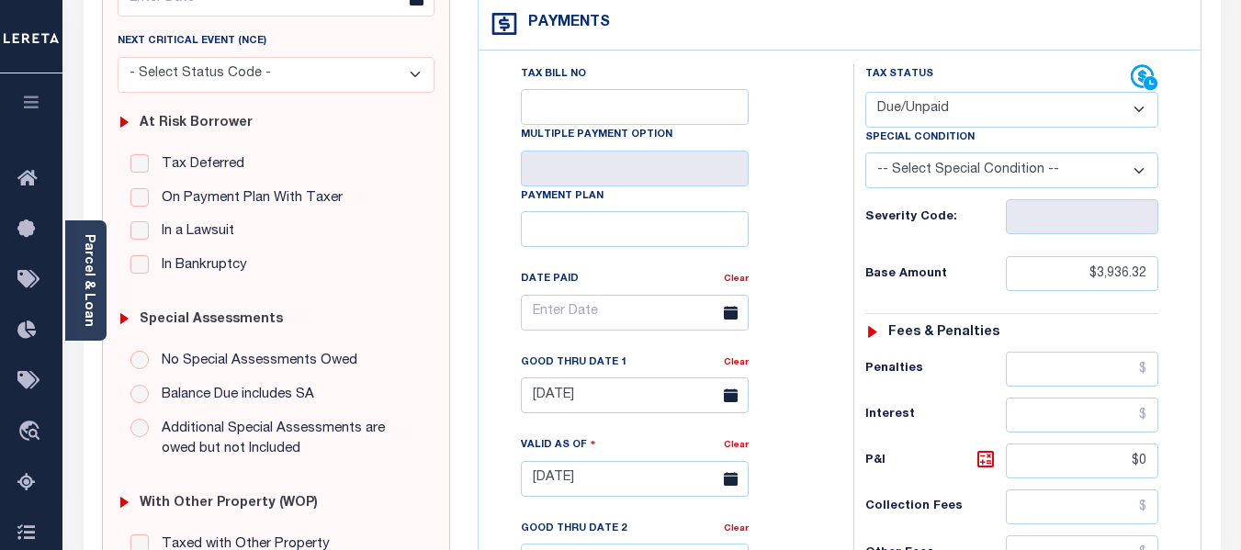
scroll to position [276, 0]
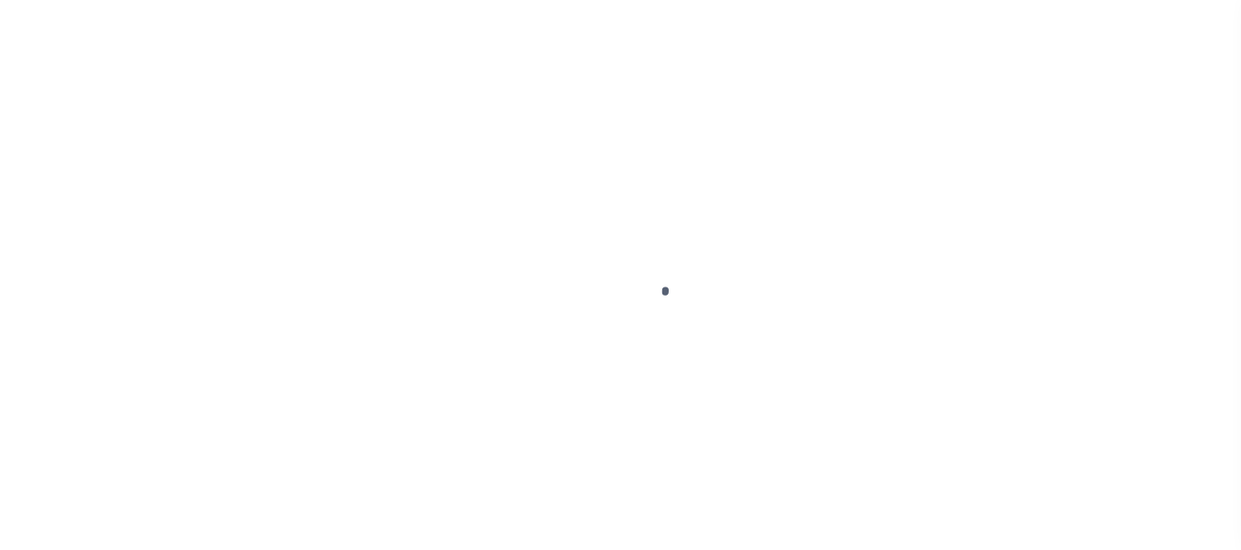
select select "DUE"
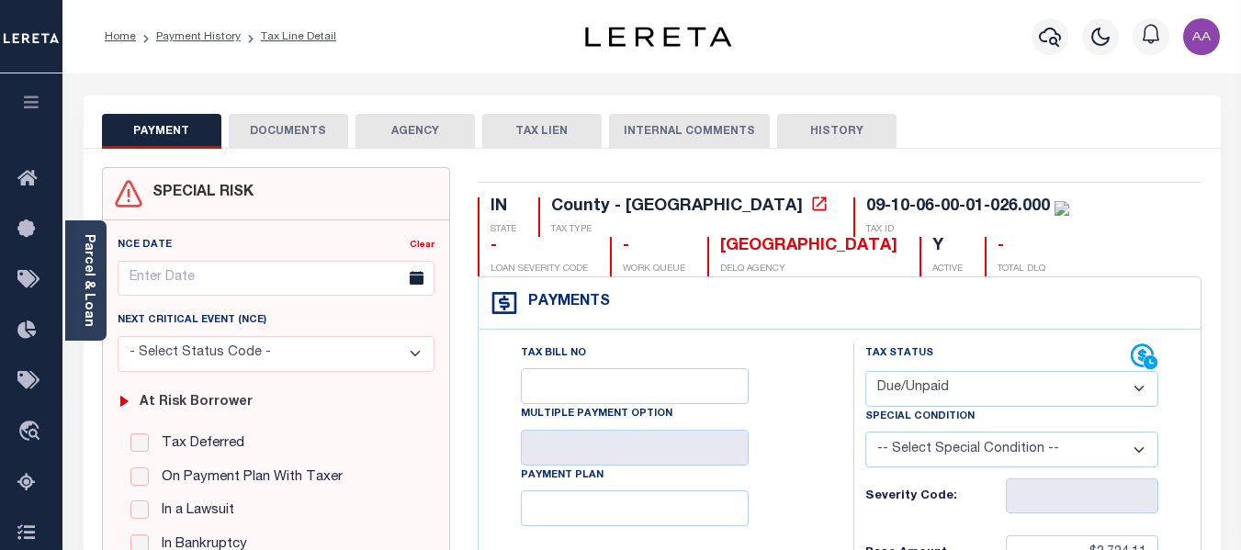
click at [866, 206] on div "09-10-06-00-01-026.000" at bounding box center [967, 208] width 203 height 20
copy div "09-10-06-00-01-026.000"
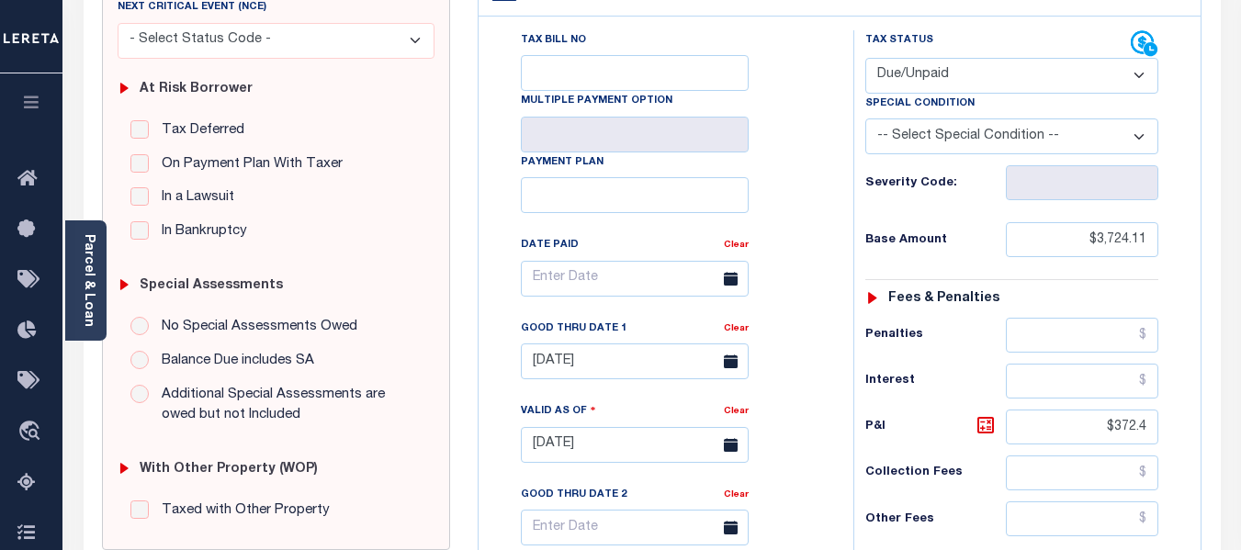
scroll to position [459, 0]
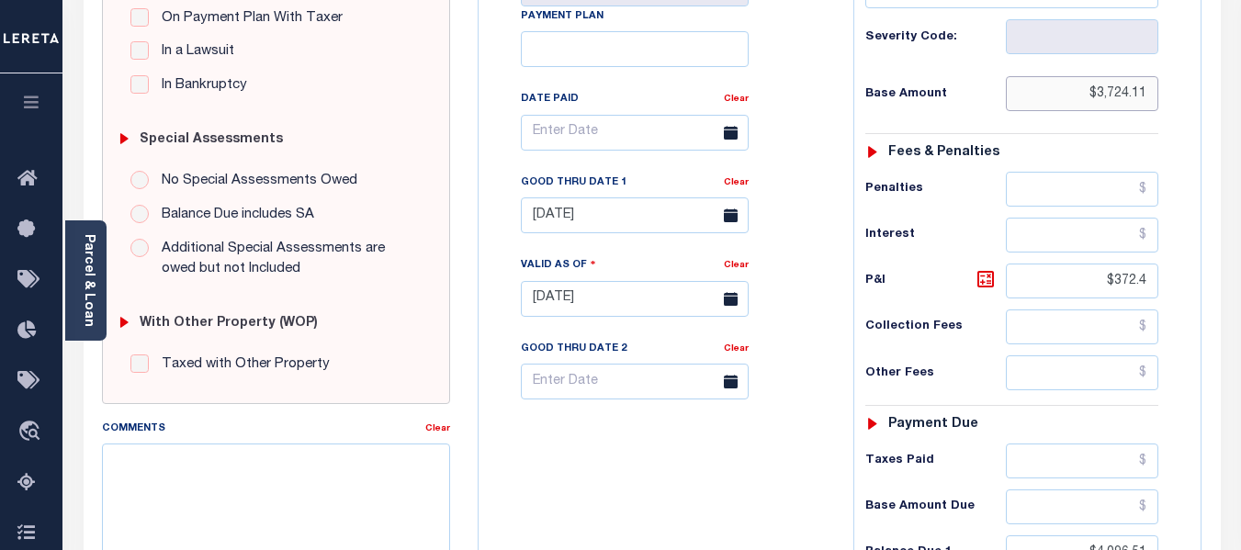
drag, startPoint x: 1093, startPoint y: 96, endPoint x: 1148, endPoint y: 93, distance: 54.3
click at [1148, 93] on input "$3,724.11" at bounding box center [1082, 93] width 153 height 35
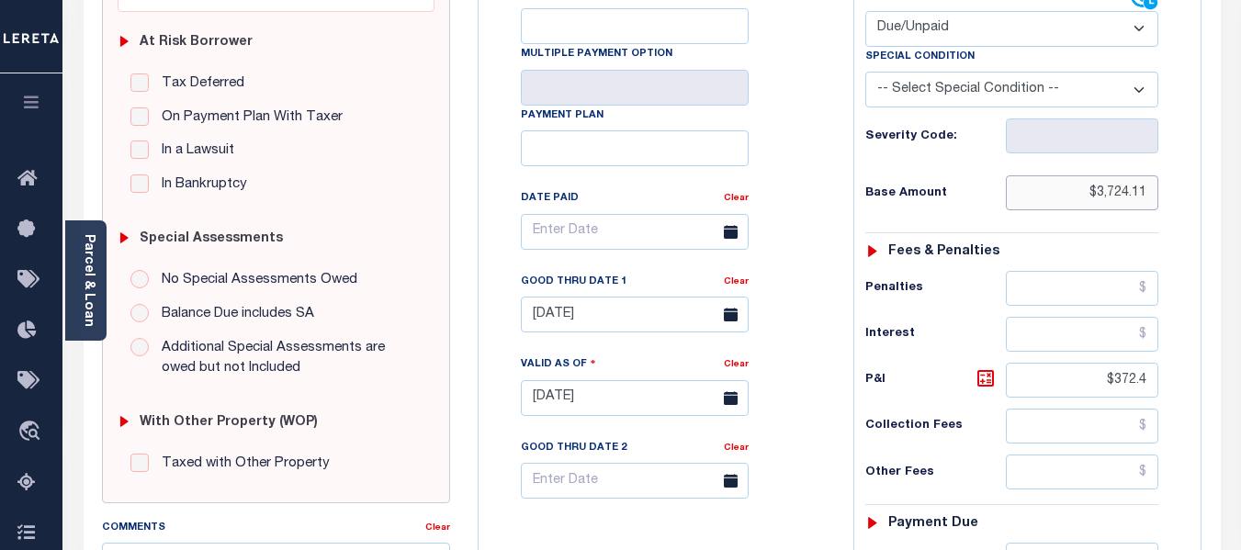
scroll to position [184, 0]
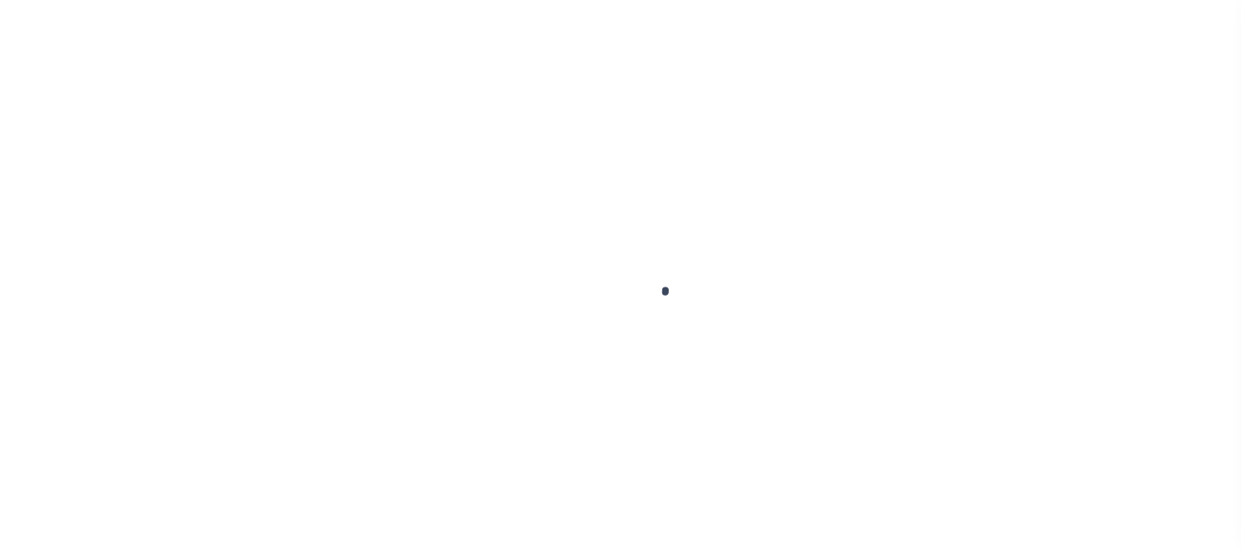
select select "DUE"
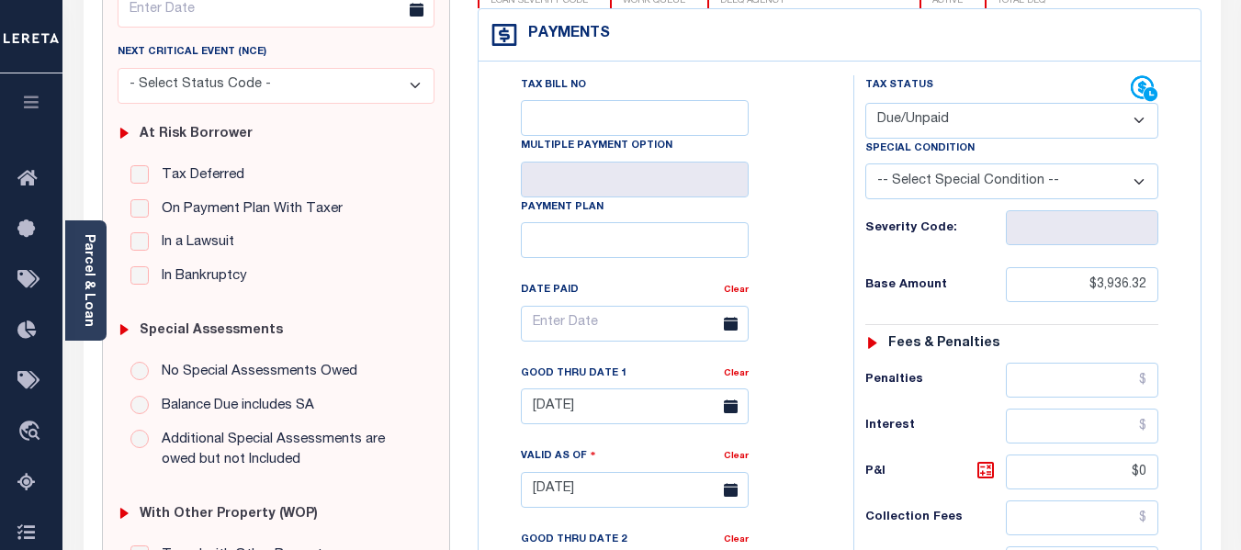
scroll to position [184, 0]
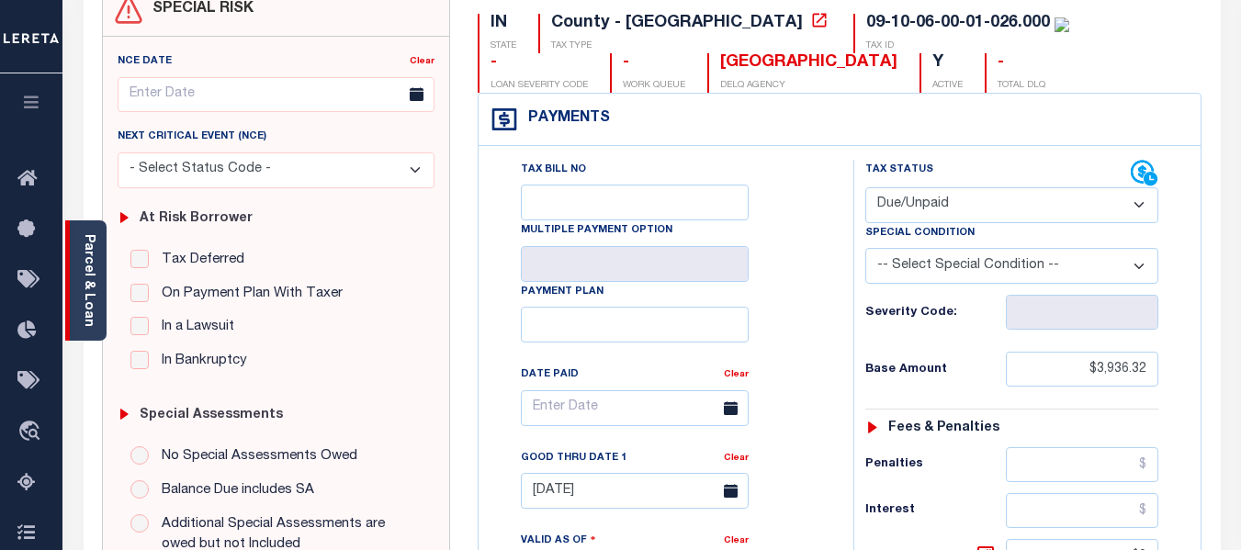
click at [89, 260] on link "Parcel & Loan" at bounding box center [88, 280] width 13 height 93
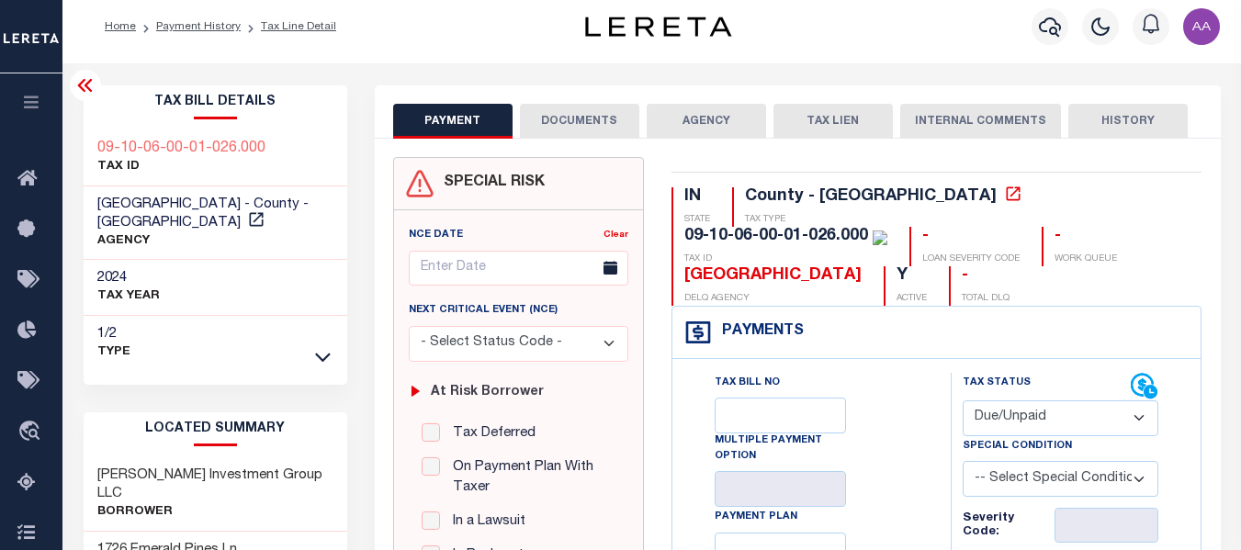
scroll to position [0, 0]
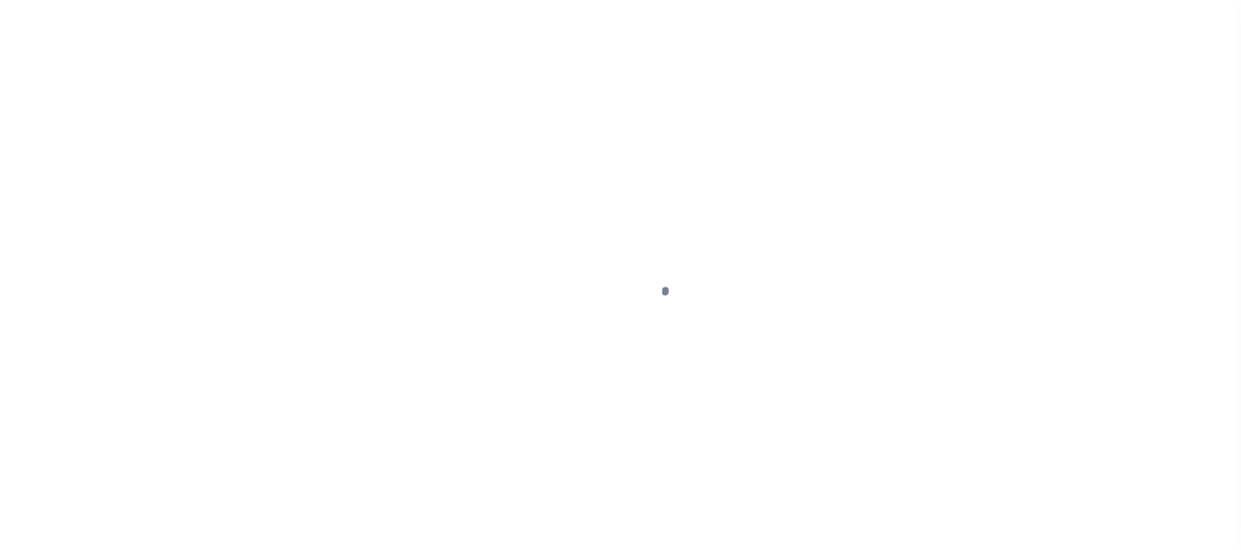
select select "DUE"
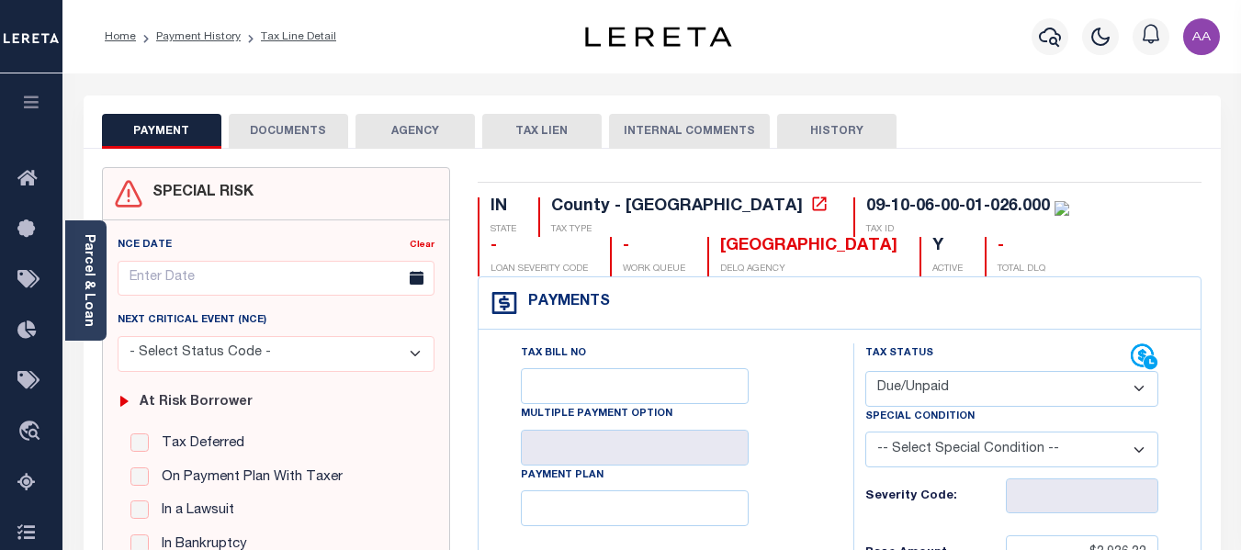
click at [351, 133] on div "PAYMENT DOCUMENTS AGENCY DELINQUENT PAYEE TAX LIEN HISTORY" at bounding box center [652, 131] width 1101 height 34
click at [330, 138] on button "DOCUMENTS" at bounding box center [288, 131] width 119 height 35
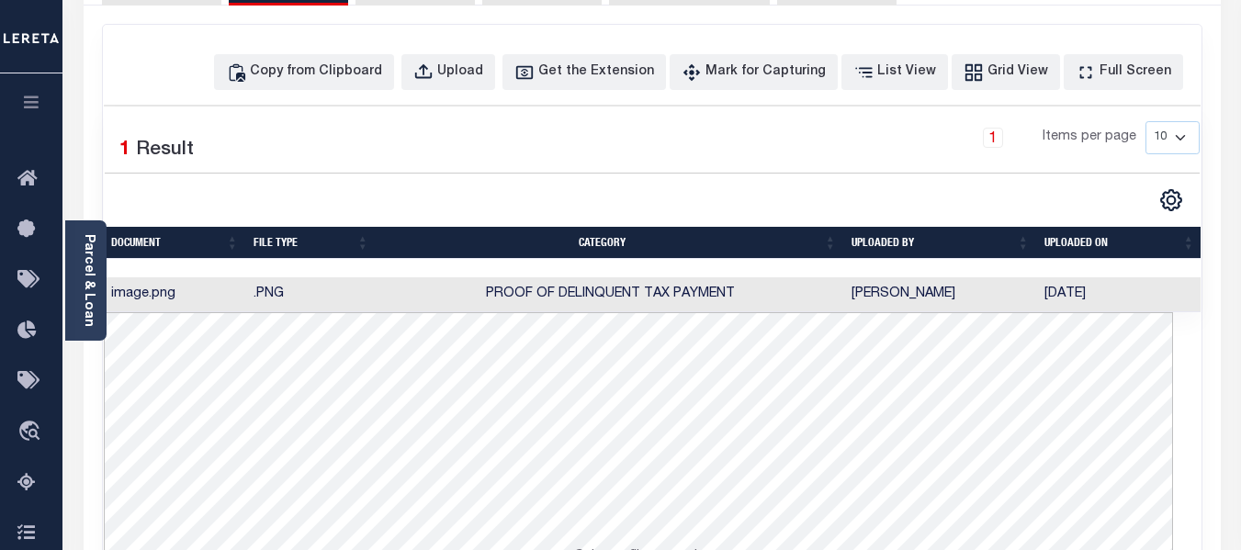
scroll to position [92, 0]
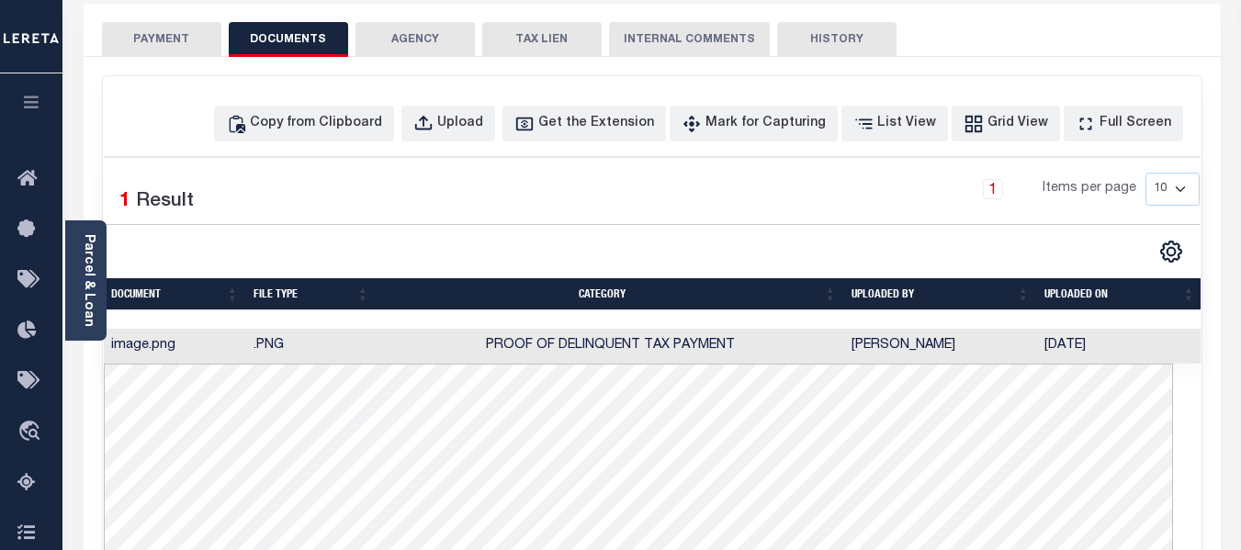
click at [183, 44] on button "PAYMENT" at bounding box center [161, 39] width 119 height 35
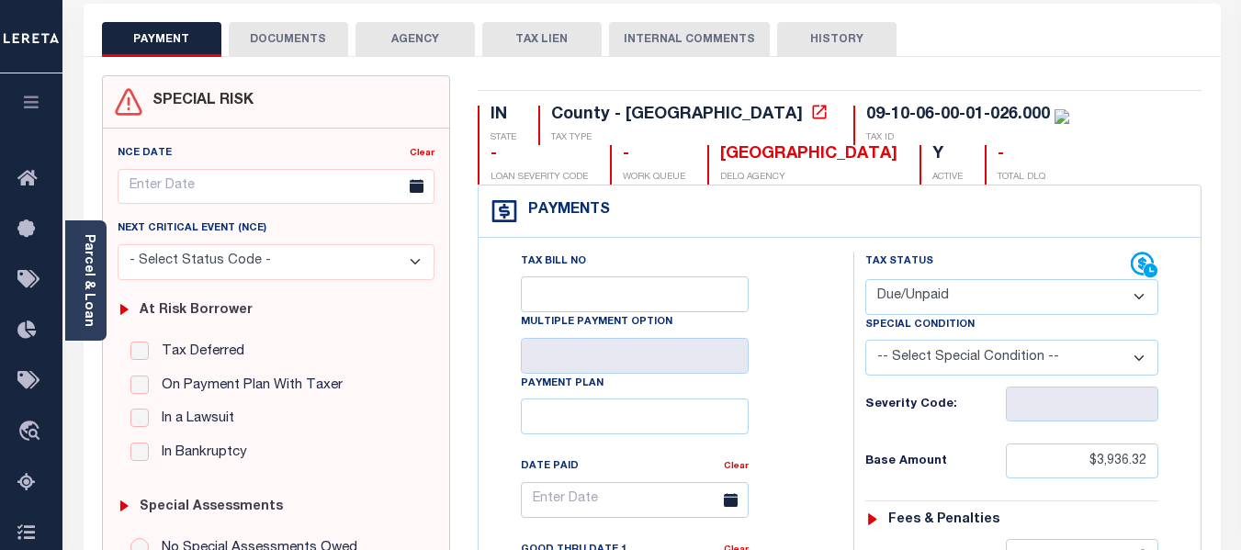
click at [293, 36] on button "DOCUMENTS" at bounding box center [288, 39] width 119 height 35
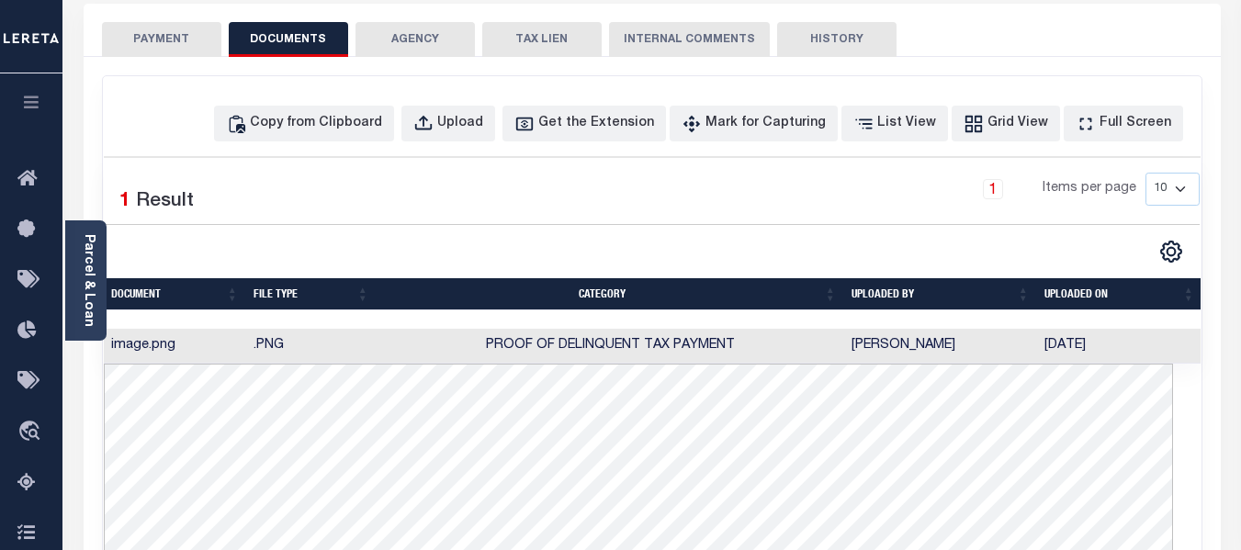
click at [157, 345] on td "image.png" at bounding box center [175, 347] width 142 height 36
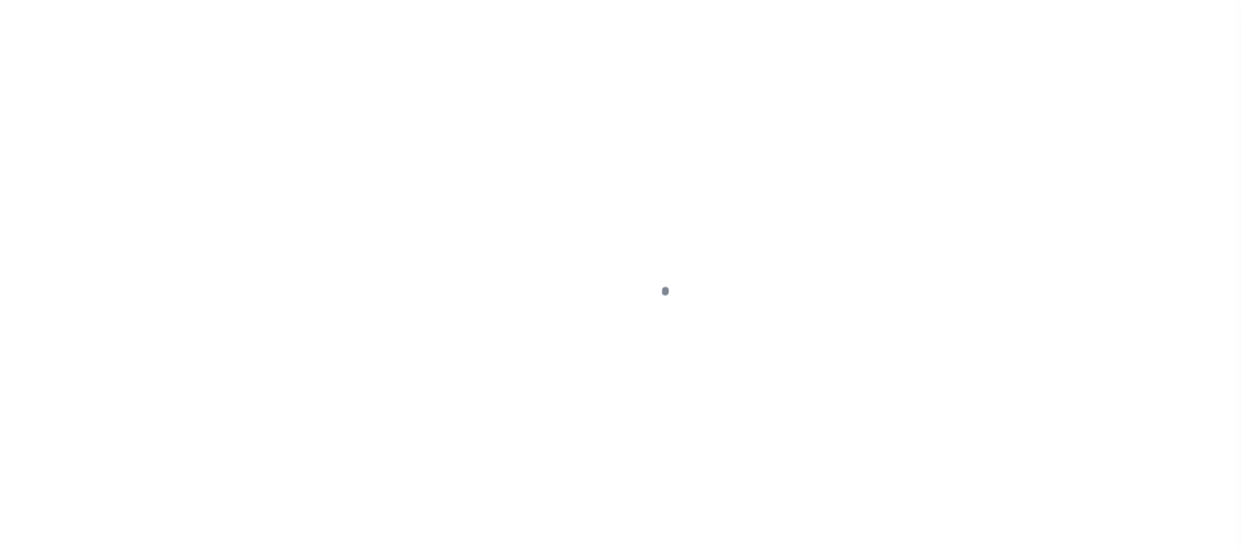
select select "DUE"
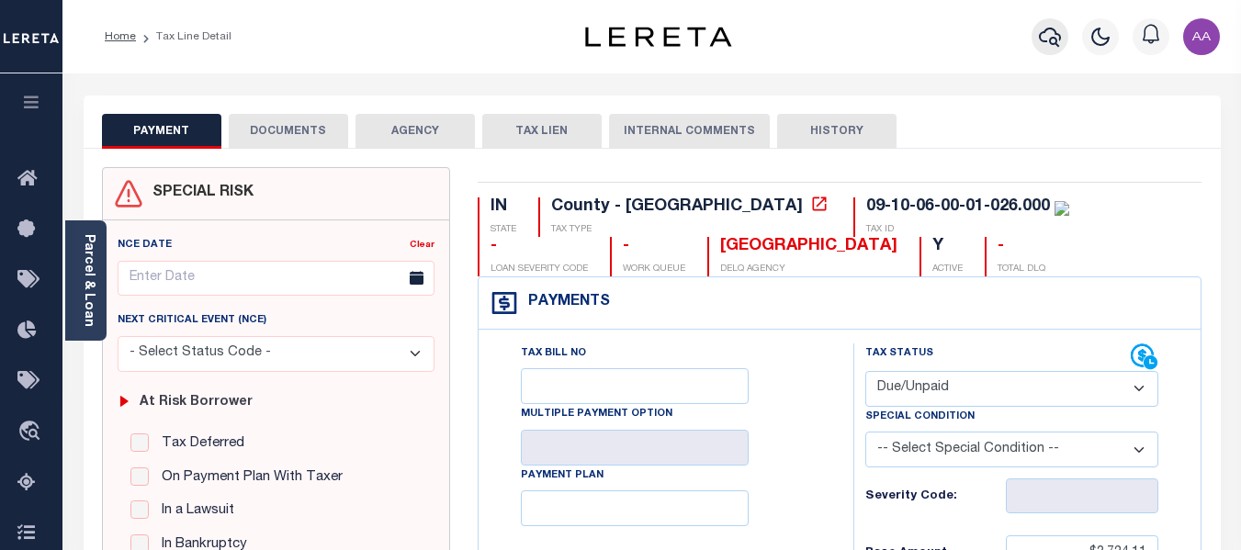
click at [1056, 37] on icon "button" at bounding box center [1050, 37] width 22 height 22
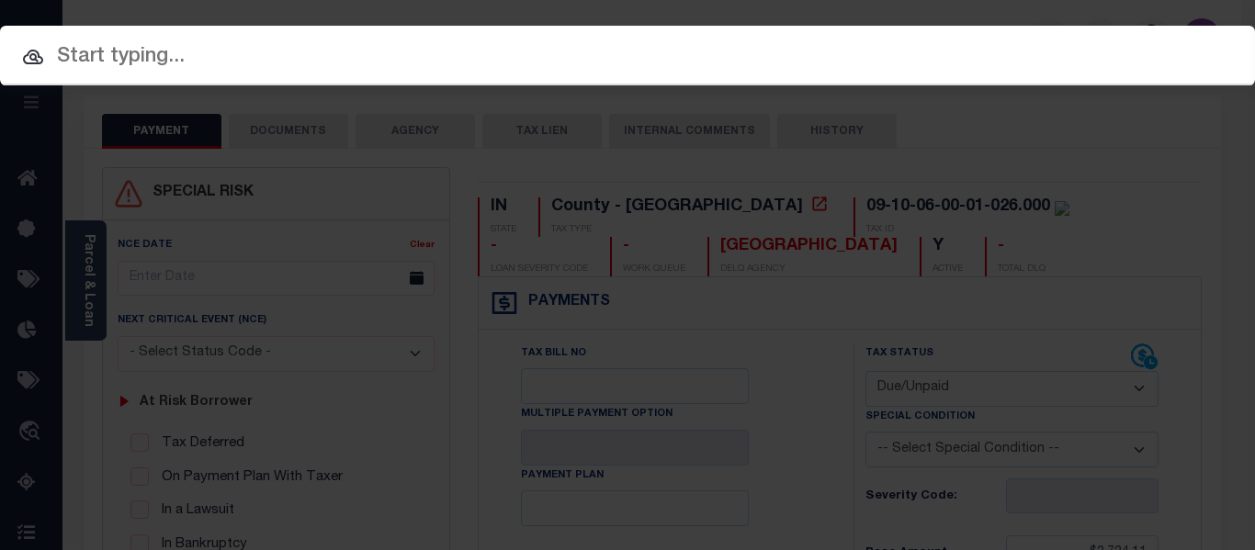
paste input "102924-33988"
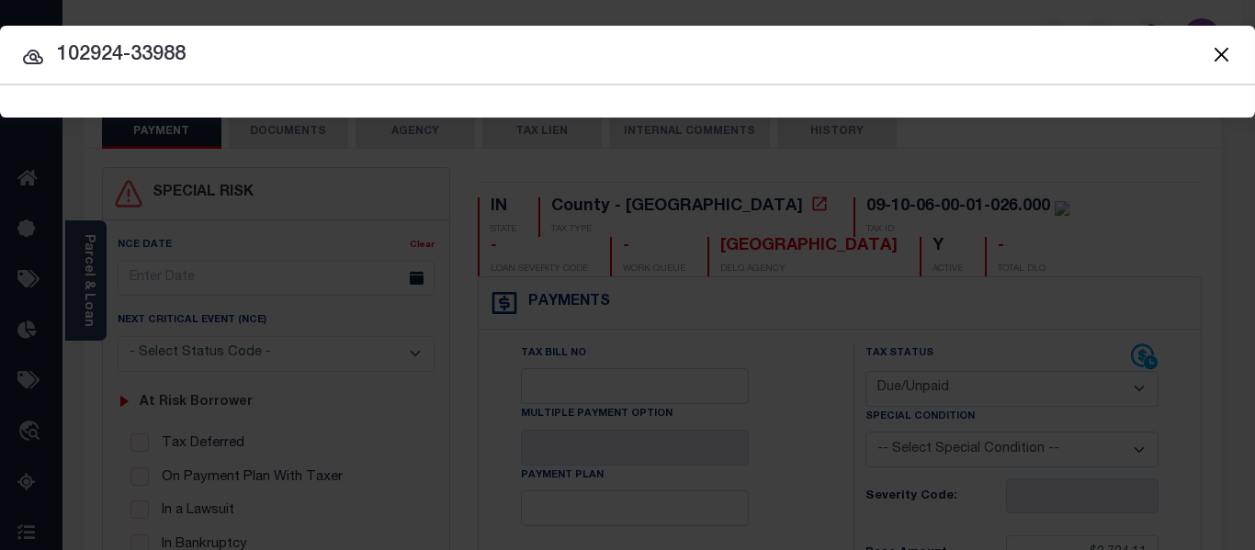
type input "102924-33988"
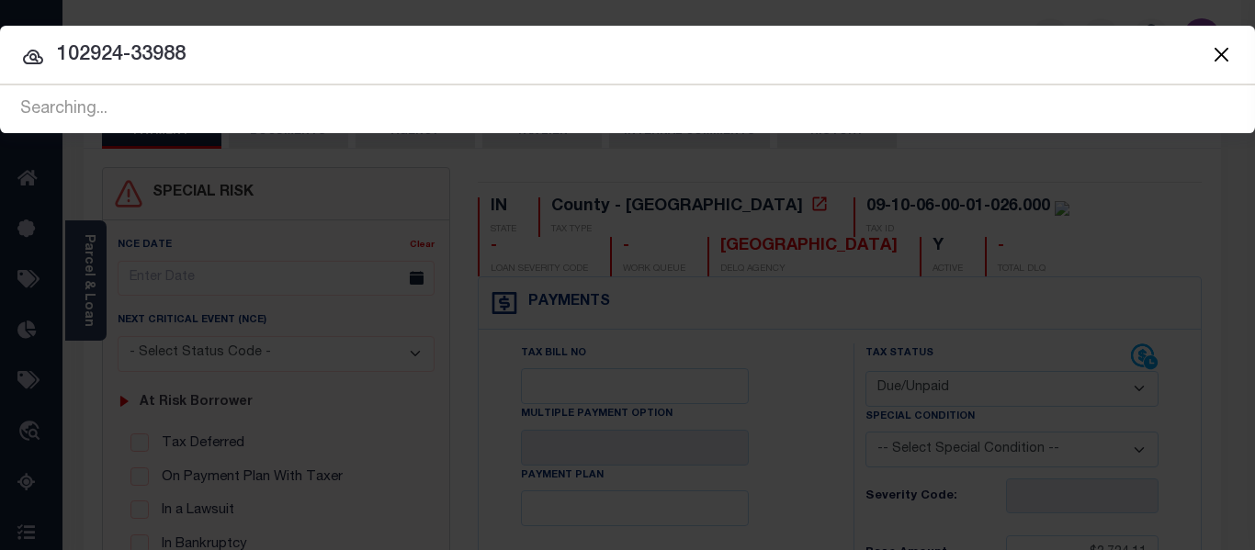
click at [289, 53] on input "102924-33988" at bounding box center [627, 56] width 1255 height 32
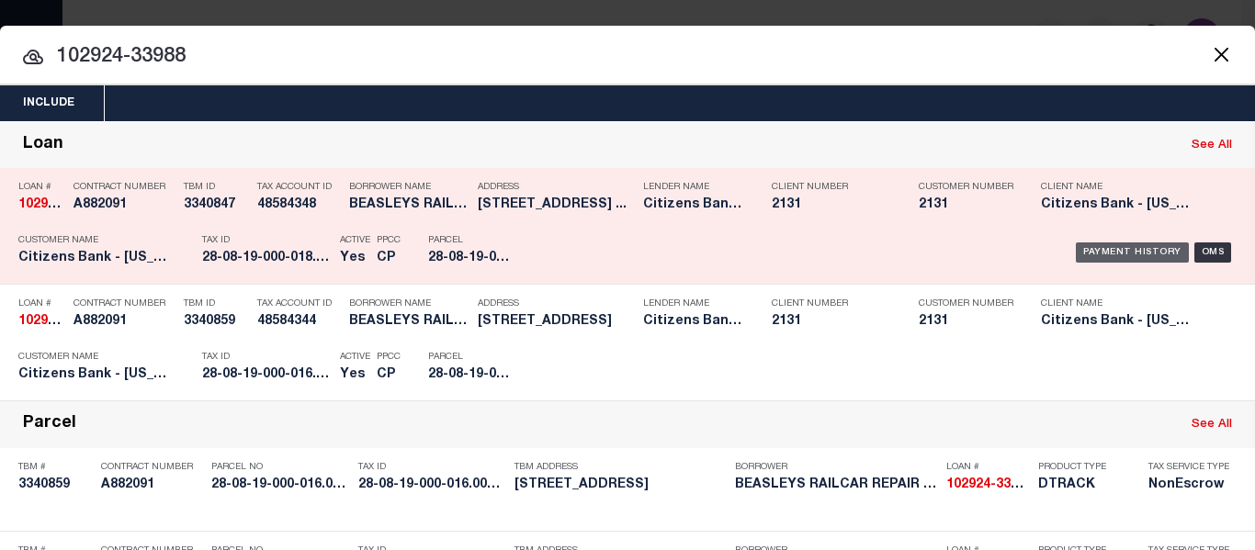
click at [1099, 255] on div "Payment History" at bounding box center [1132, 253] width 113 height 20
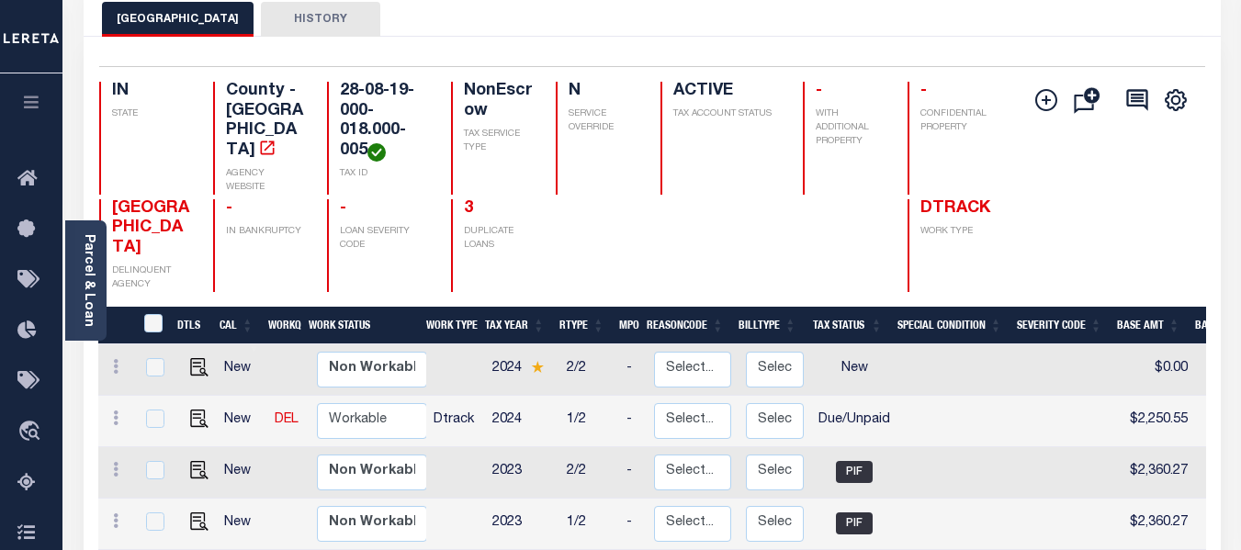
scroll to position [184, 0]
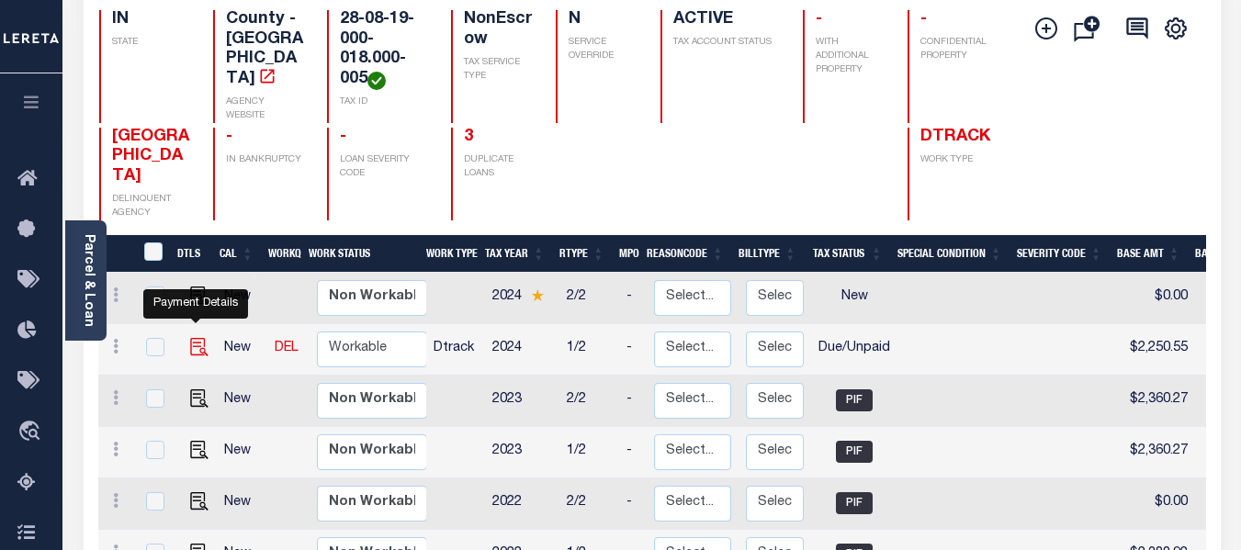
click at [190, 338] on img "" at bounding box center [199, 347] width 18 height 18
checkbox input "true"
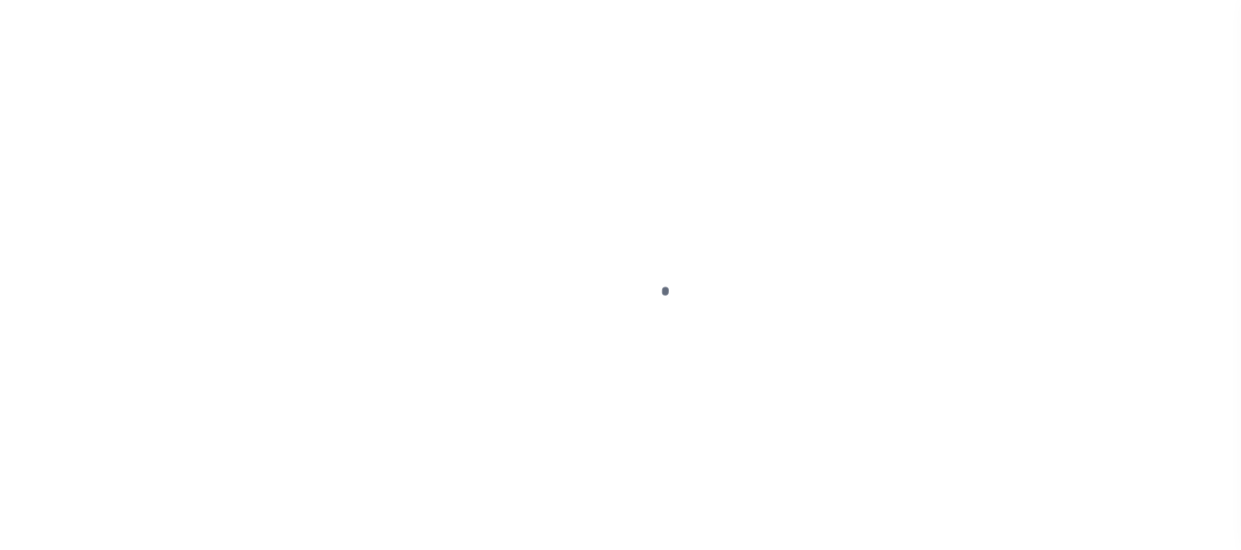
select select "DUE"
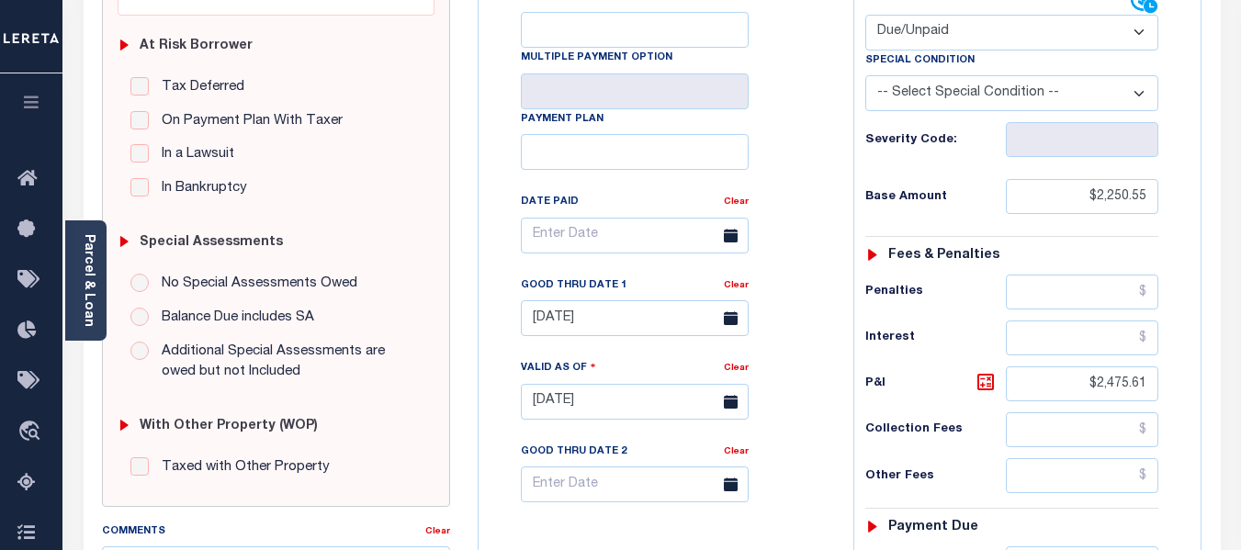
scroll to position [643, 0]
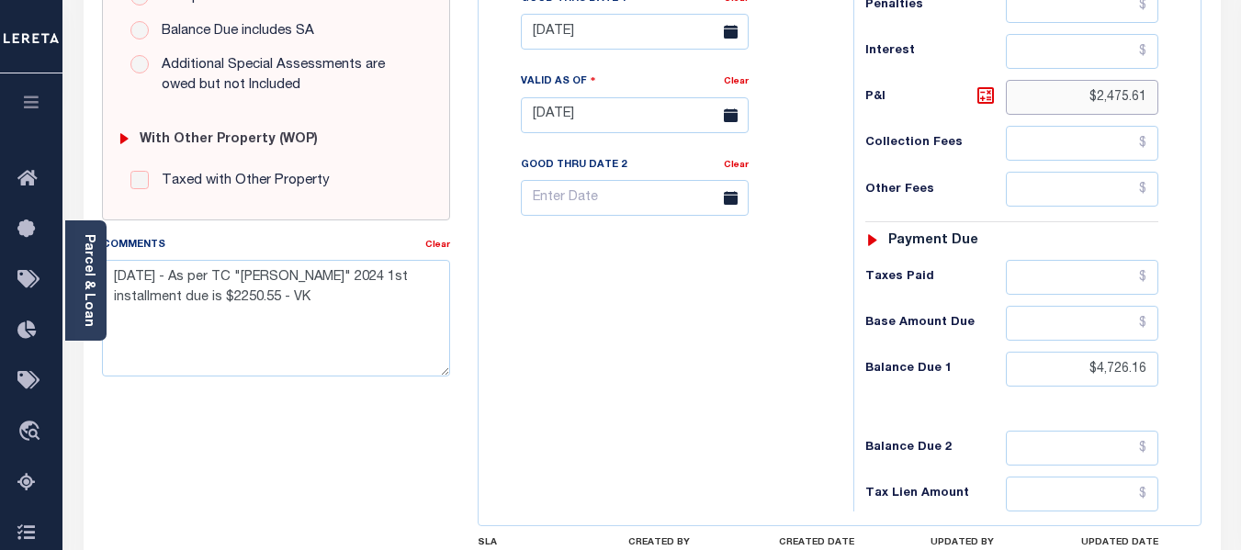
drag, startPoint x: 1100, startPoint y: 97, endPoint x: 1155, endPoint y: 96, distance: 55.2
click at [1155, 96] on input "$2,475.61" at bounding box center [1082, 97] width 153 height 35
drag, startPoint x: 1098, startPoint y: 371, endPoint x: 1161, endPoint y: 366, distance: 63.6
click at [1161, 366] on div "Tax Status Status - Select Status Code -" at bounding box center [1018, 105] width 329 height 811
paste input "2,475.61"
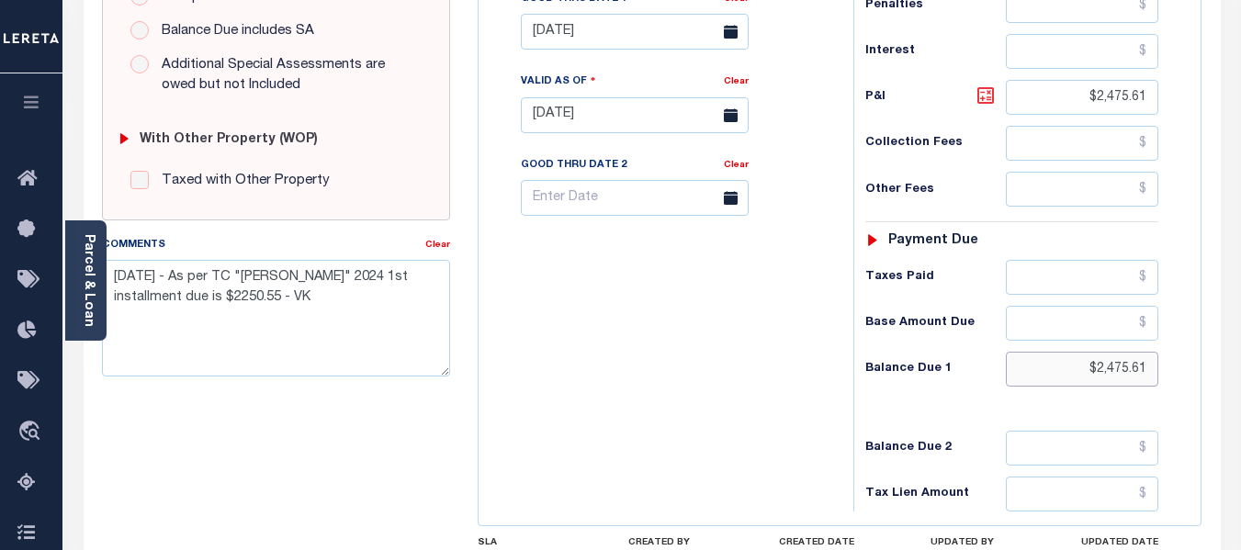
type input "$2,475.61"
type input "09/08/2025"
click at [982, 95] on icon at bounding box center [986, 96] width 22 height 22
type input "$225.06"
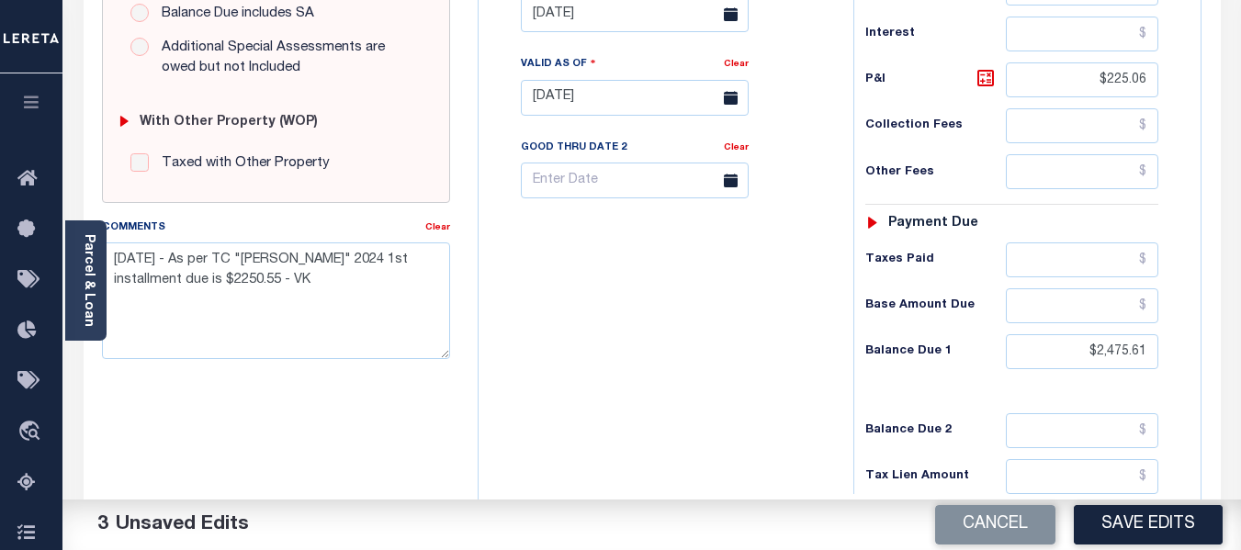
scroll to position [566, 0]
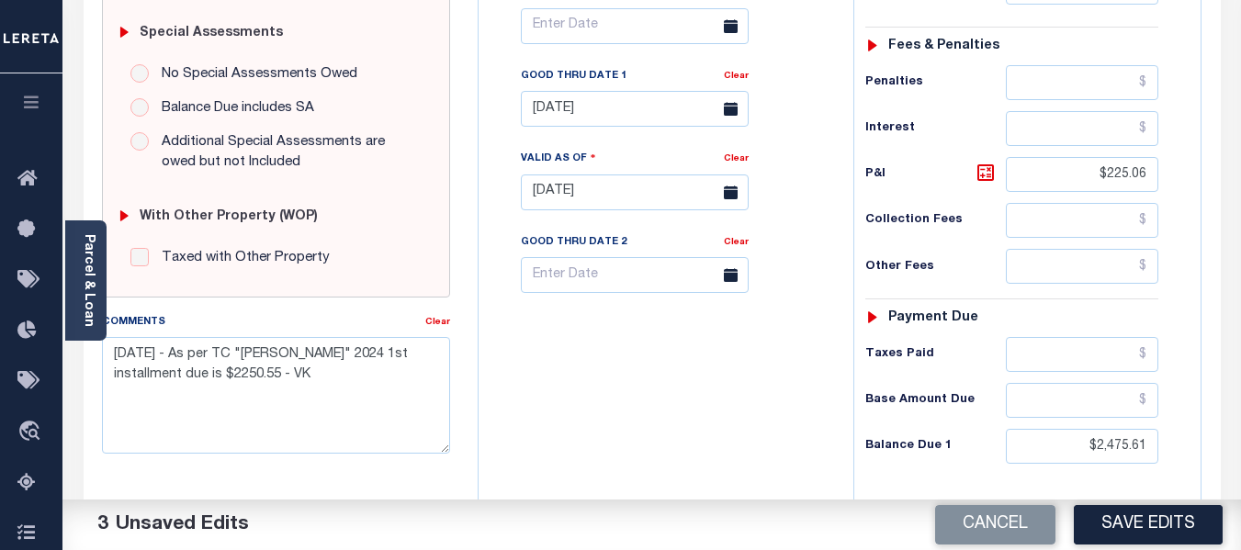
click at [725, 116] on icon at bounding box center [731, 109] width 14 height 14
click at [731, 114] on icon at bounding box center [731, 109] width 14 height 14
click at [719, 113] on span at bounding box center [731, 109] width 36 height 36
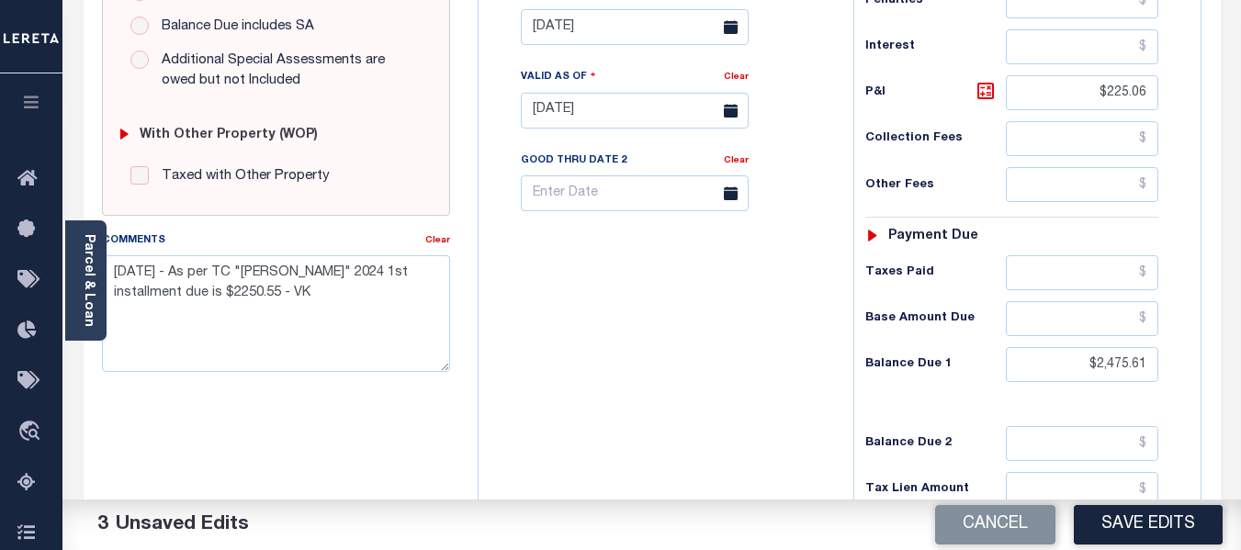
scroll to position [750, 0]
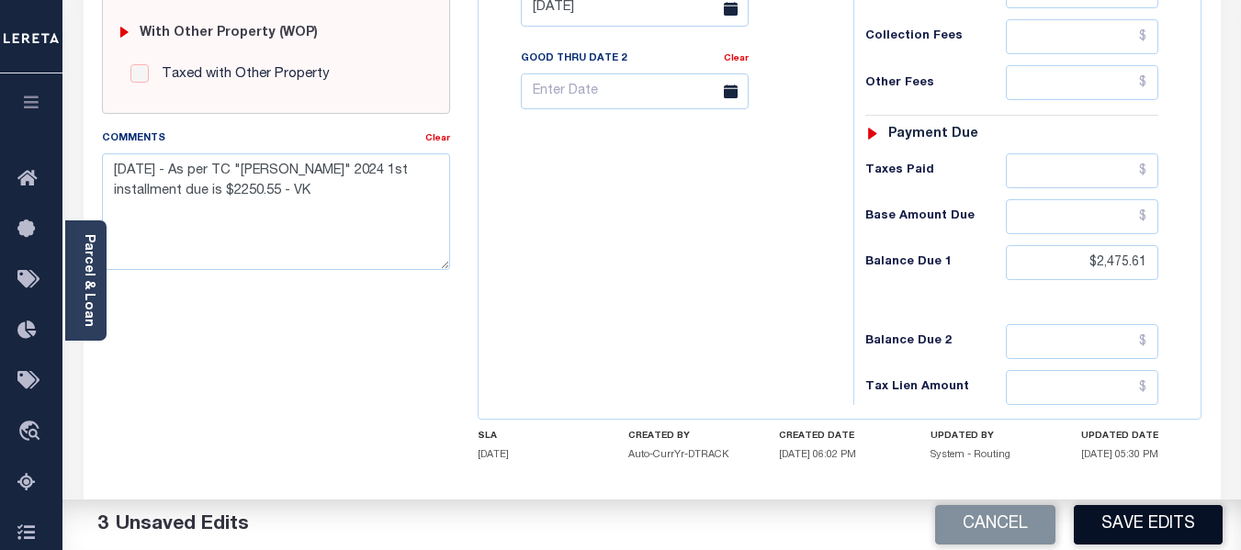
click at [1154, 516] on button "Save Edits" at bounding box center [1148, 525] width 149 height 40
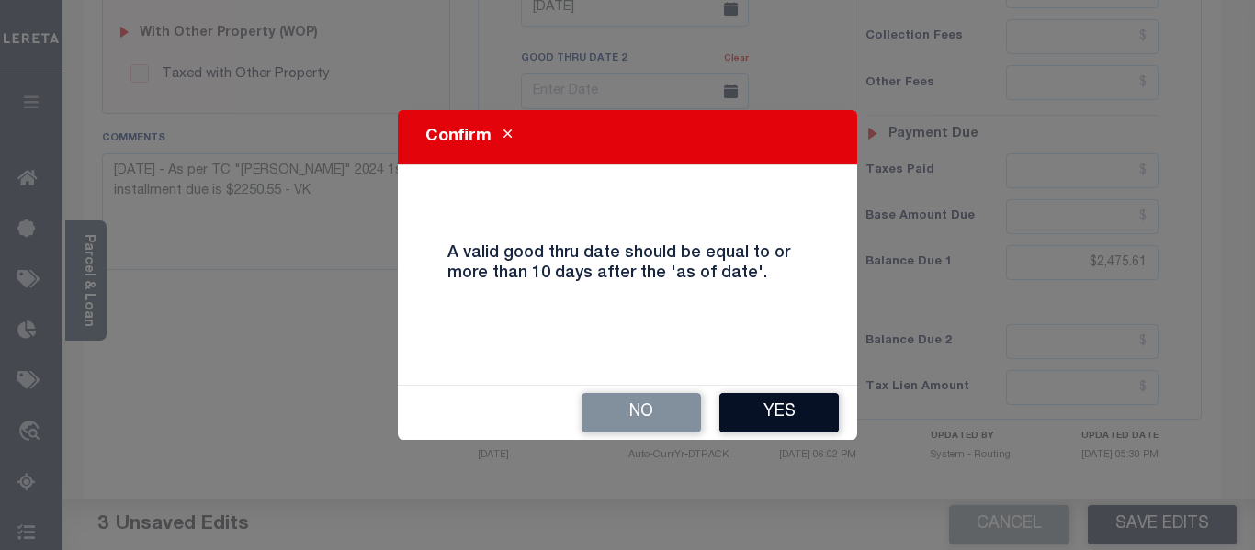
click at [798, 411] on button "Yes" at bounding box center [778, 413] width 119 height 40
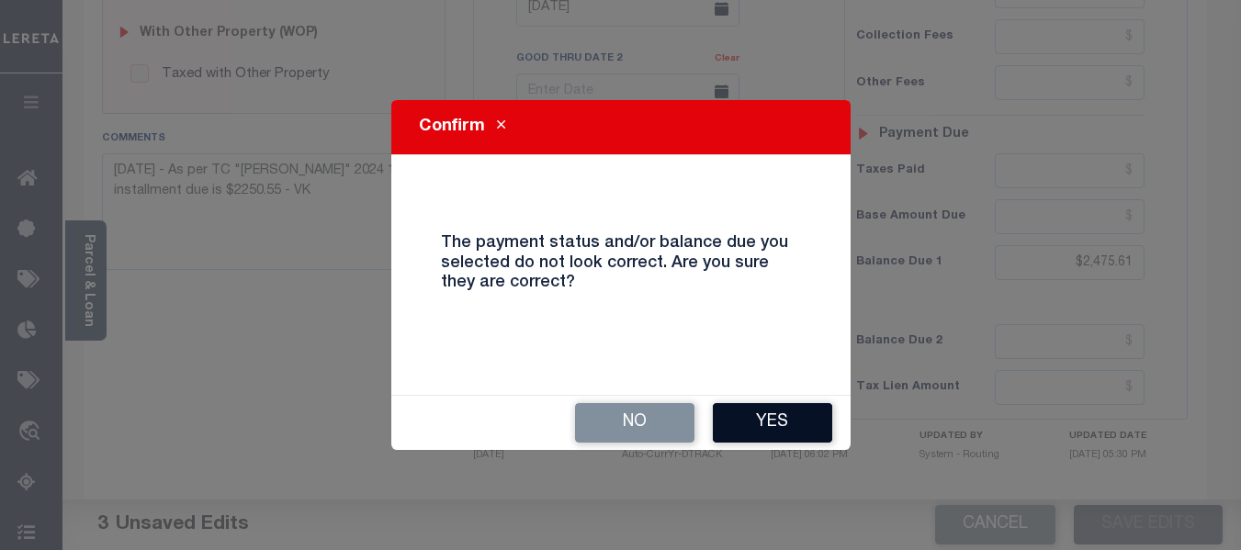
click at [778, 414] on button "Yes" at bounding box center [772, 423] width 119 height 40
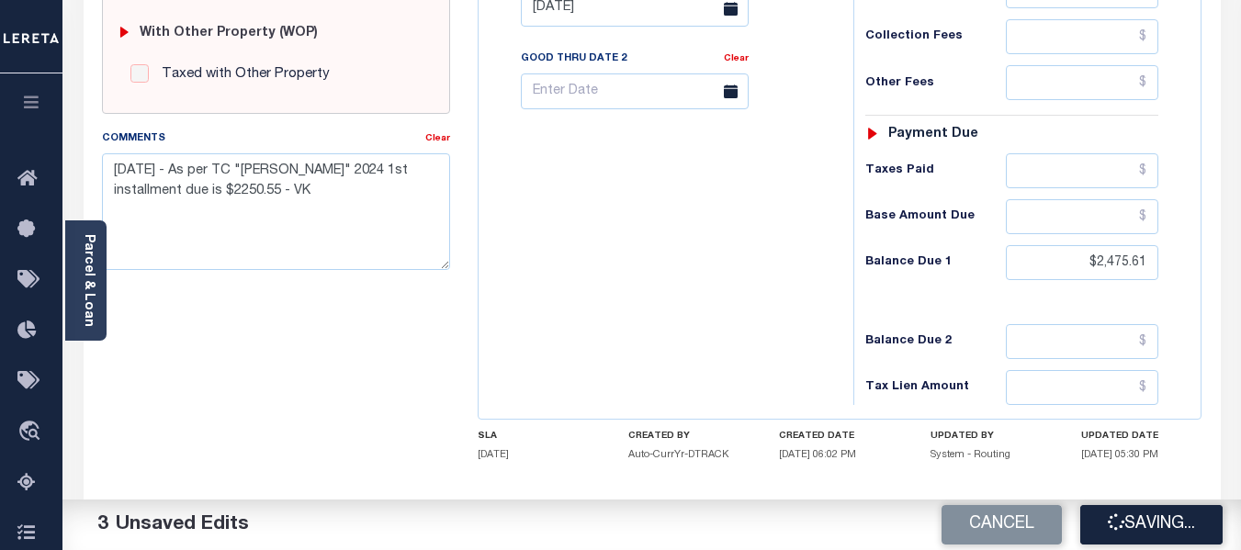
checkbox input "false"
type input "$2,250.55"
type input "$225.06"
type input "$2,475.61"
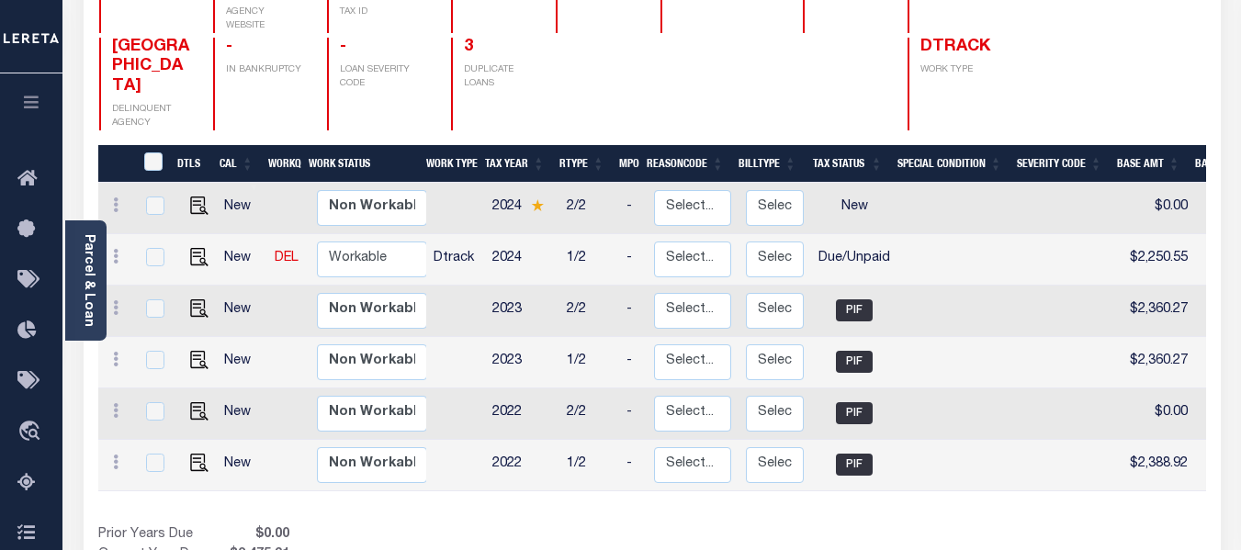
scroll to position [276, 0]
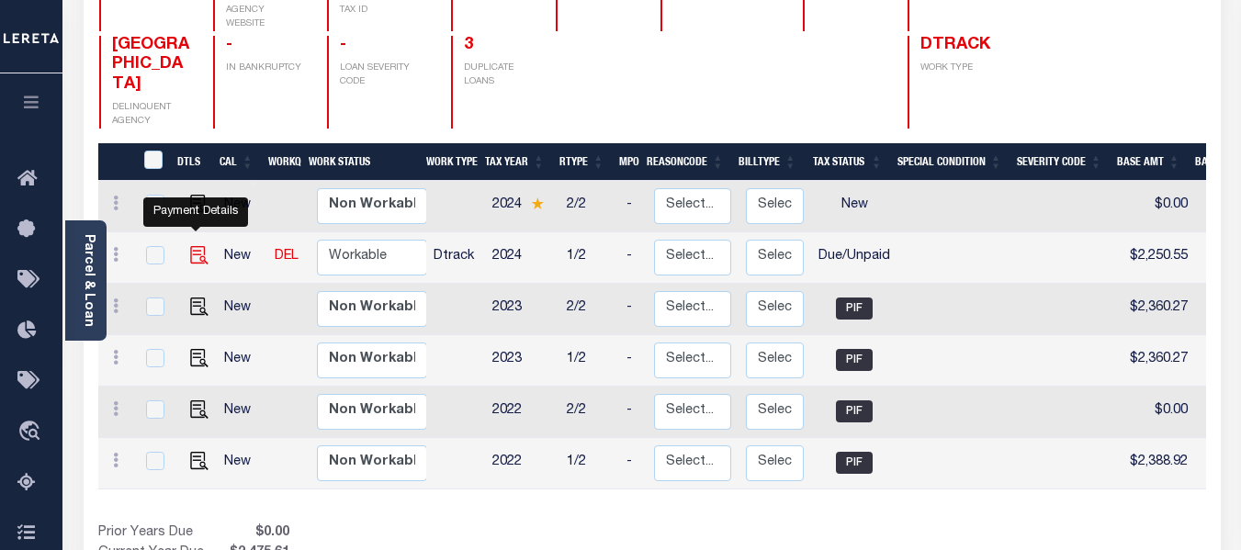
click at [198, 246] on img "" at bounding box center [199, 255] width 18 height 18
checkbox input "true"
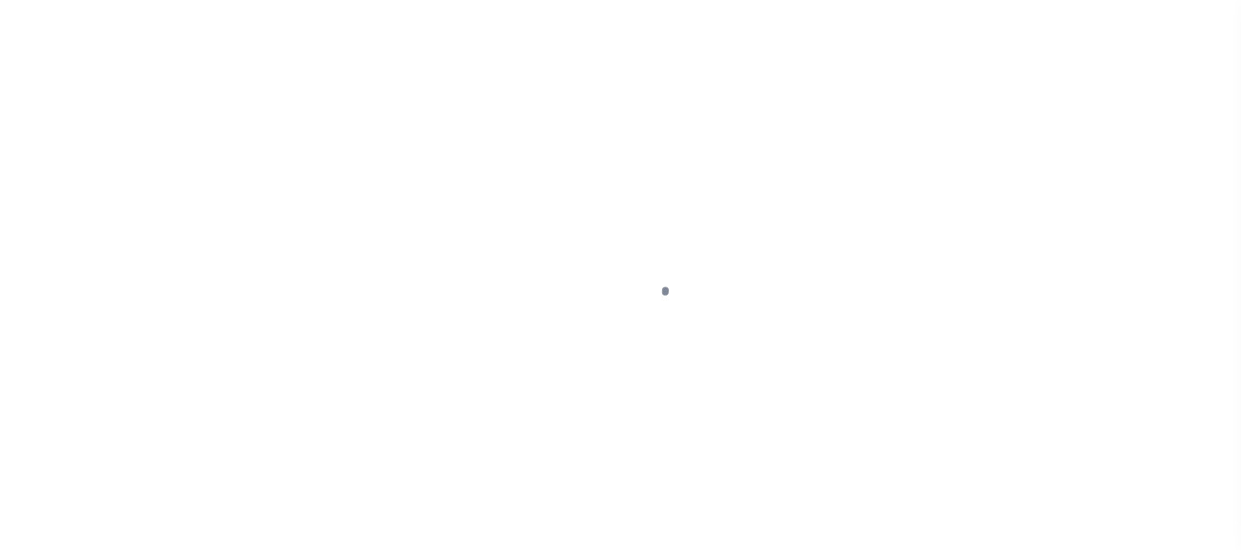
select select "DUE"
